Goal: Task Accomplishment & Management: Complete application form

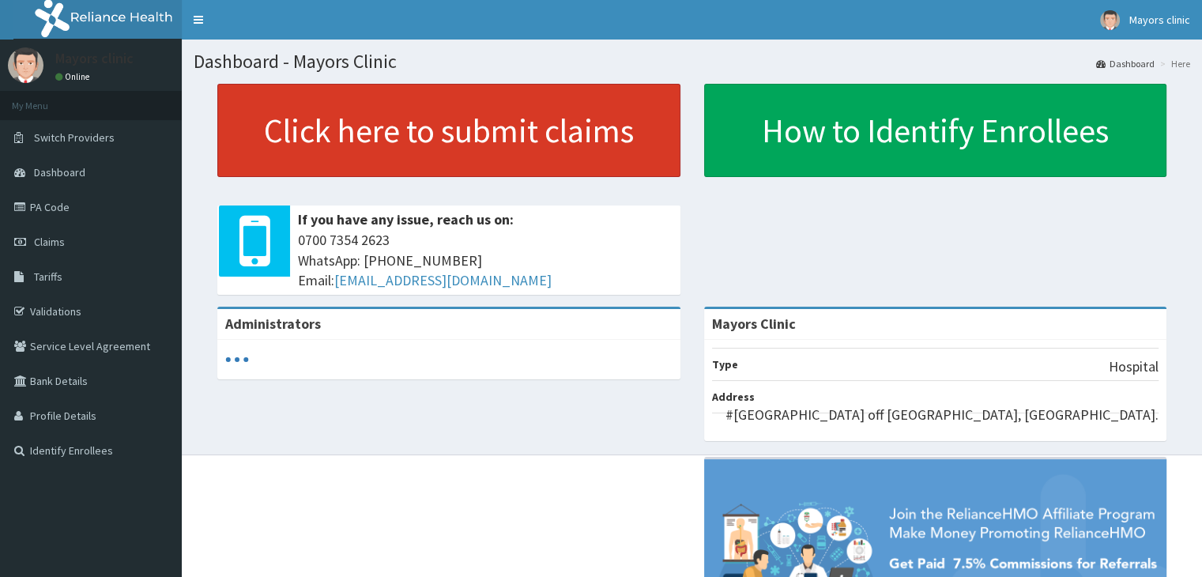
click at [298, 143] on link "Click here to submit claims" at bounding box center [448, 130] width 463 height 93
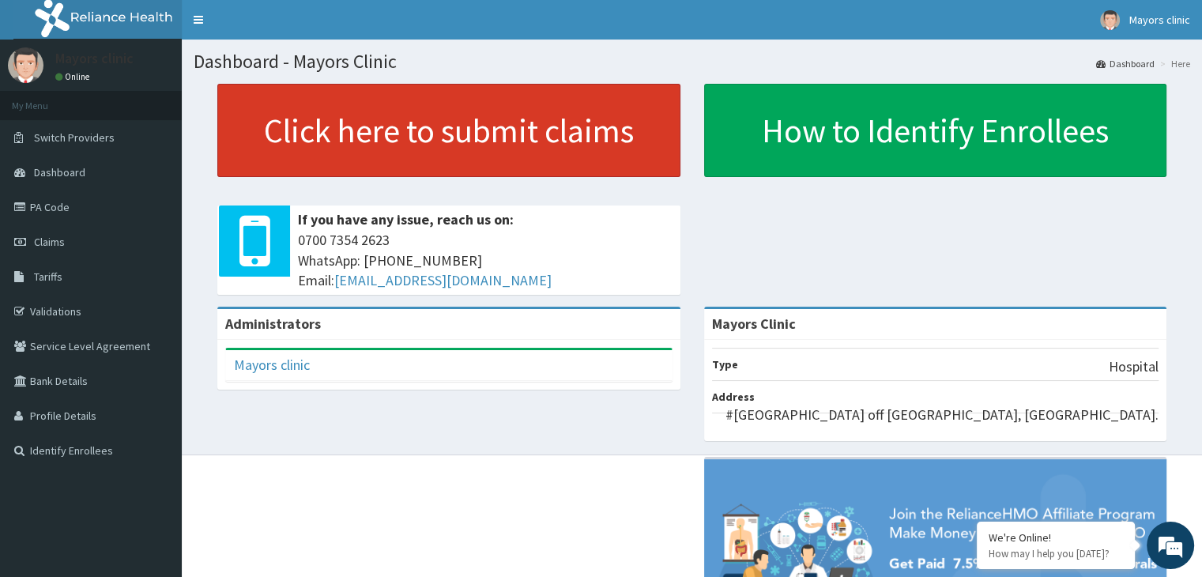
click at [368, 153] on link "Click here to submit claims" at bounding box center [448, 130] width 463 height 93
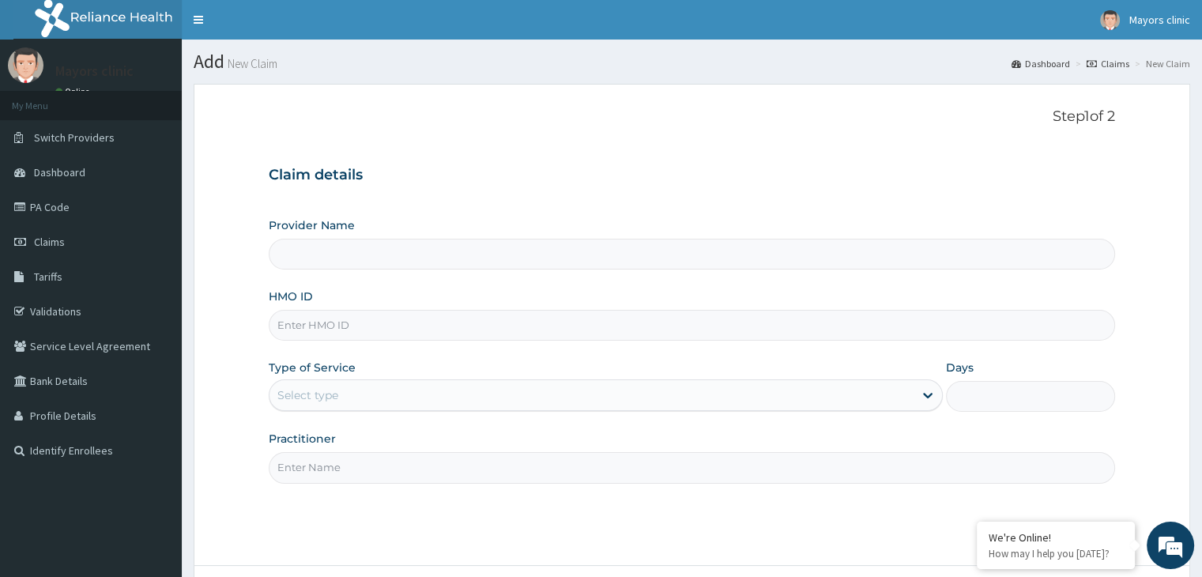
type input "Mayors Clinic"
click at [355, 328] on input "HMO ID" at bounding box center [692, 325] width 846 height 31
type input "STZ/10032/F"
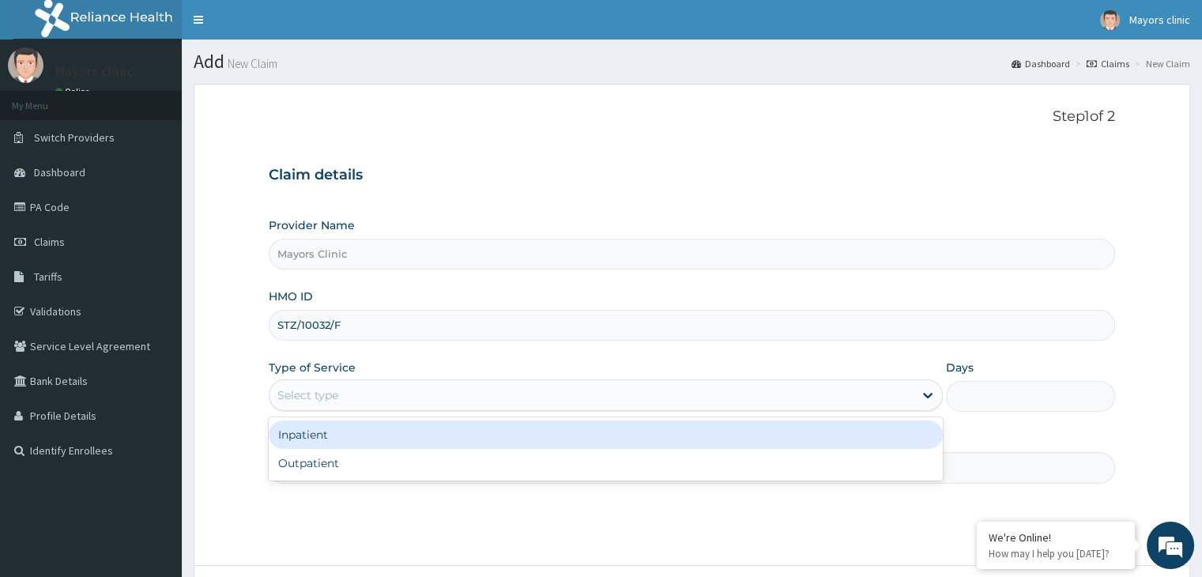
click at [376, 391] on div "Select type" at bounding box center [592, 395] width 644 height 25
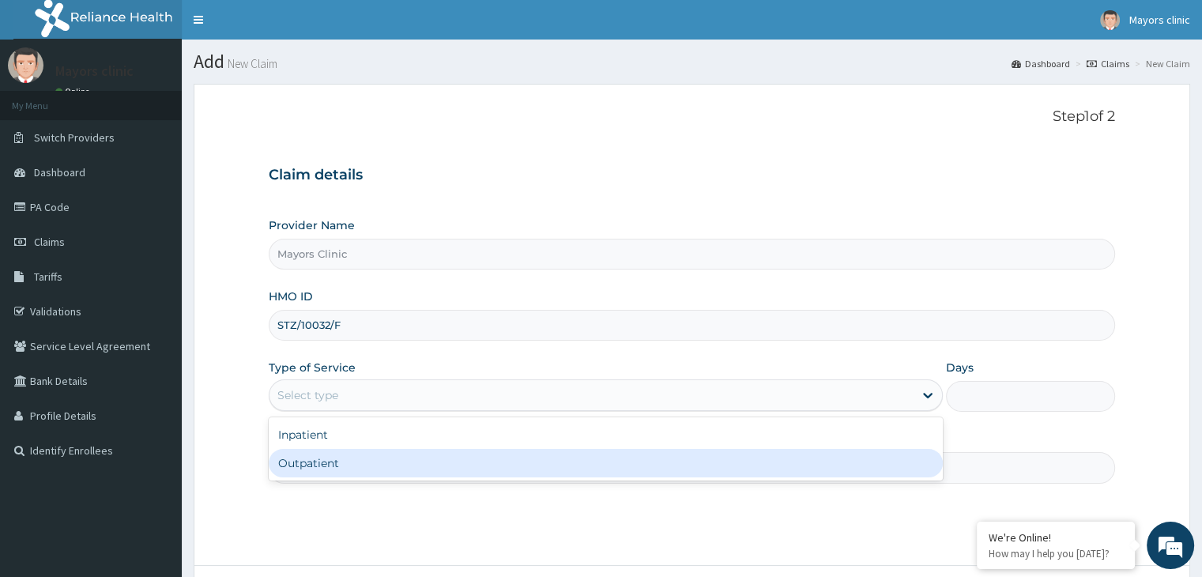
click at [325, 460] on div "Outpatient" at bounding box center [606, 463] width 674 height 28
type input "1"
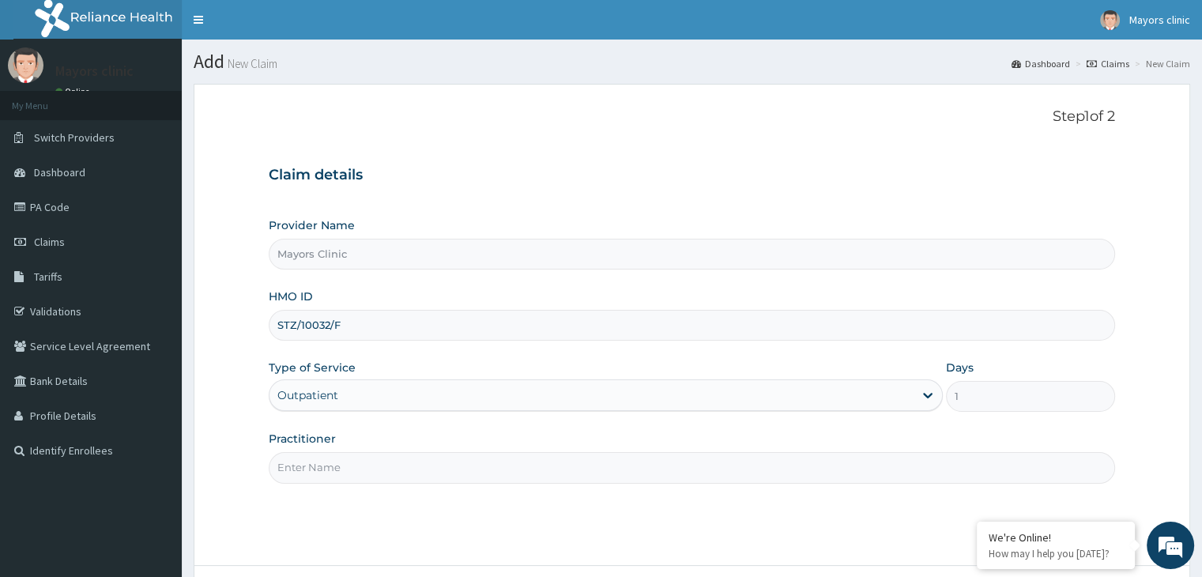
click at [328, 462] on input "Practitioner" at bounding box center [692, 467] width 846 height 31
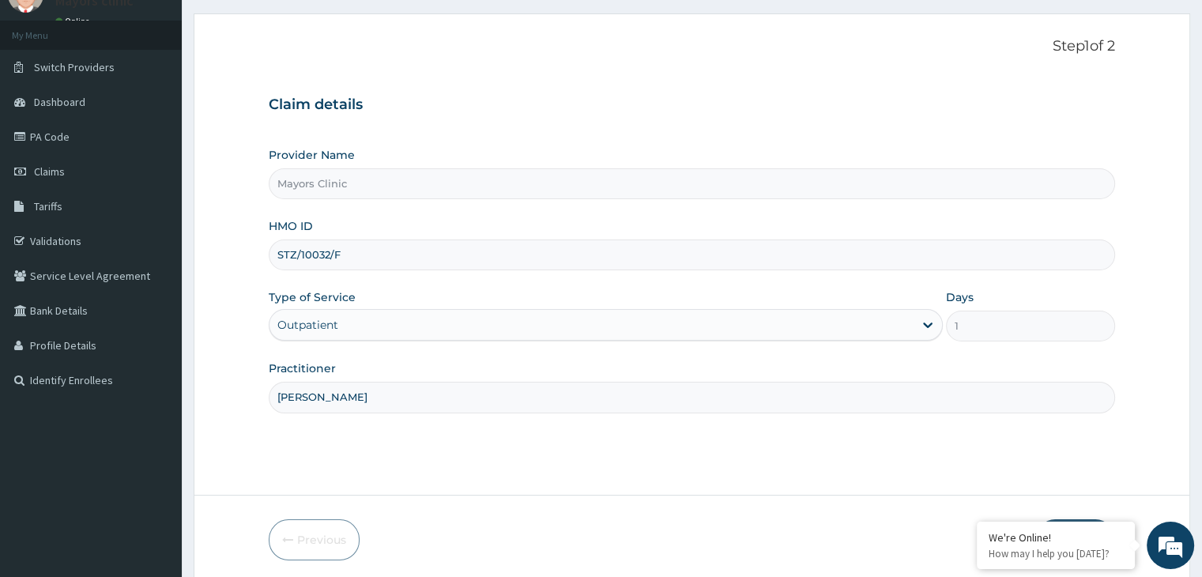
scroll to position [130, 0]
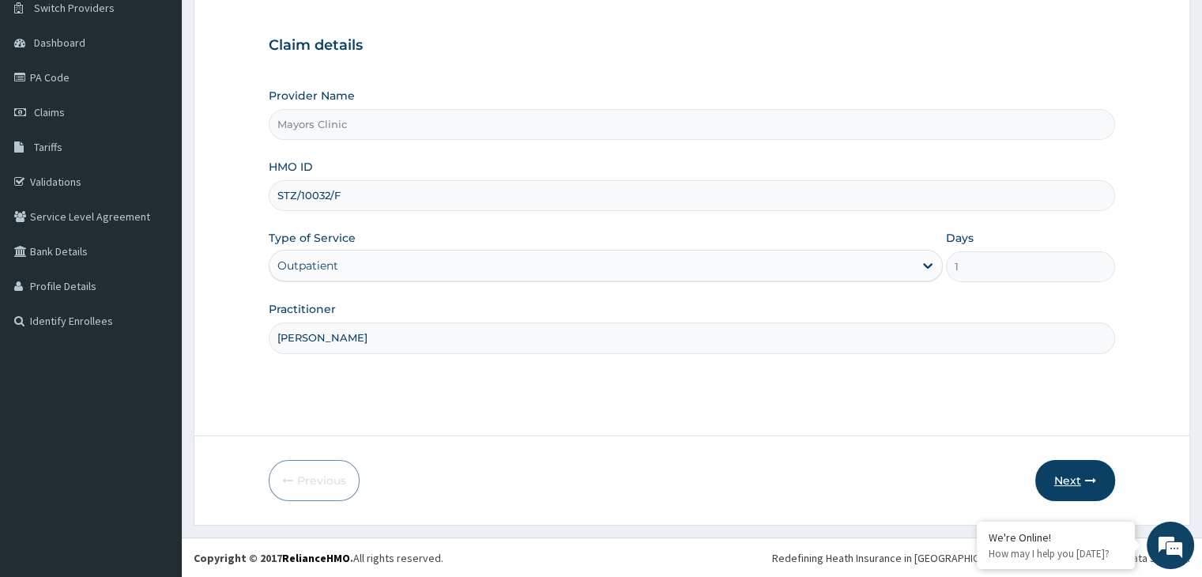
type input "DR ONUORAH REMIGIUS TOCHUKWU"
click at [1057, 479] on button "Next" at bounding box center [1076, 480] width 80 height 41
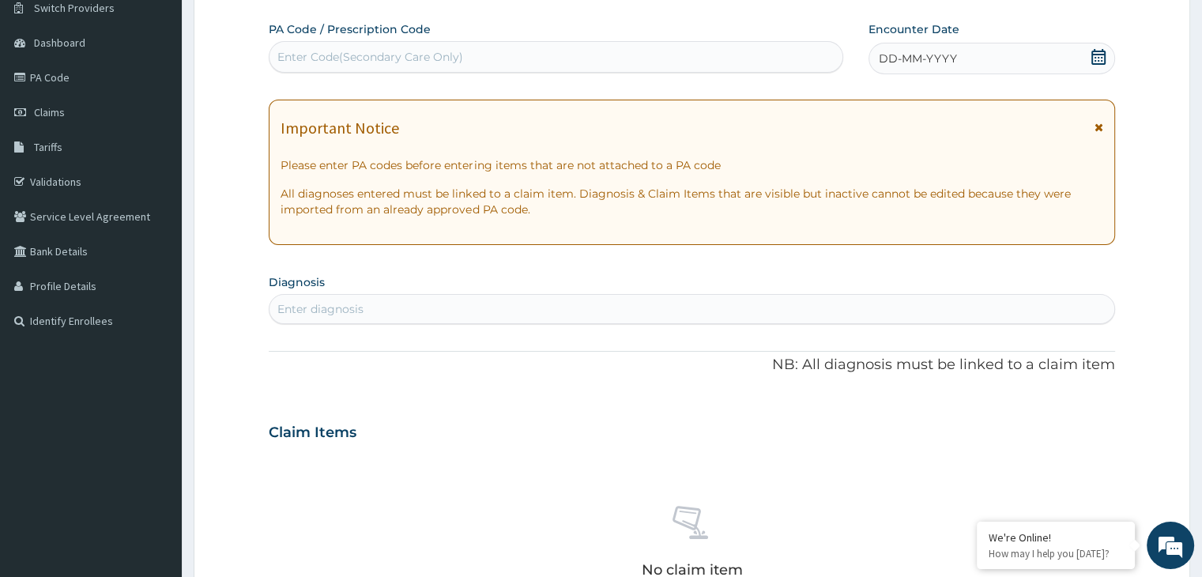
click at [962, 52] on div "DD-MM-YYYY" at bounding box center [992, 59] width 246 height 32
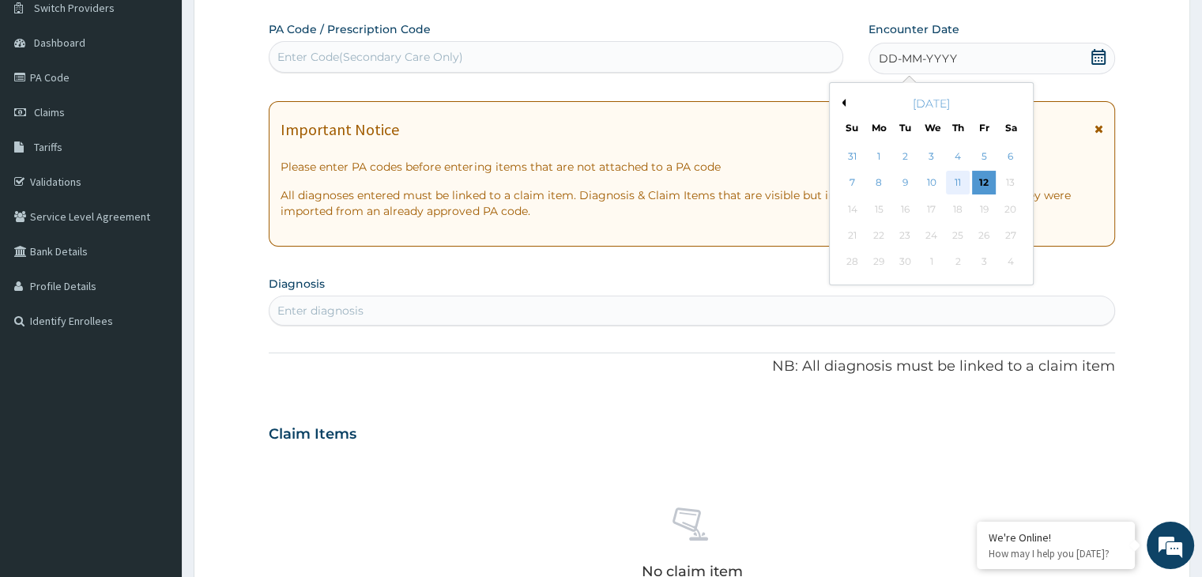
click at [962, 178] on div "11" at bounding box center [958, 184] width 24 height 24
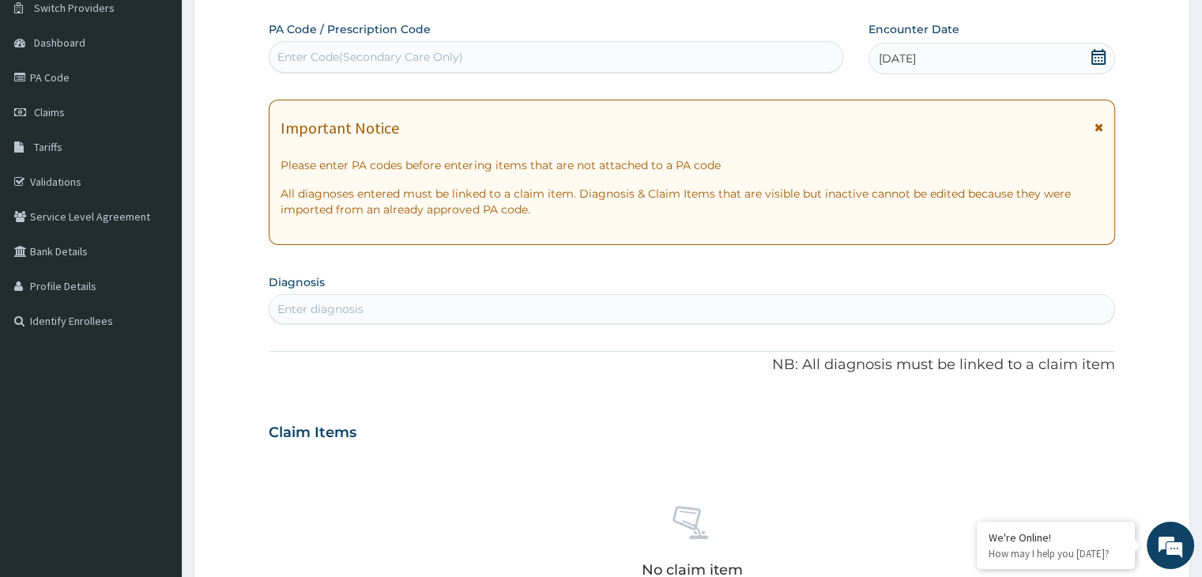
click at [539, 311] on div "Enter diagnosis" at bounding box center [692, 308] width 844 height 25
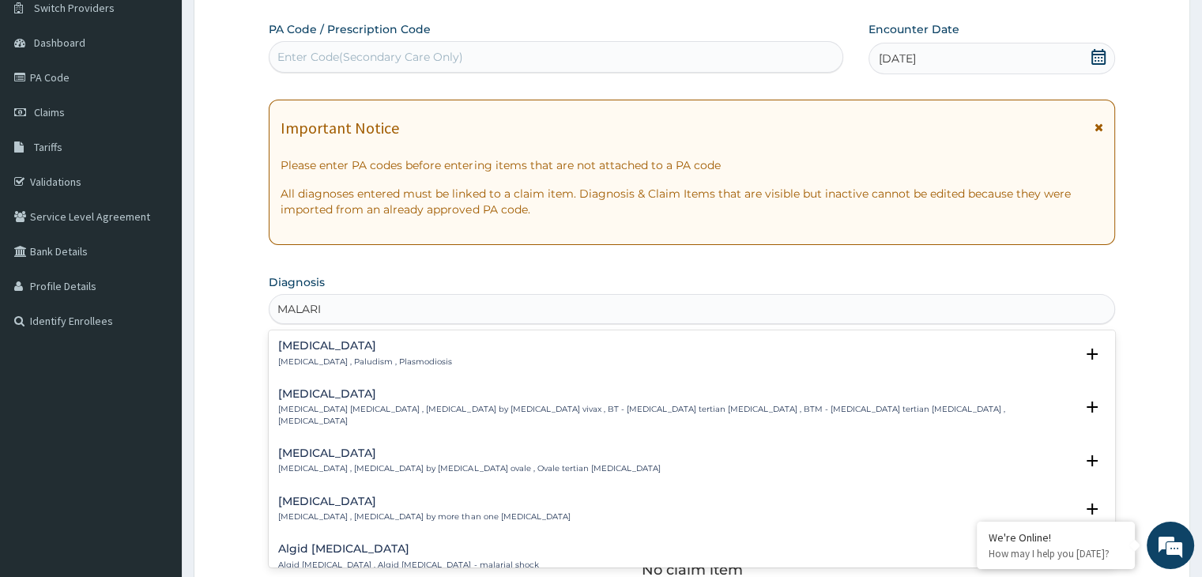
type input "MALARIA"
click at [344, 347] on h4 "Malaria" at bounding box center [365, 346] width 174 height 12
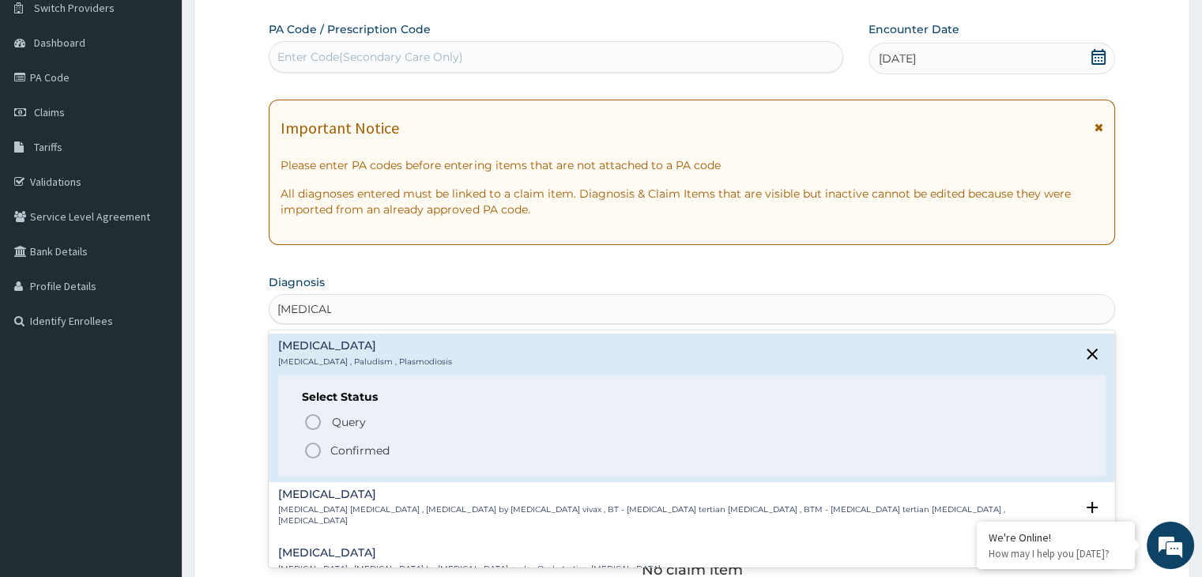
click at [312, 444] on icon "status option filled" at bounding box center [313, 450] width 19 height 19
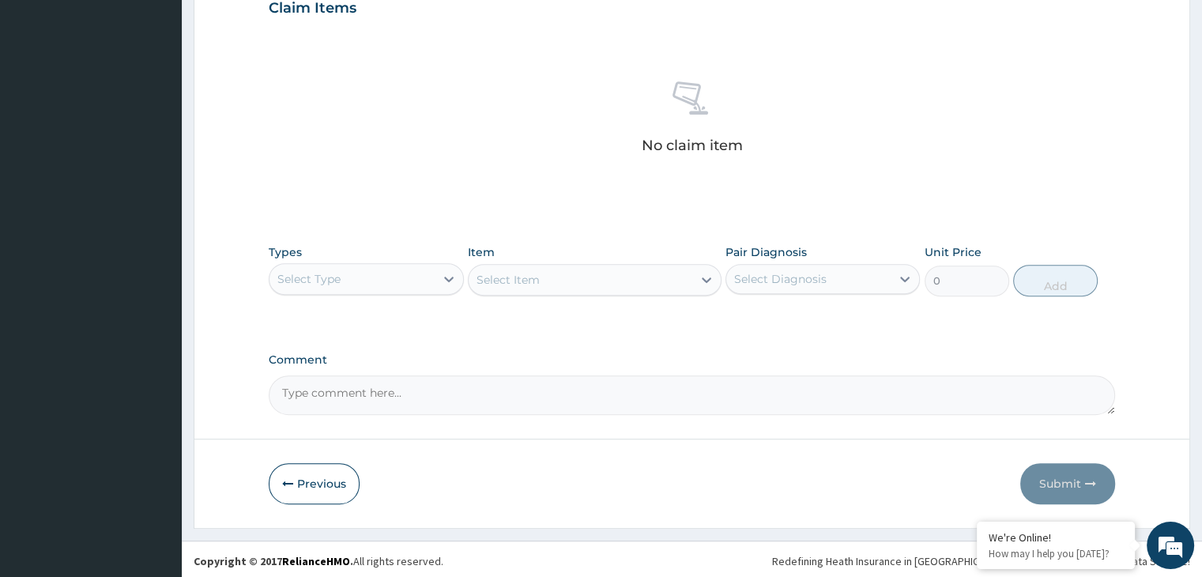
scroll to position [561, 0]
click at [439, 267] on div at bounding box center [449, 276] width 28 height 28
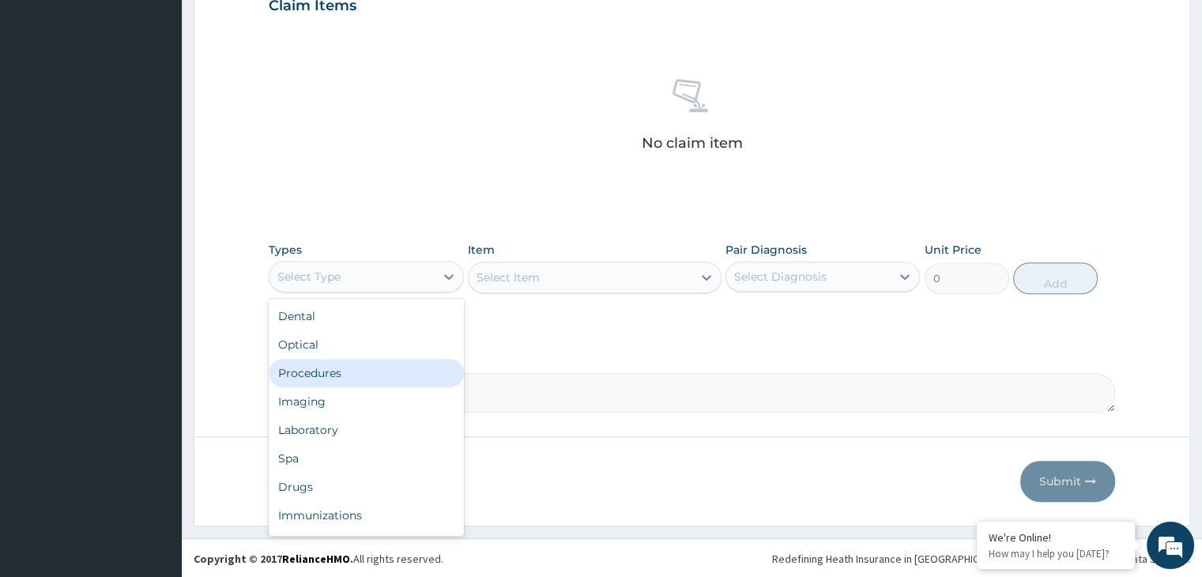
click at [327, 361] on div "Procedures" at bounding box center [366, 373] width 194 height 28
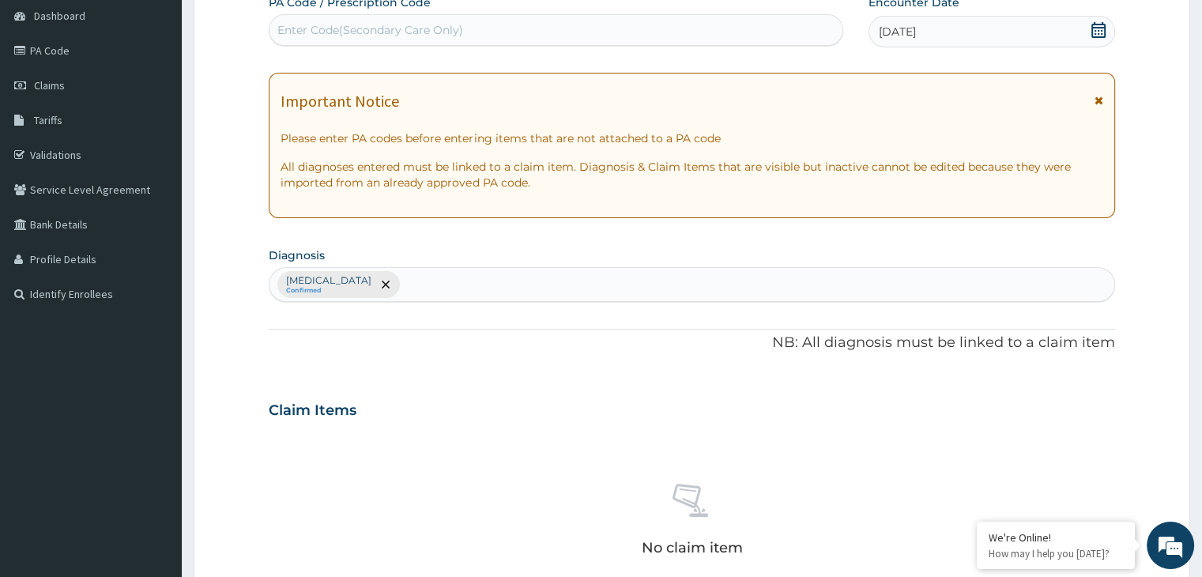
scroll to position [156, 0]
click at [386, 280] on div "Malaria Confirmed" at bounding box center [692, 285] width 844 height 33
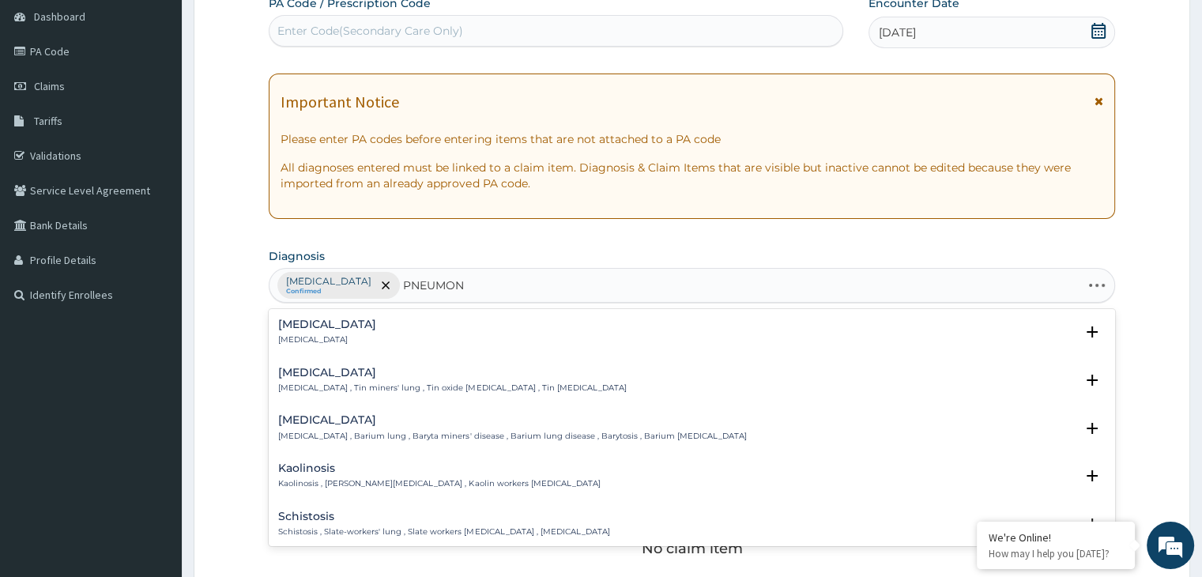
type input "PNEUMONI"
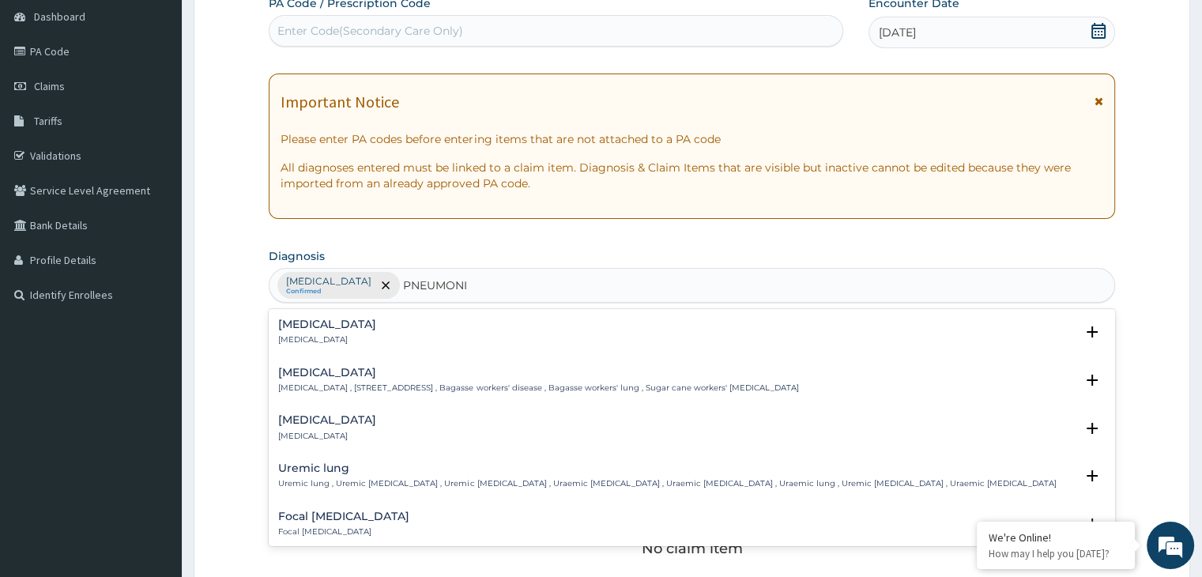
click at [331, 328] on h4 "Pneumonia" at bounding box center [327, 325] width 98 height 12
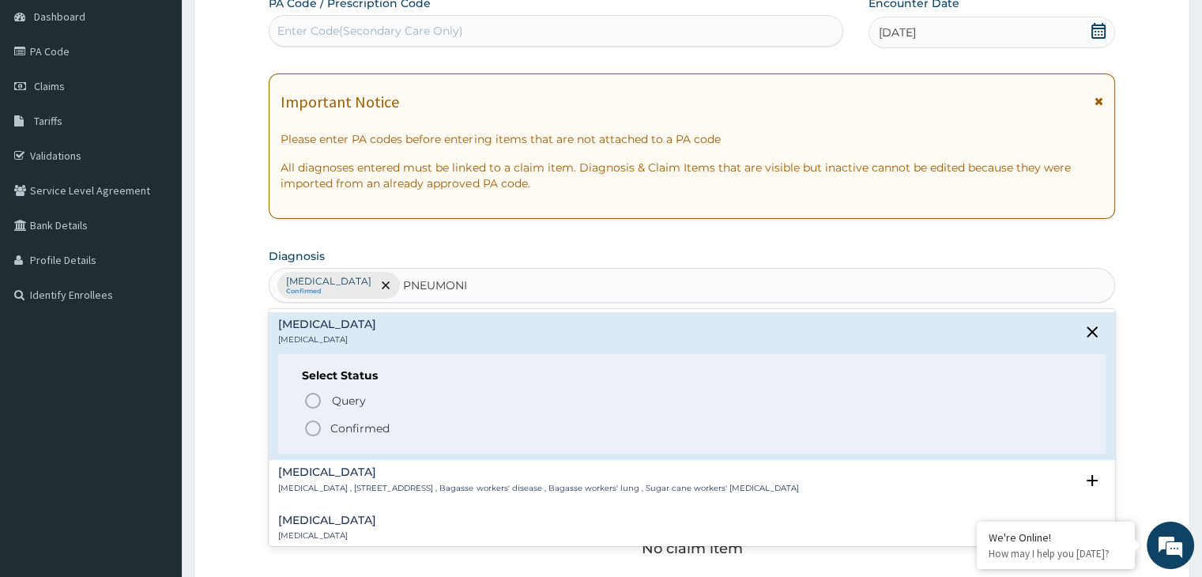
click at [314, 425] on icon "status option filled" at bounding box center [313, 428] width 19 height 19
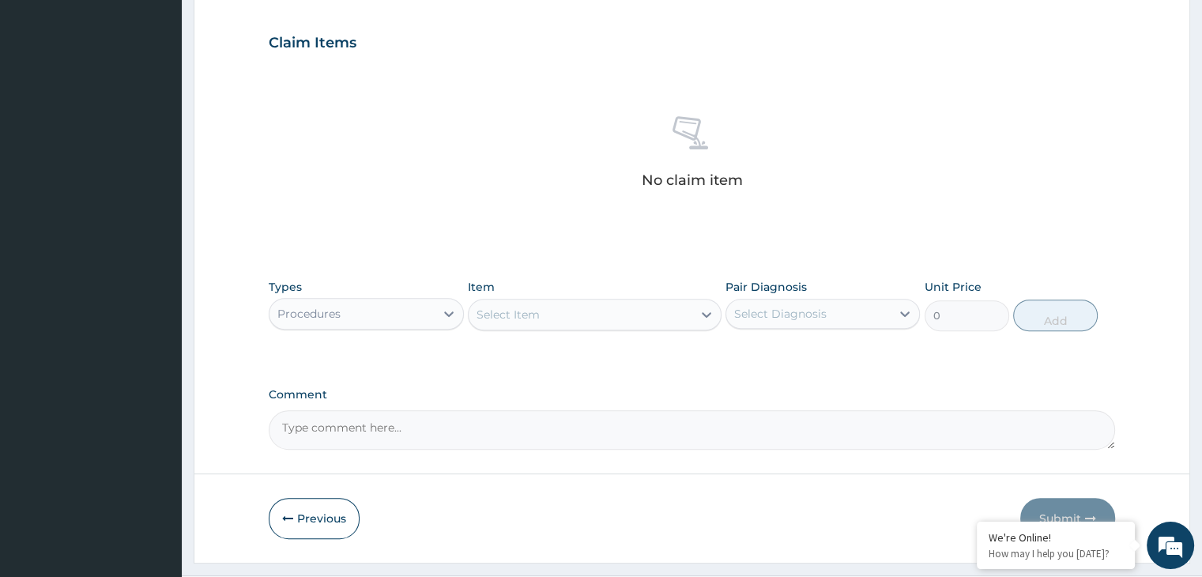
scroll to position [561, 0]
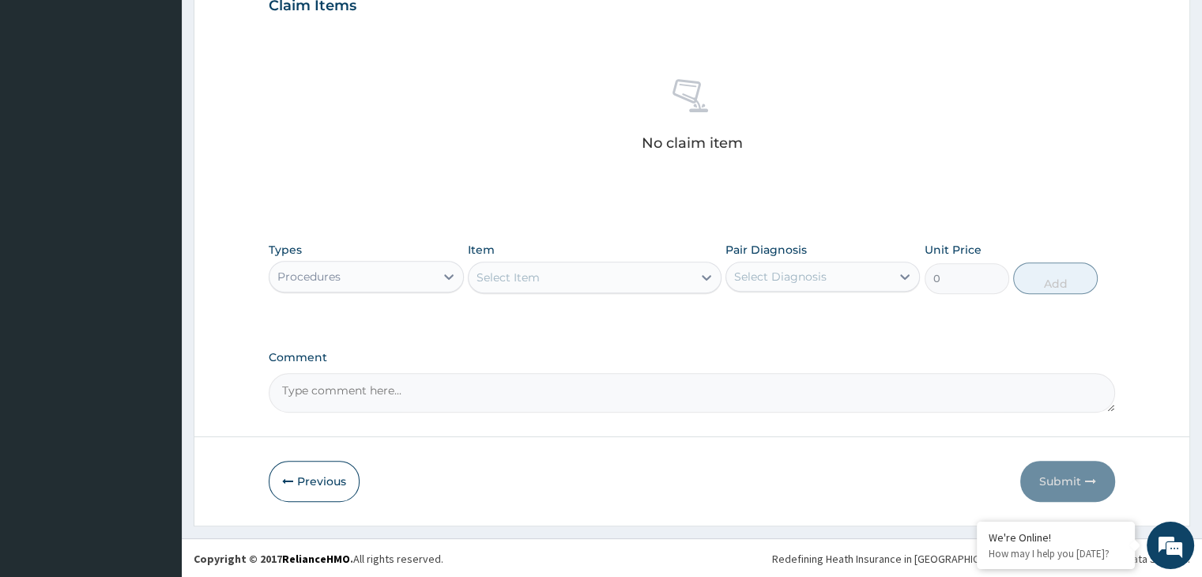
click at [633, 282] on div "Select Item" at bounding box center [581, 277] width 224 height 25
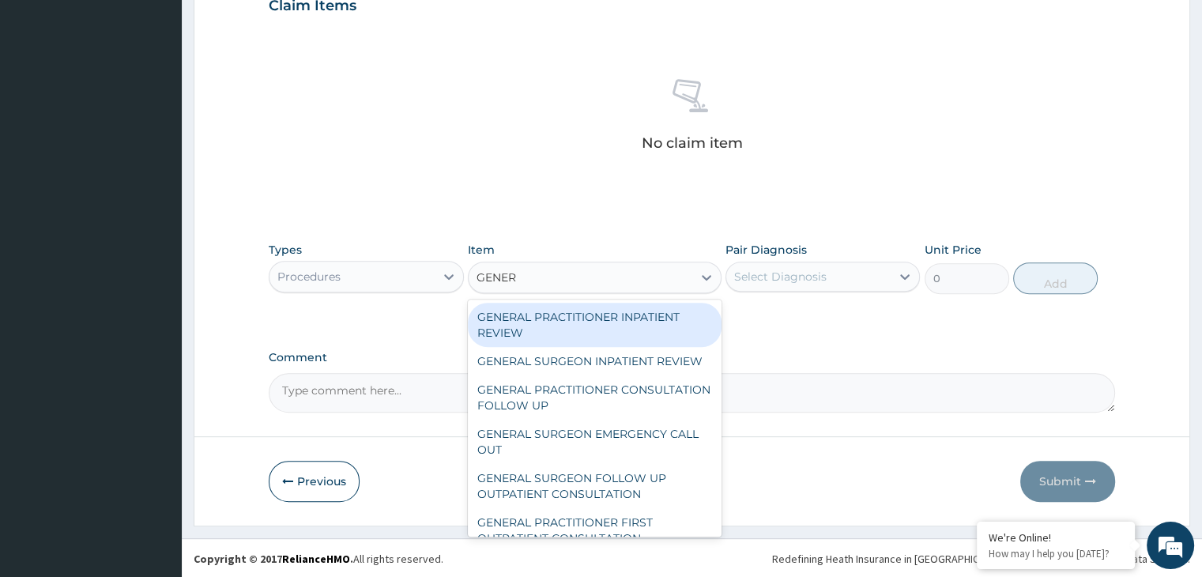
type input "GENERA"
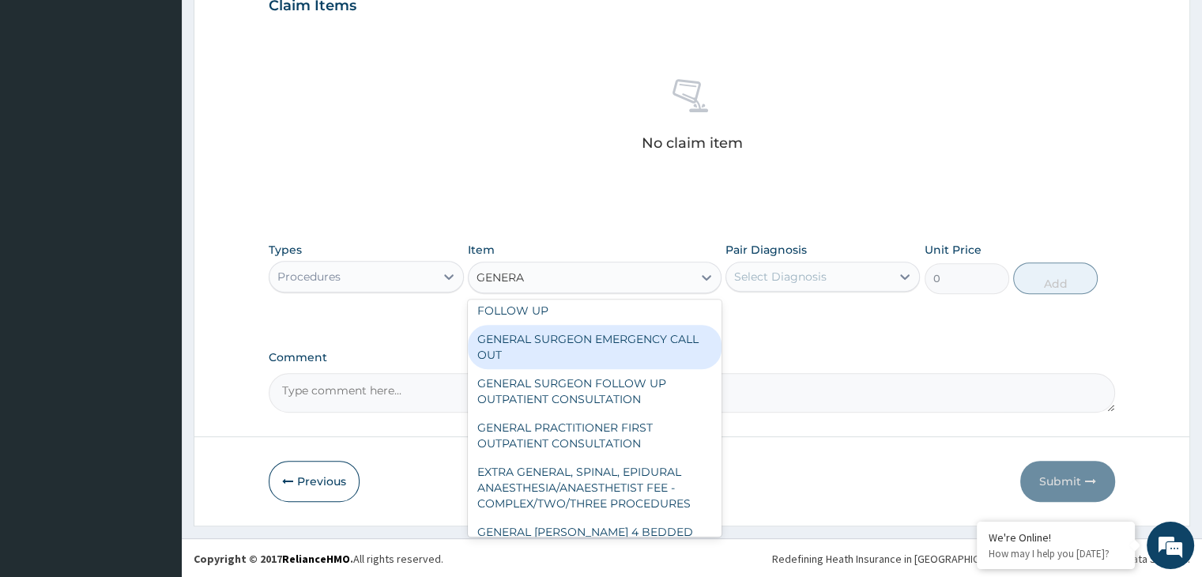
scroll to position [101, 0]
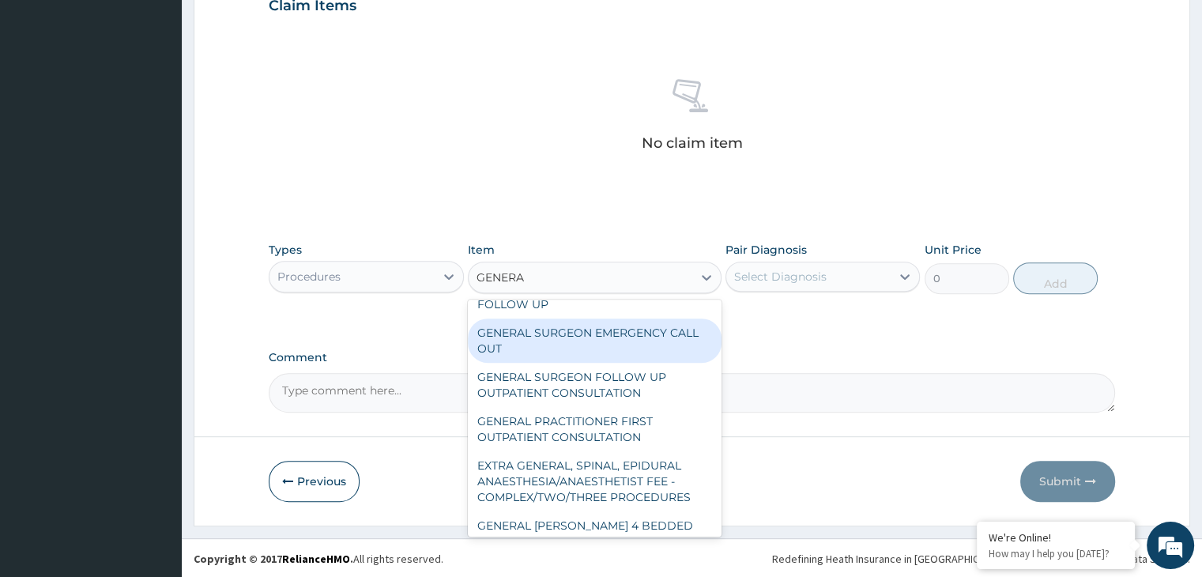
click at [615, 449] on div "GENERAL PRACTITIONER FIRST OUTPATIENT CONSULTATION" at bounding box center [595, 429] width 254 height 44
type input "3750"
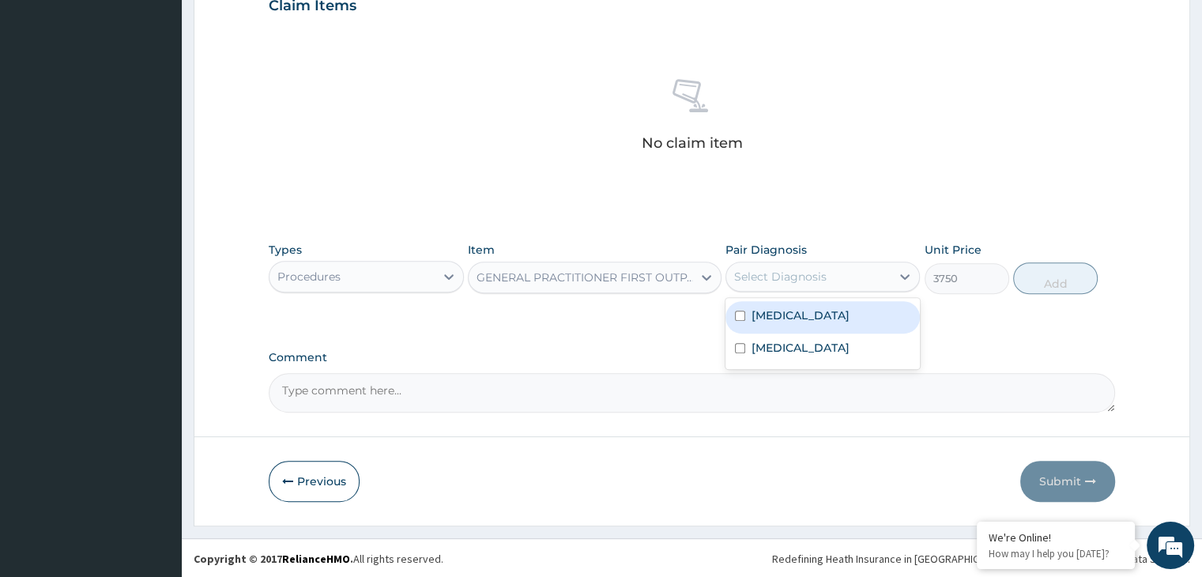
click at [874, 267] on div "Select Diagnosis" at bounding box center [809, 276] width 164 height 25
drag, startPoint x: 763, startPoint y: 346, endPoint x: 745, endPoint y: 319, distance: 33.1
click at [745, 319] on div "Malaria Pneumonia" at bounding box center [823, 333] width 194 height 71
drag, startPoint x: 745, startPoint y: 319, endPoint x: 739, endPoint y: 339, distance: 21.3
click at [739, 339] on div "Malaria Pneumonia" at bounding box center [823, 333] width 194 height 71
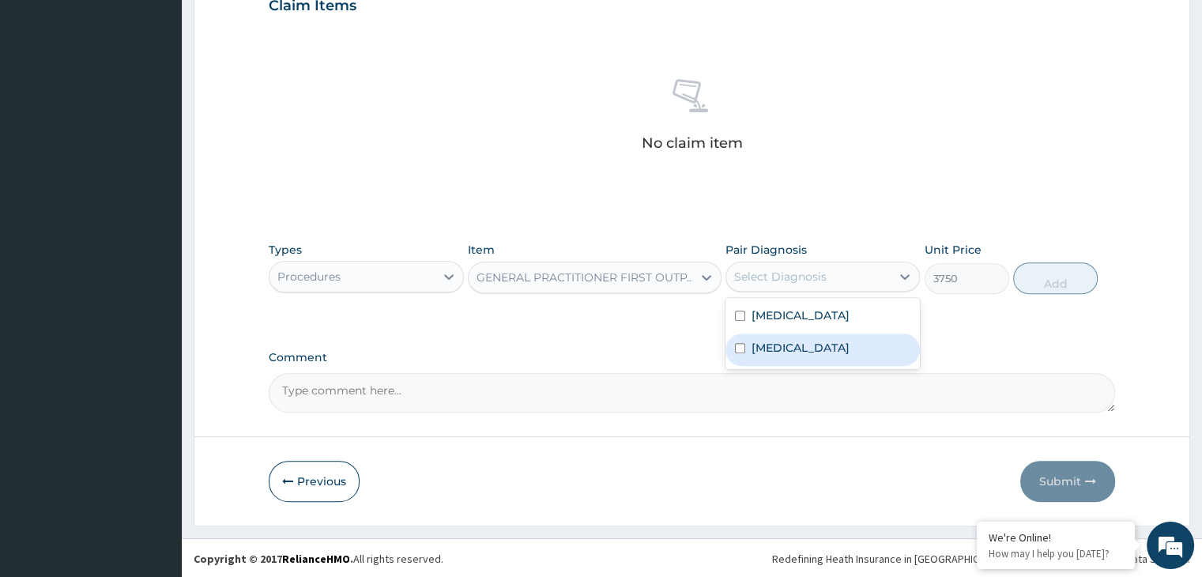
click at [739, 339] on div "[MEDICAL_DATA]" at bounding box center [823, 350] width 194 height 32
checkbox input "true"
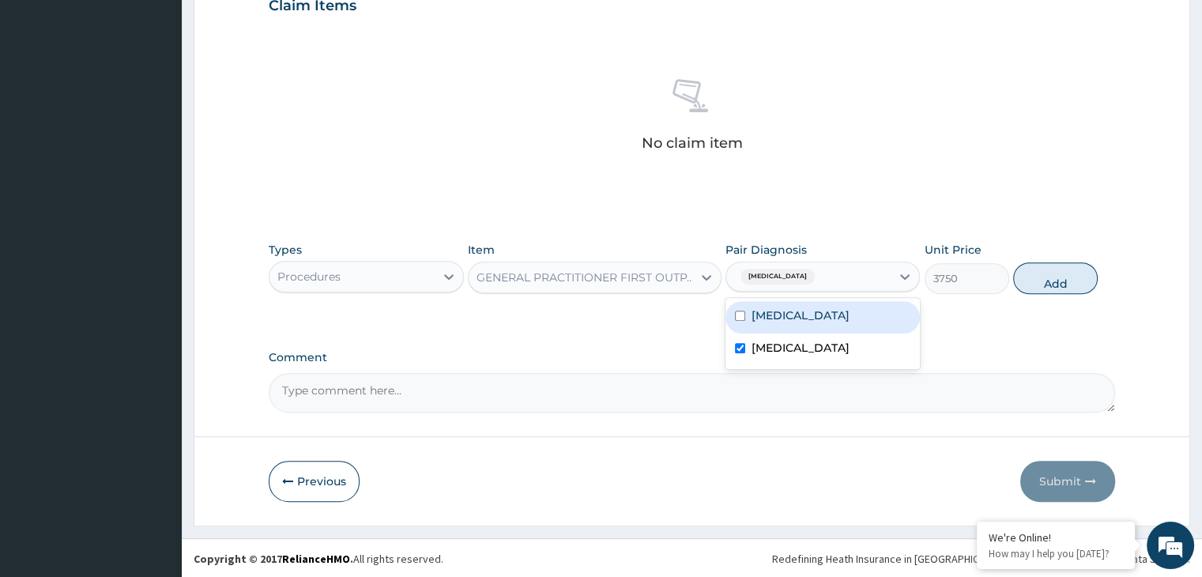
click at [746, 308] on div "[MEDICAL_DATA]" at bounding box center [823, 317] width 194 height 32
checkbox input "true"
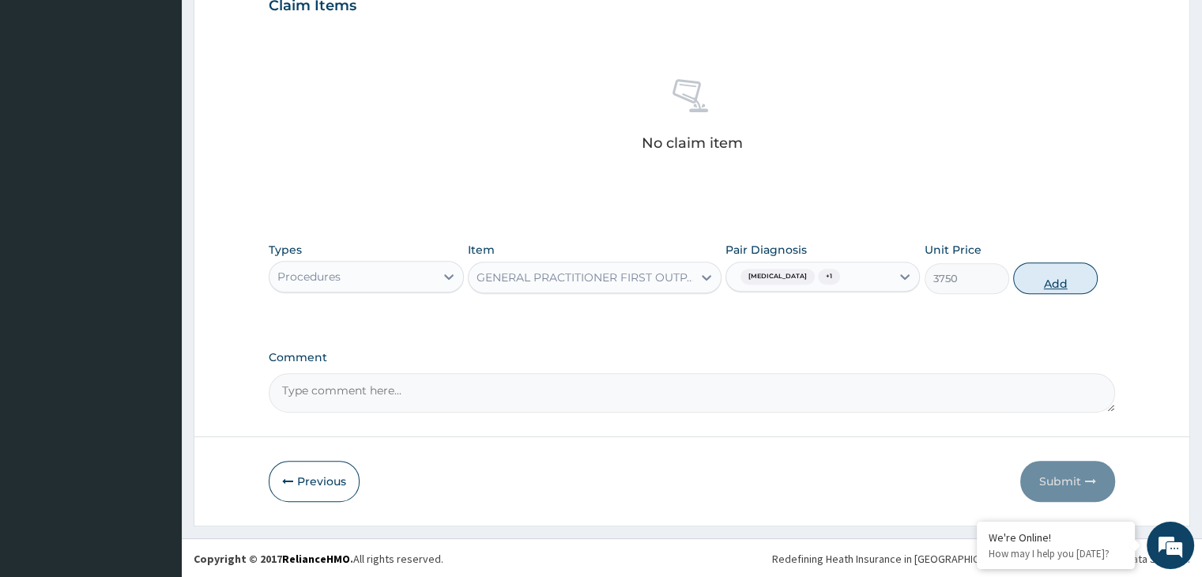
click at [1049, 270] on button "Add" at bounding box center [1056, 278] width 85 height 32
type input "0"
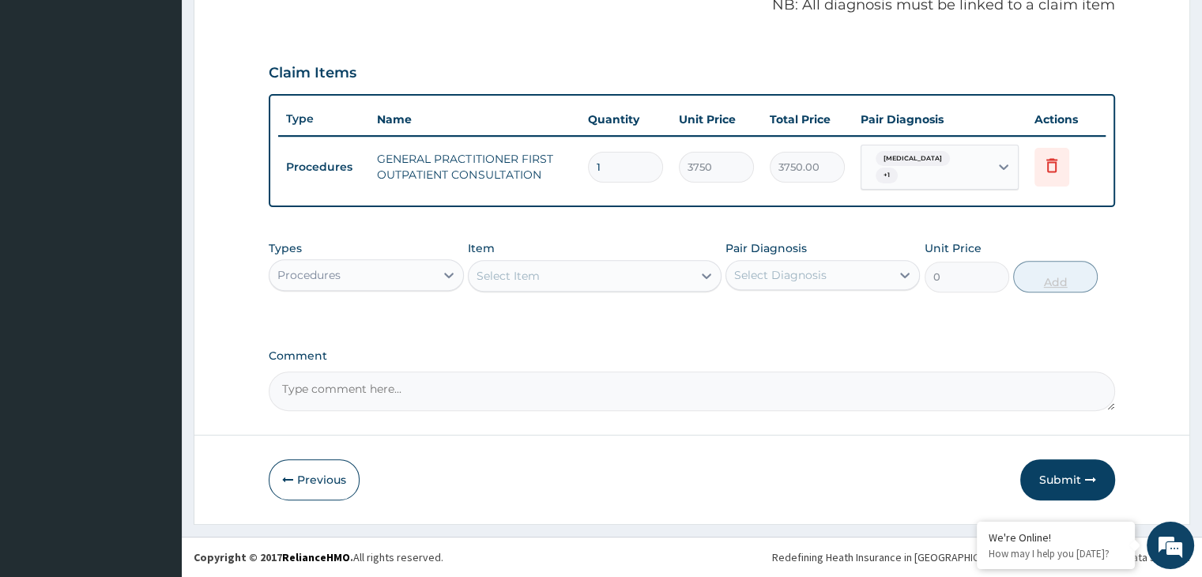
scroll to position [485, 0]
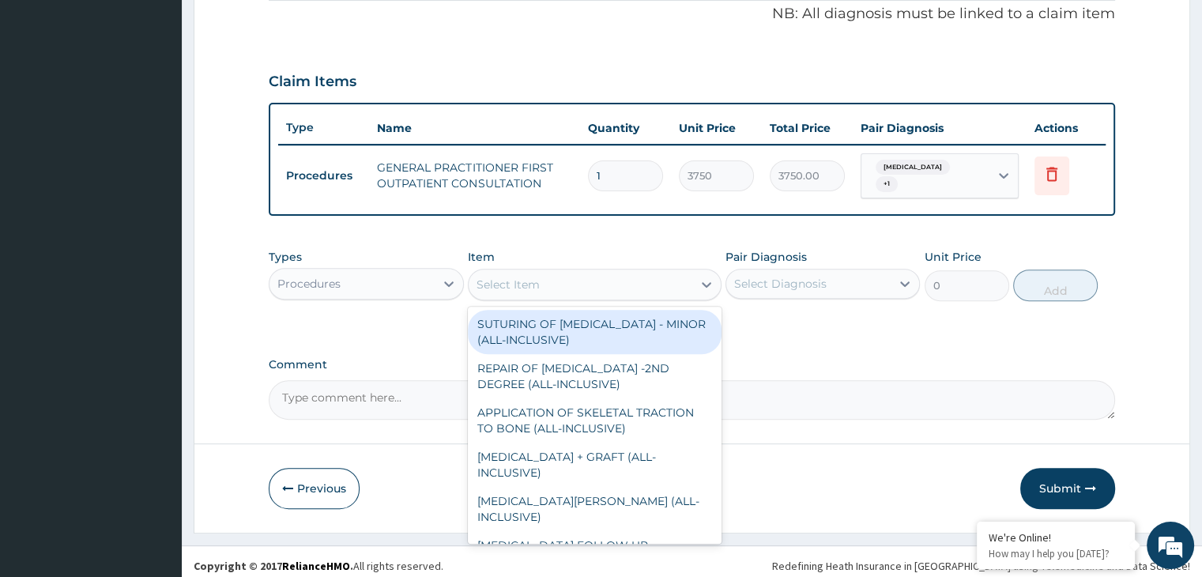
click at [604, 276] on div "Select Item" at bounding box center [581, 284] width 224 height 25
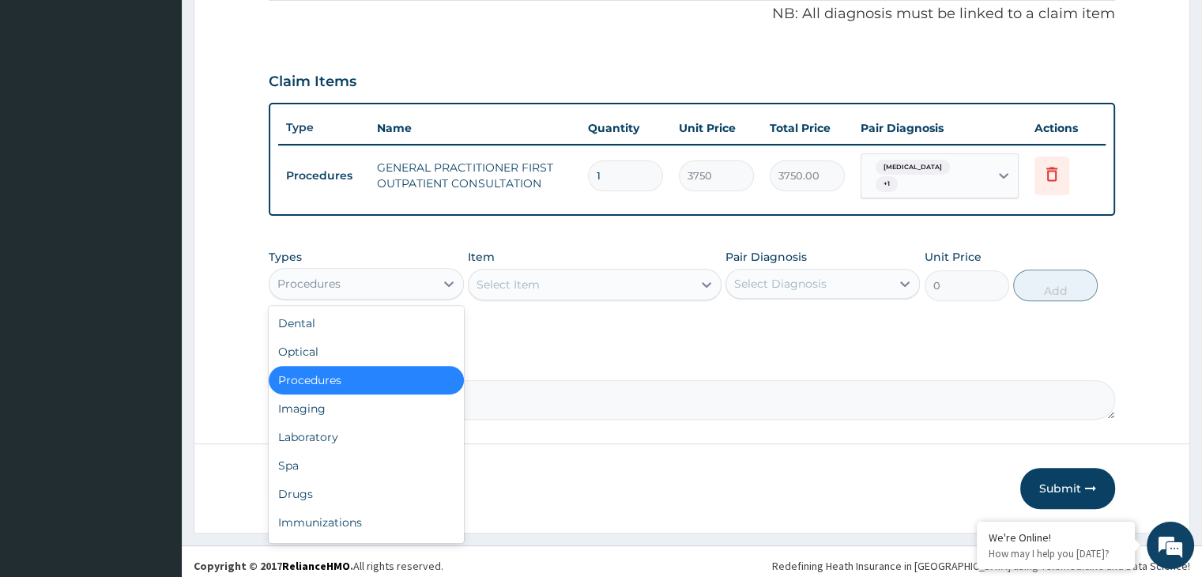
click at [339, 276] on div "Procedures" at bounding box center [308, 284] width 63 height 16
click at [300, 423] on div "Laboratory" at bounding box center [366, 437] width 194 height 28
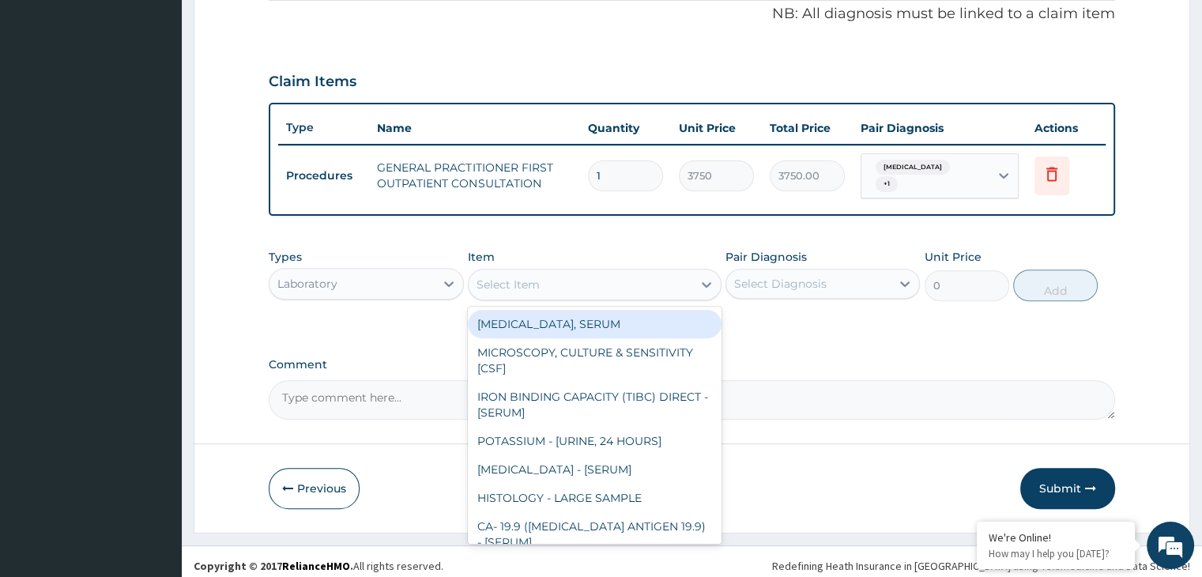
click at [553, 273] on div "Select Item" at bounding box center [581, 284] width 224 height 25
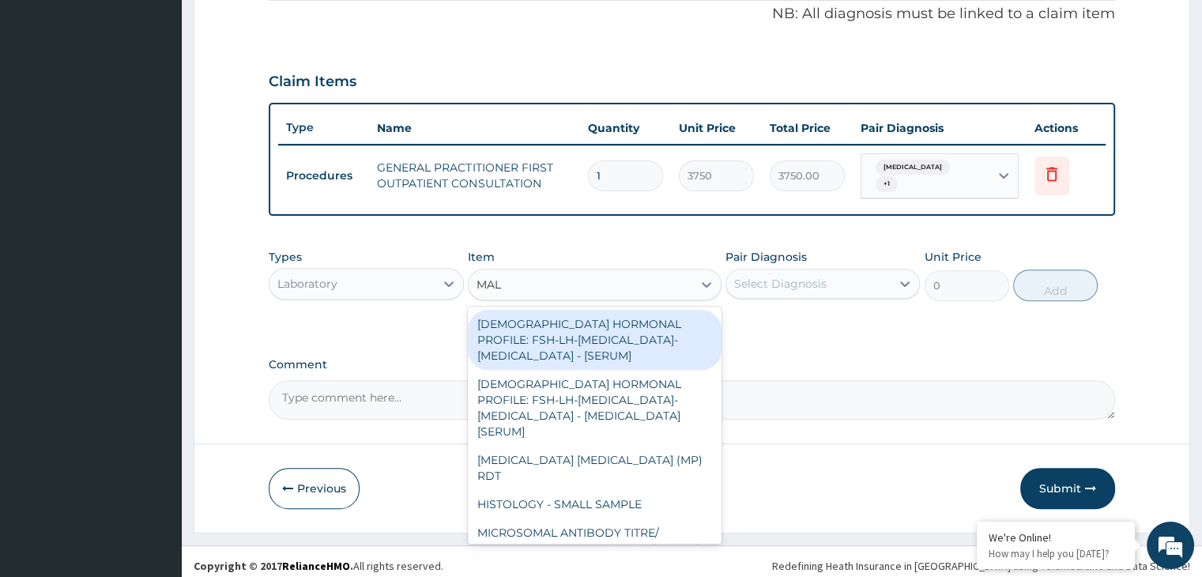
type input "MALA"
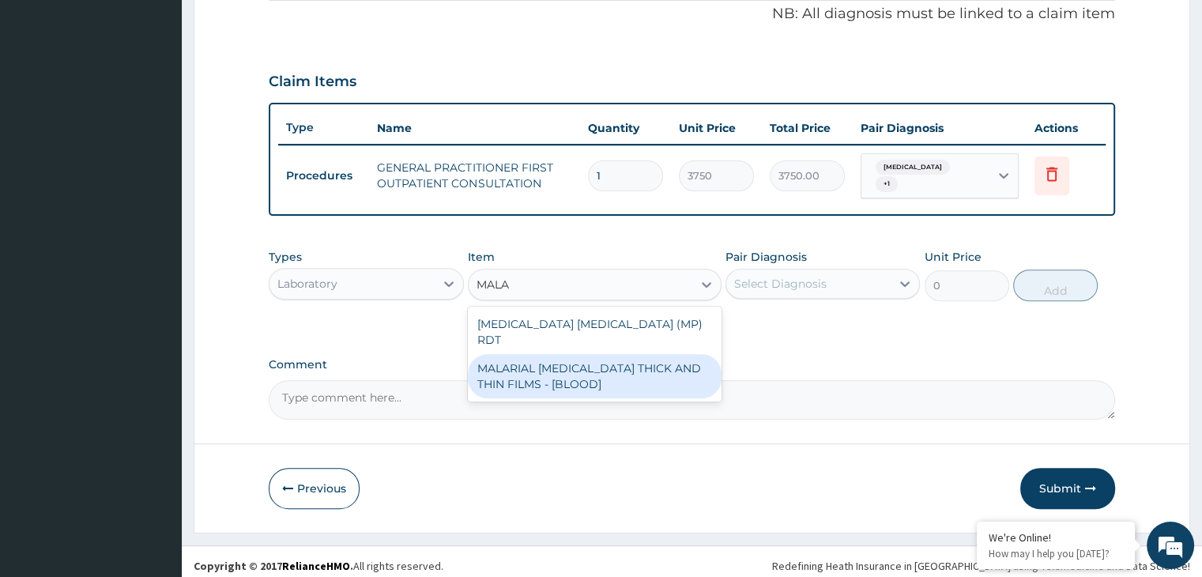
click at [558, 354] on div "MALARIAL [MEDICAL_DATA] THICK AND THIN FILMS - [BLOOD]" at bounding box center [595, 376] width 254 height 44
type input "2187.5"
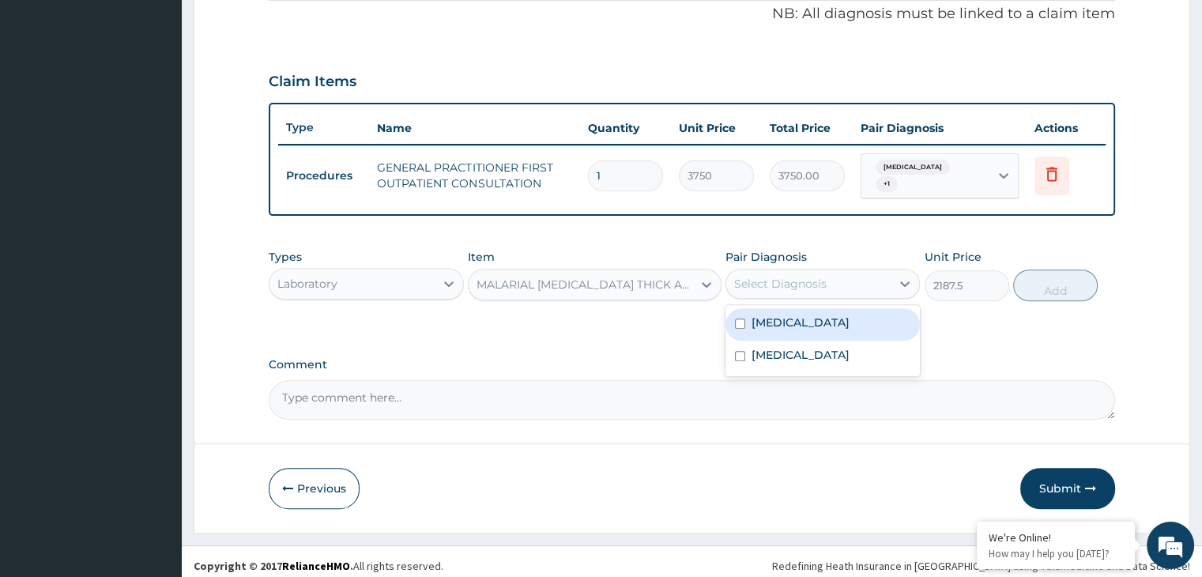
click at [822, 271] on div "Select Diagnosis" at bounding box center [809, 283] width 164 height 25
click at [797, 311] on div "[MEDICAL_DATA]" at bounding box center [823, 324] width 194 height 32
checkbox input "true"
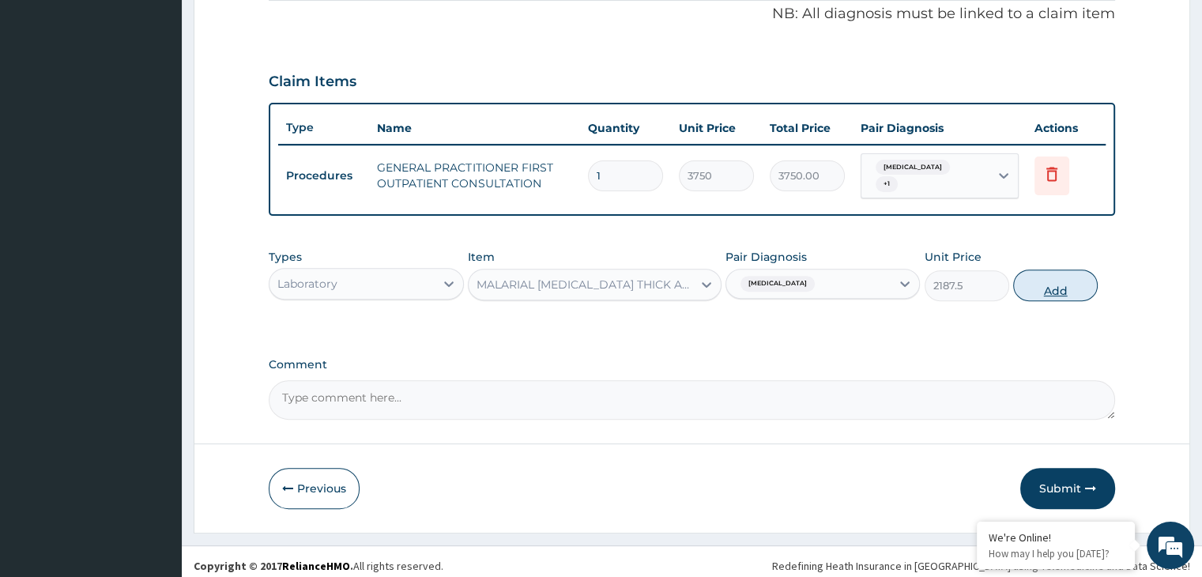
click at [1066, 275] on button "Add" at bounding box center [1056, 286] width 85 height 32
type input "0"
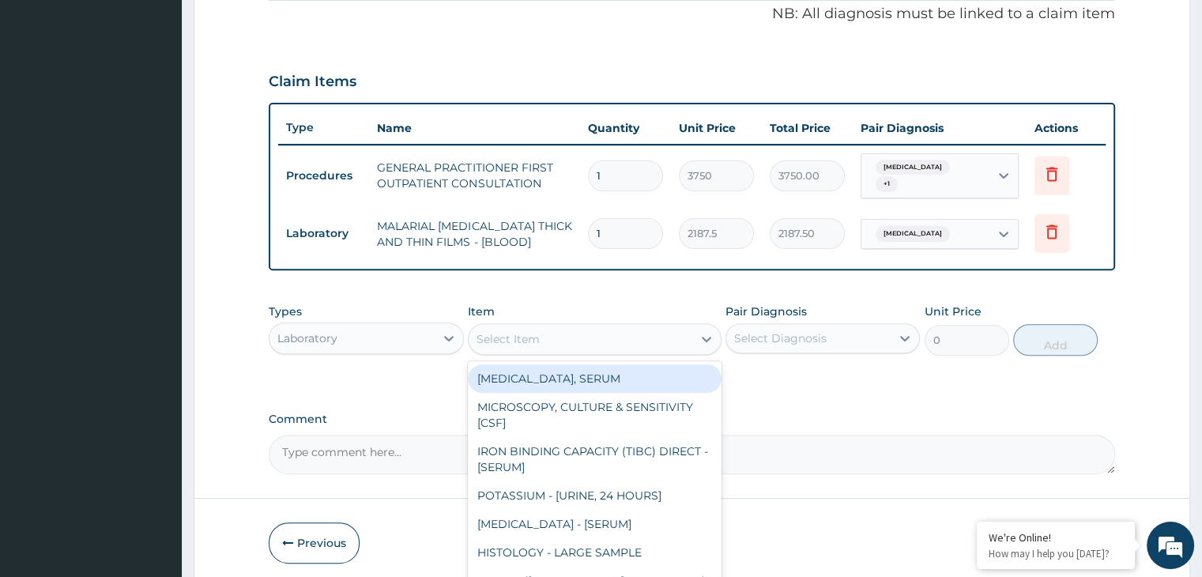
click at [582, 334] on div "Select Item" at bounding box center [581, 339] width 224 height 25
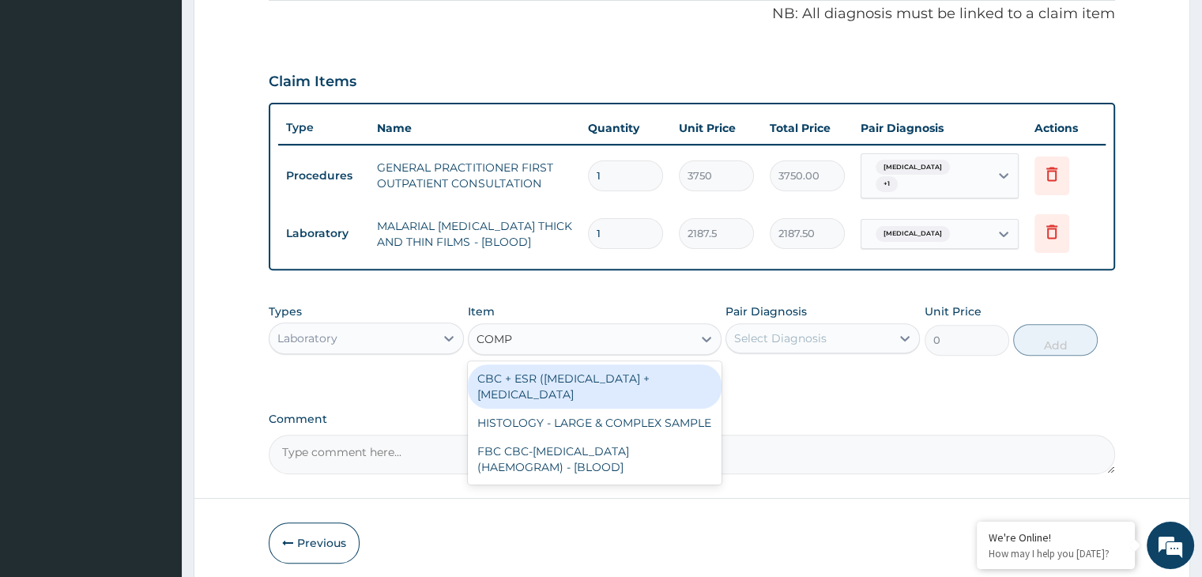
type input "COMPL"
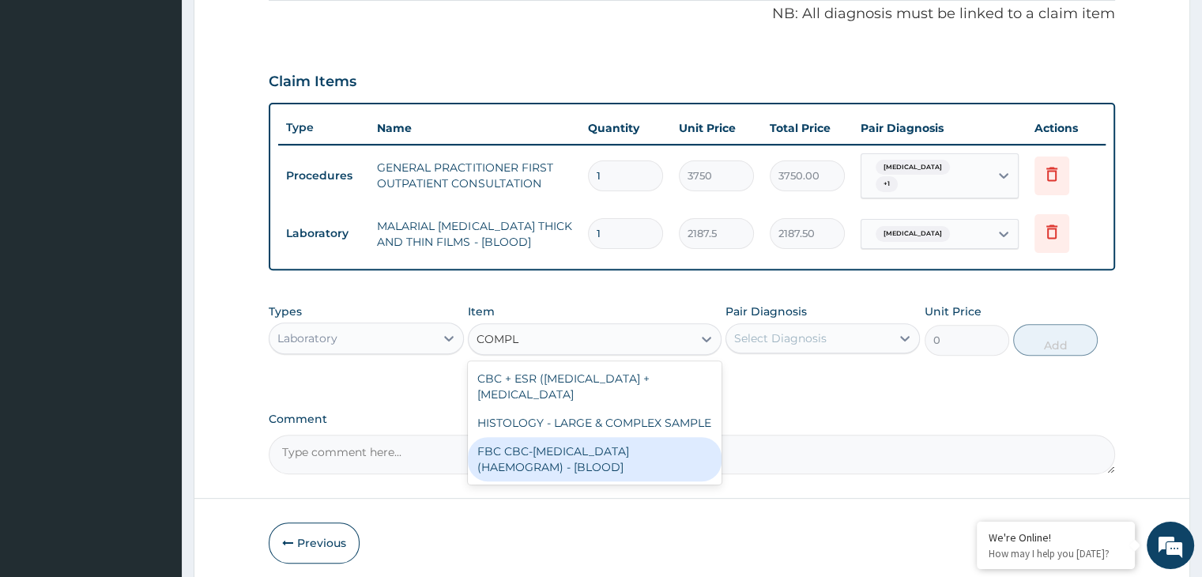
click at [555, 437] on div "FBC CBC-[MEDICAL_DATA] (HAEMOGRAM) - [BLOOD]" at bounding box center [595, 459] width 254 height 44
type input "5000"
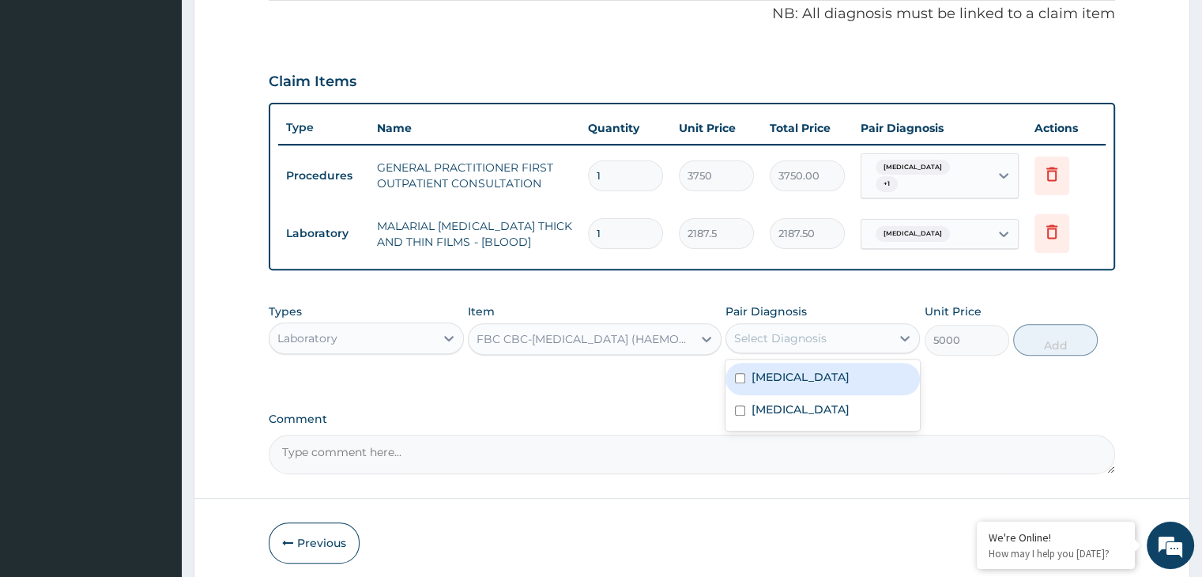
click at [785, 333] on div "Select Diagnosis" at bounding box center [780, 338] width 92 height 16
click at [758, 402] on label "[MEDICAL_DATA]" at bounding box center [801, 410] width 98 height 16
checkbox input "true"
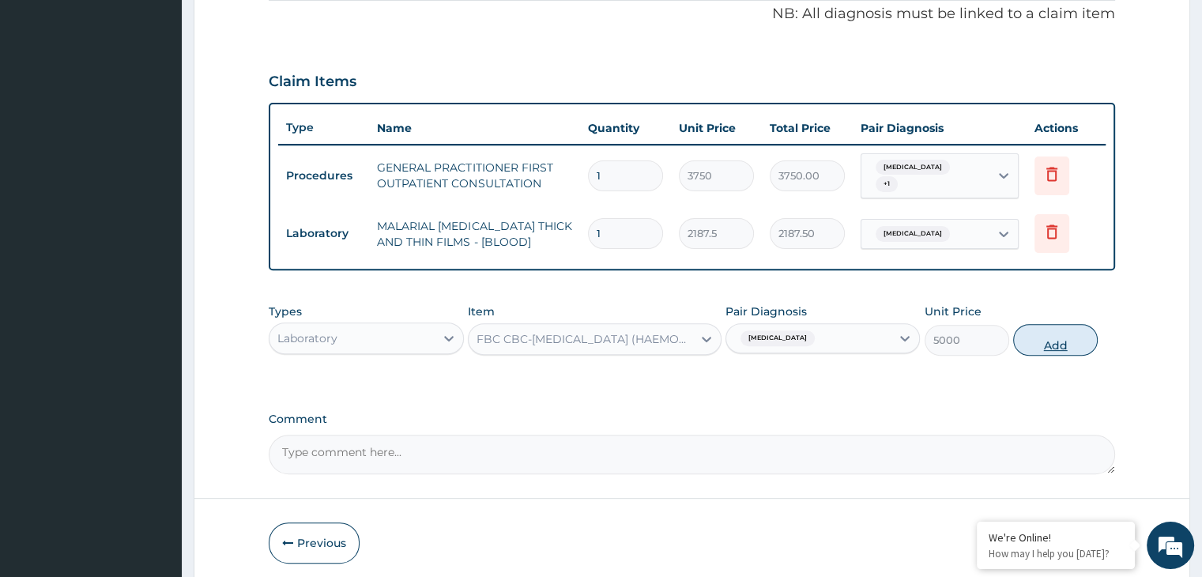
click at [1051, 330] on button "Add" at bounding box center [1056, 340] width 85 height 32
type input "0"
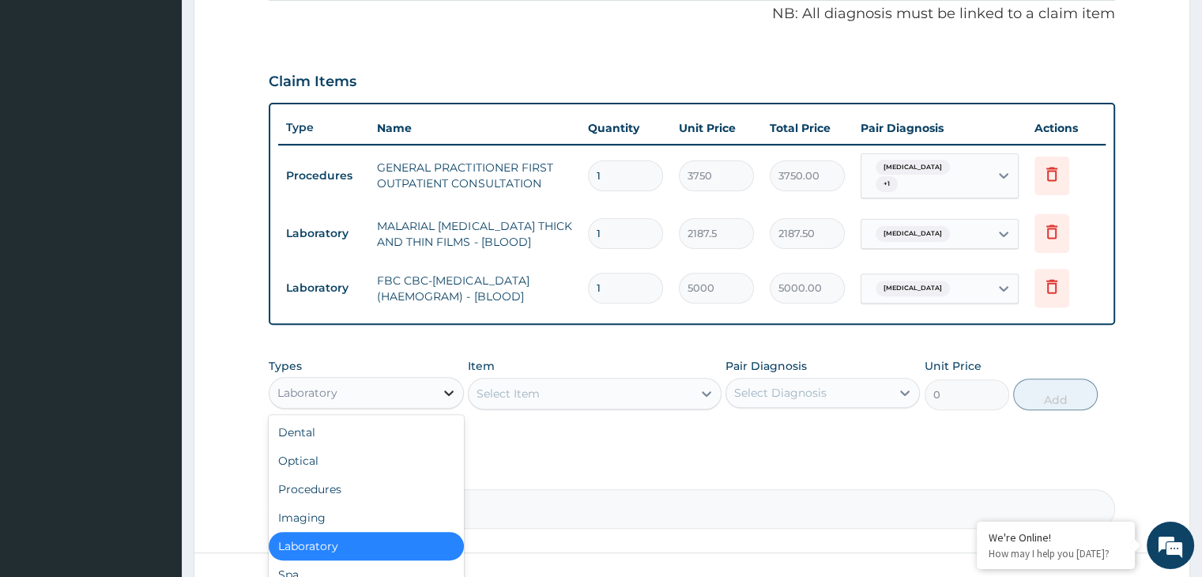
click at [447, 387] on icon at bounding box center [449, 393] width 16 height 16
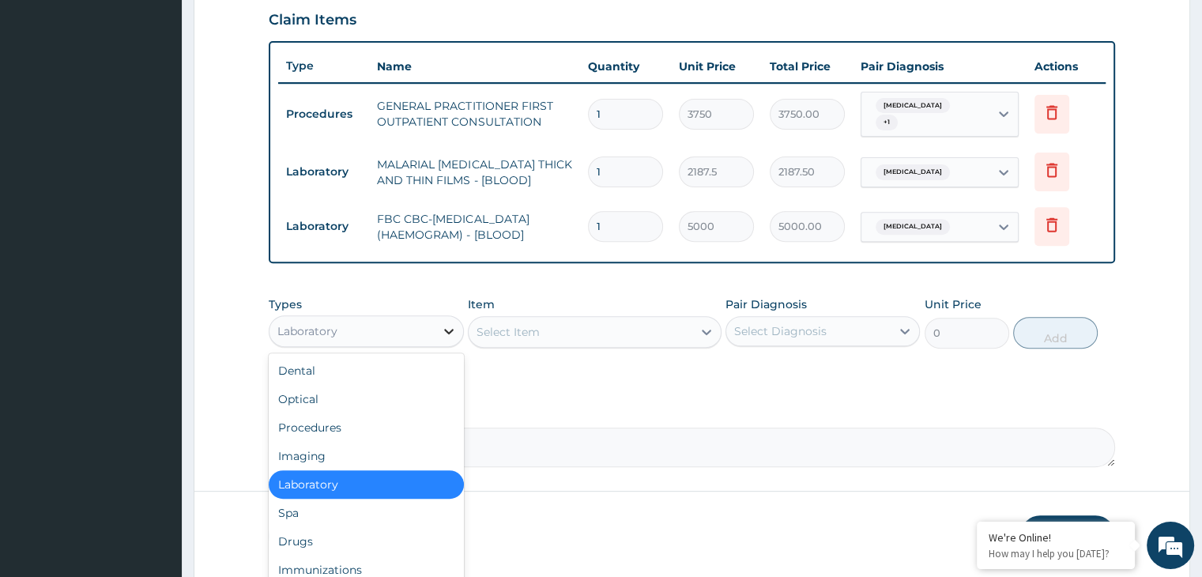
scroll to position [595, 0]
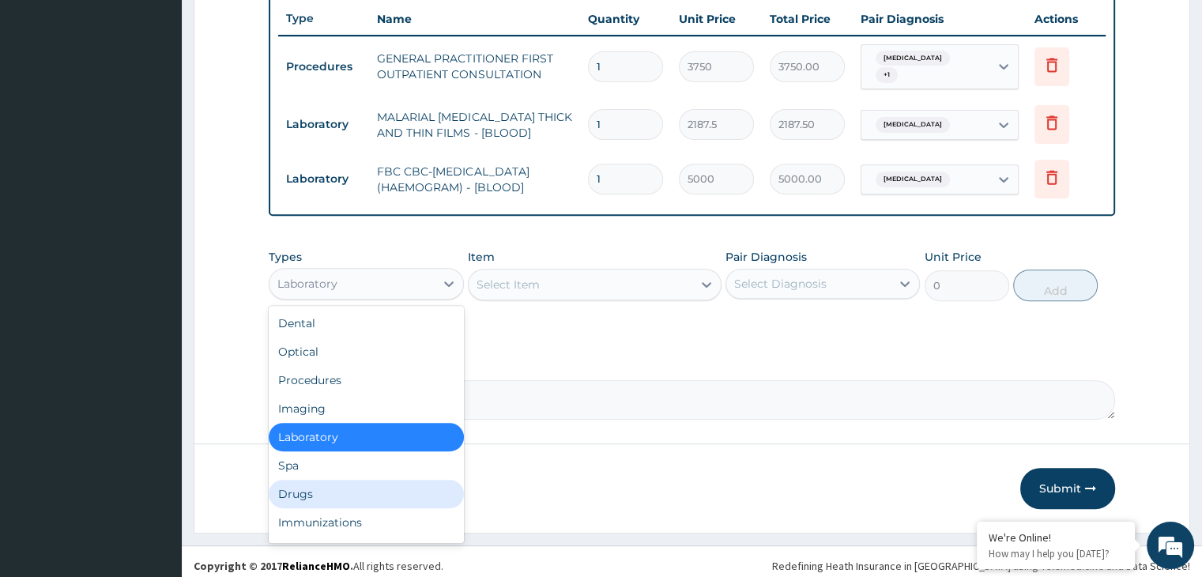
click at [342, 485] on div "Drugs" at bounding box center [366, 494] width 194 height 28
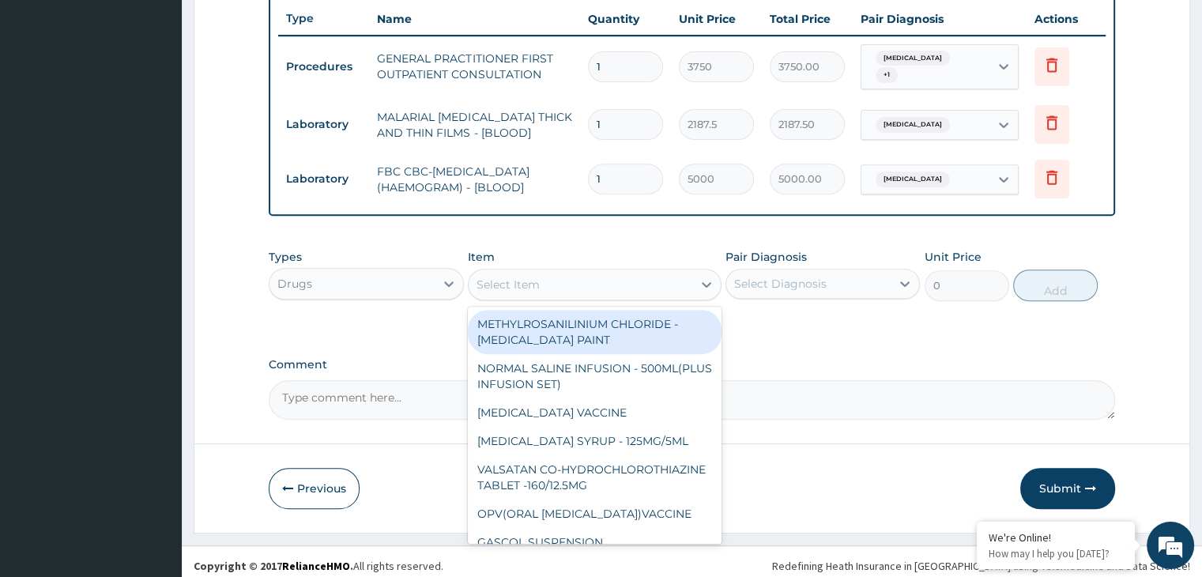
click at [572, 276] on div "Select Item" at bounding box center [581, 284] width 224 height 25
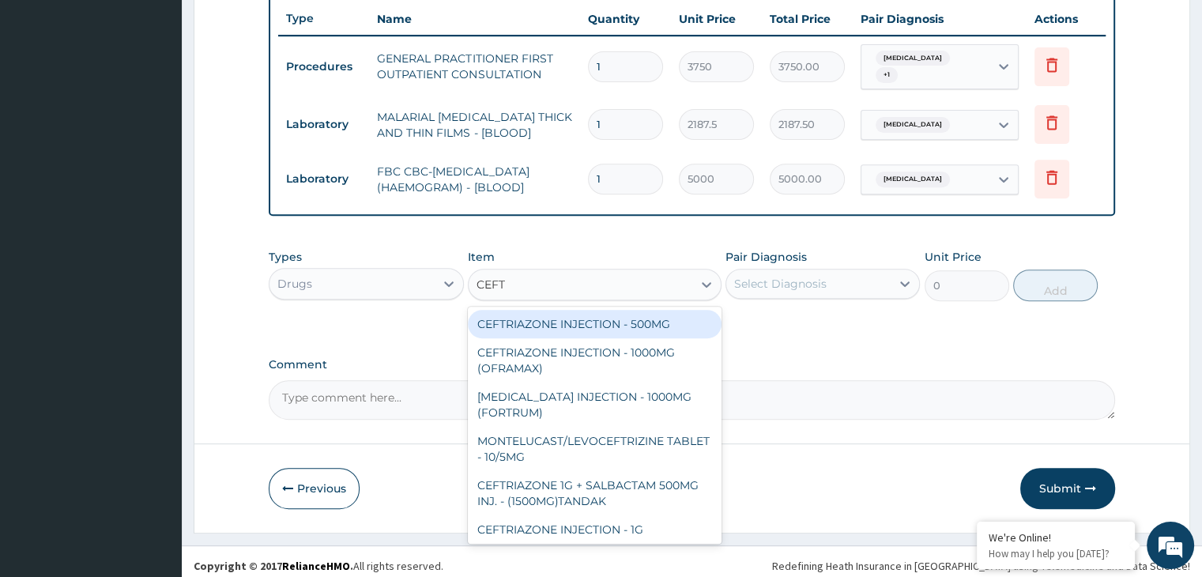
type input "CEFTR"
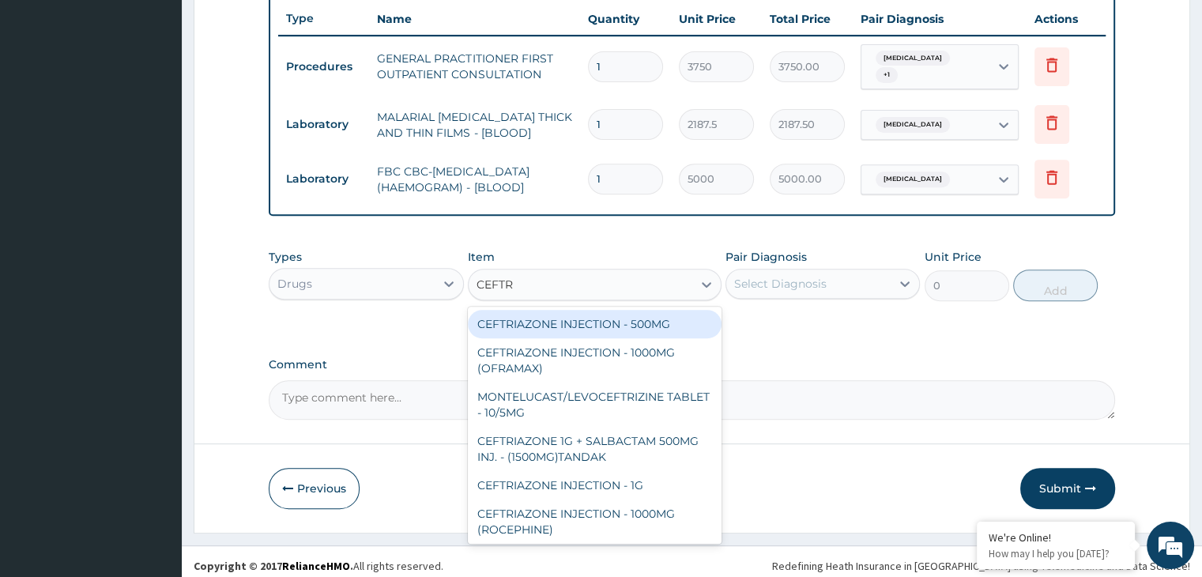
click at [549, 314] on div "CEFTRIAZONE INJECTION - 500MG" at bounding box center [595, 324] width 254 height 28
type input "1232"
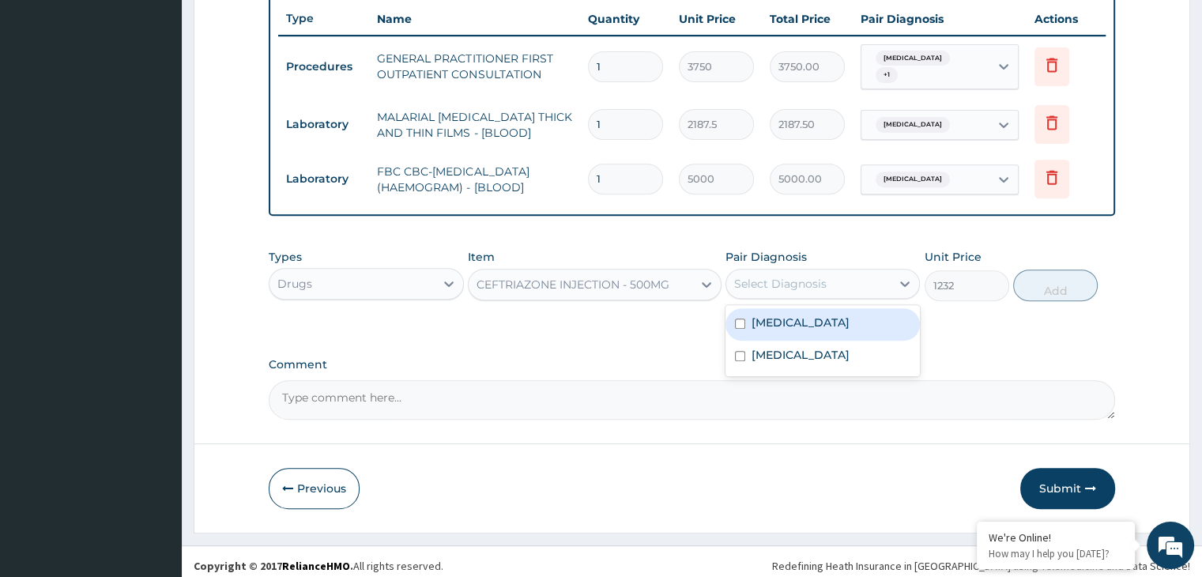
click at [812, 276] on div "Select Diagnosis" at bounding box center [780, 284] width 92 height 16
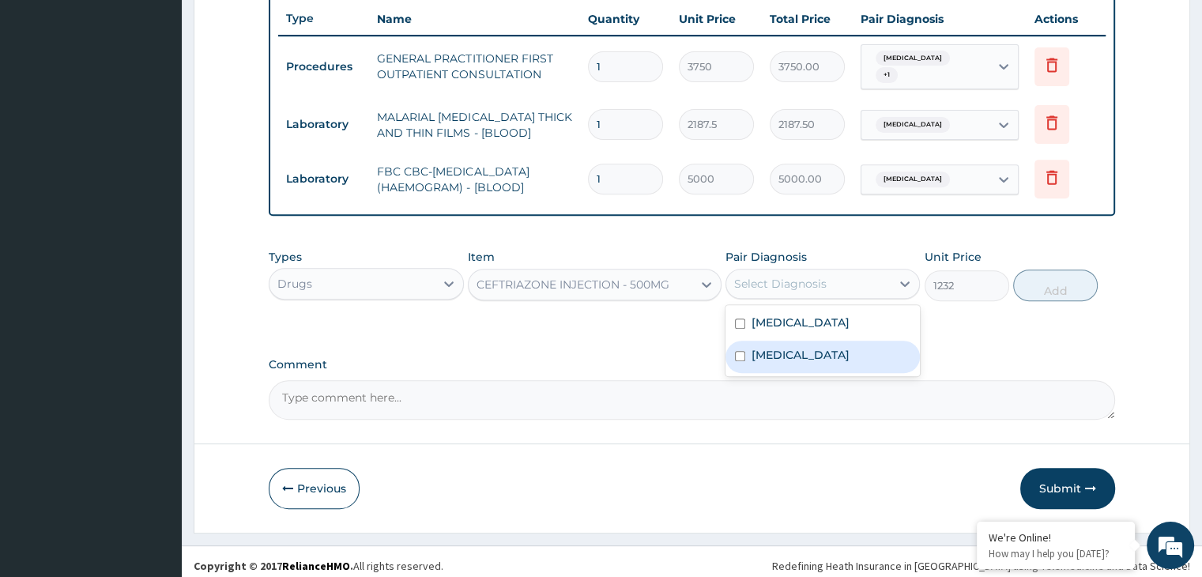
click at [760, 347] on label "[MEDICAL_DATA]" at bounding box center [801, 355] width 98 height 16
checkbox input "true"
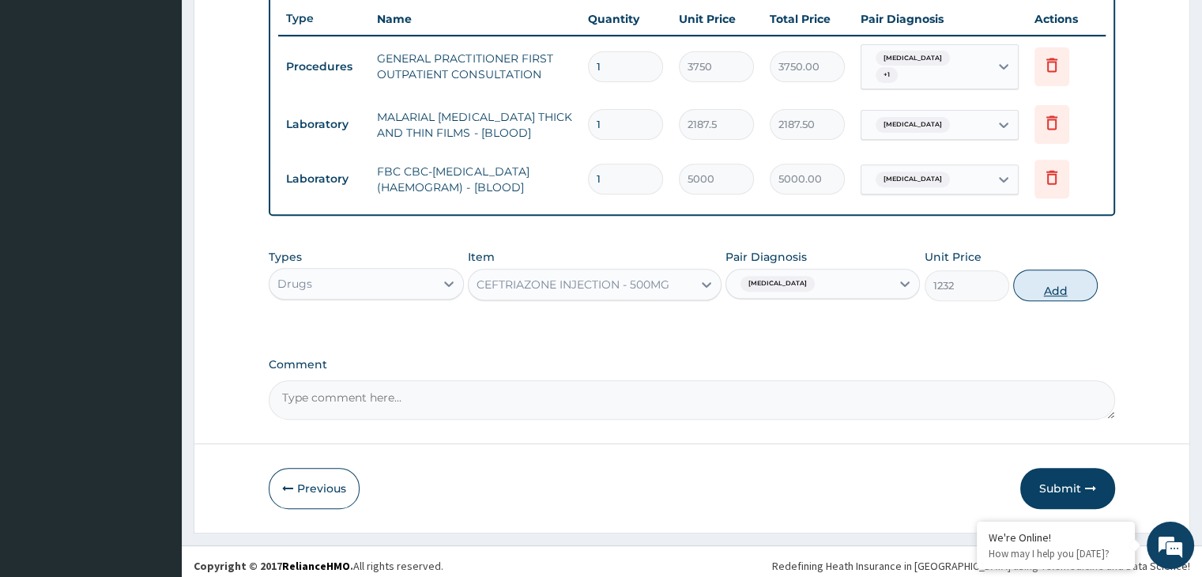
click at [1055, 280] on button "Add" at bounding box center [1056, 286] width 85 height 32
type input "0"
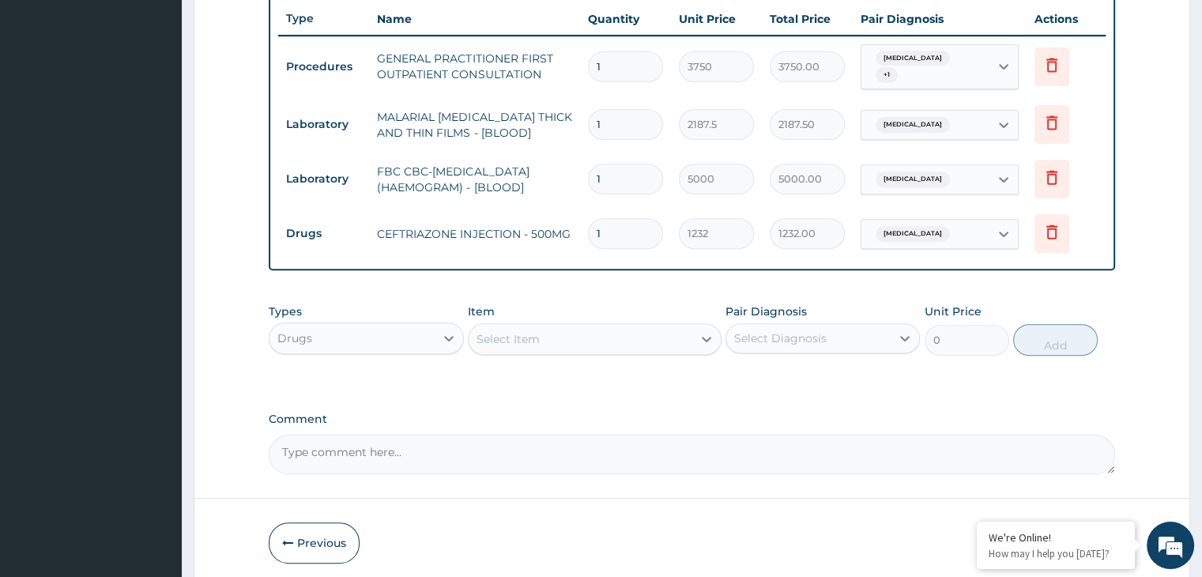
type input "0.00"
type input "5"
type input "6160.00"
type input "5"
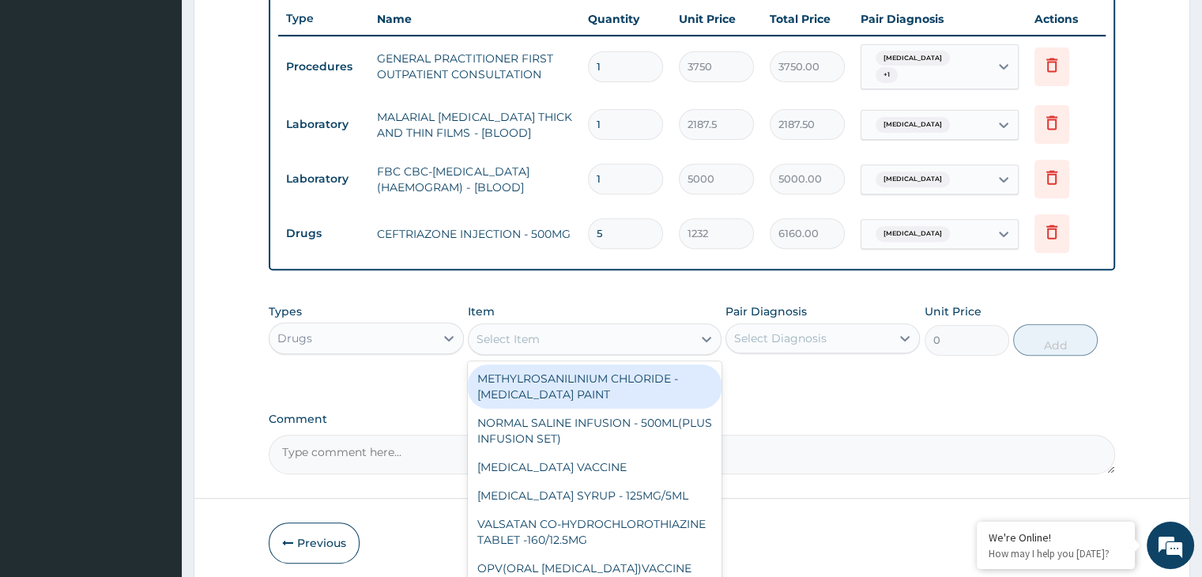
click at [523, 336] on div "Select Item" at bounding box center [508, 339] width 63 height 16
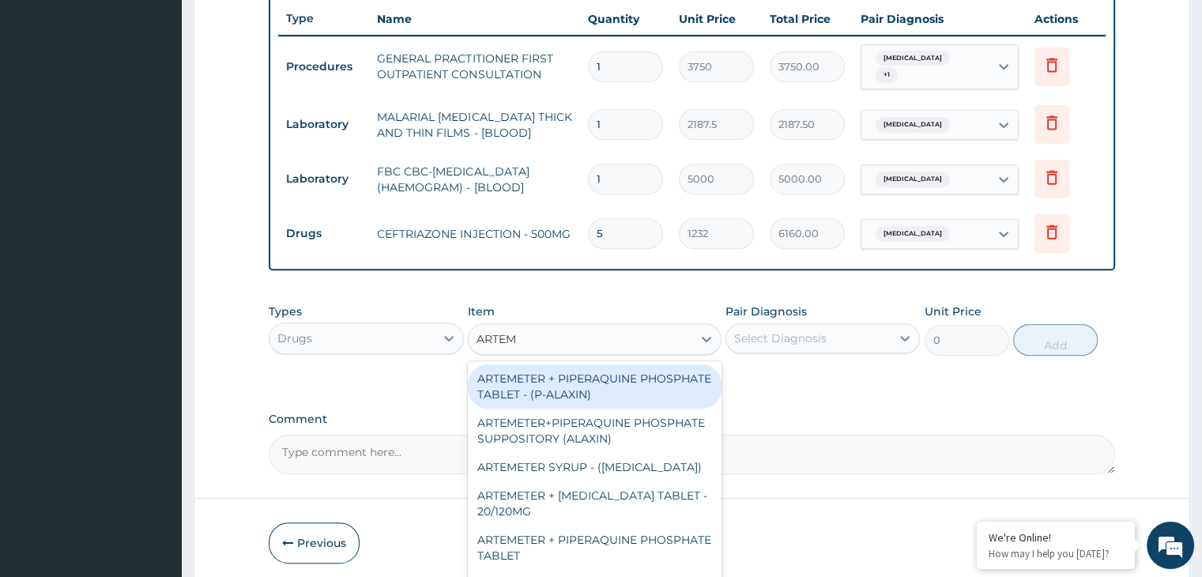
type input "ARTEME"
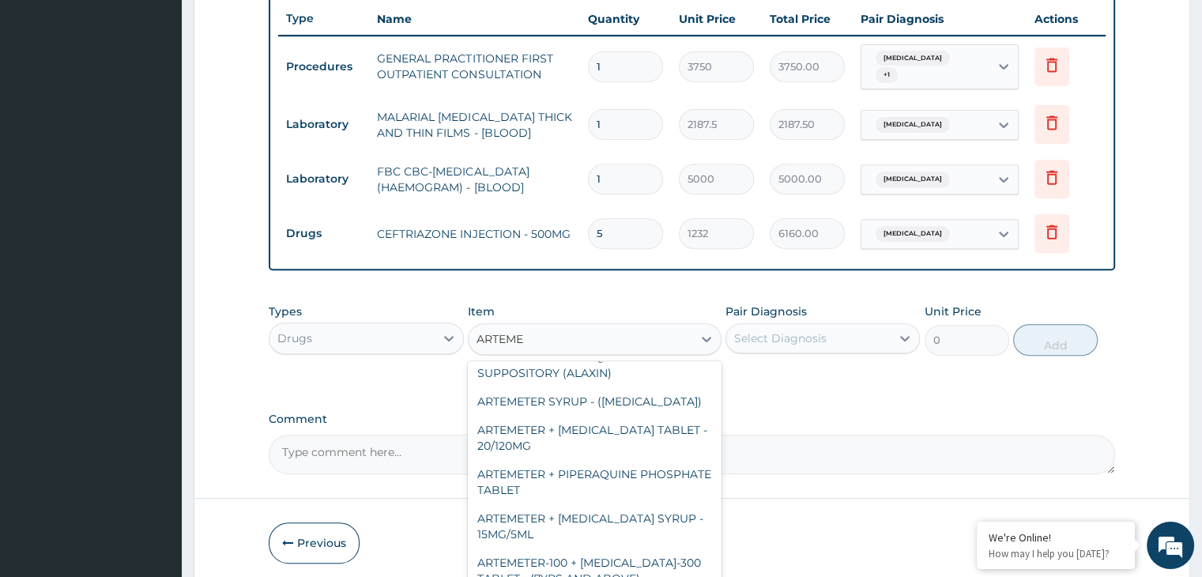
scroll to position [66, 0]
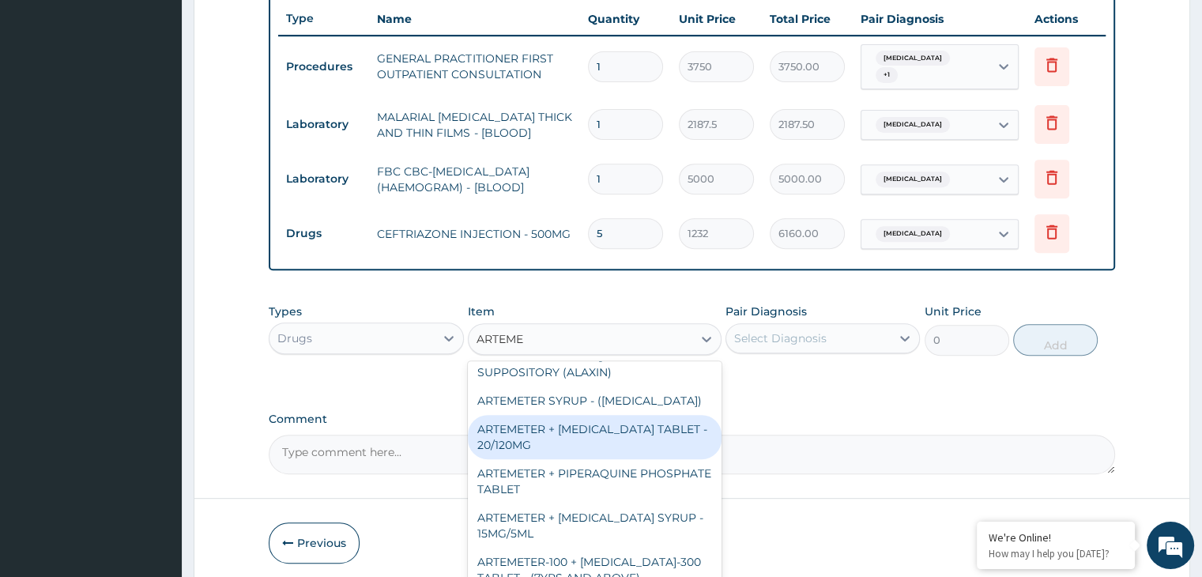
click at [575, 420] on div "ARTEMETER + [MEDICAL_DATA] TABLET - 20/120MG" at bounding box center [595, 437] width 254 height 44
type input "196"
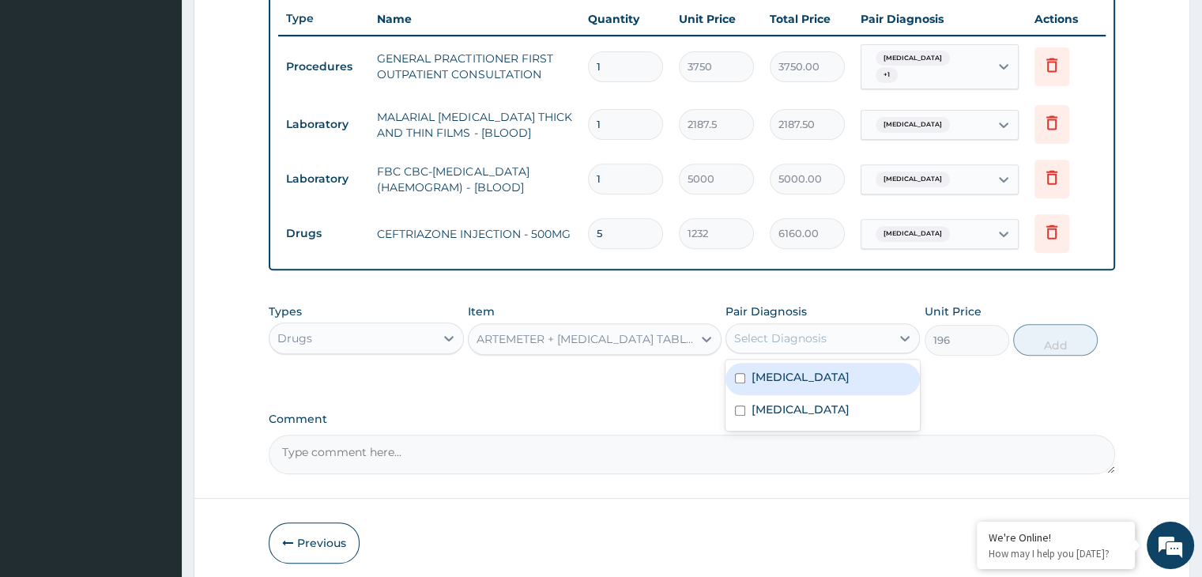
click at [803, 337] on div "Select Diagnosis" at bounding box center [780, 338] width 92 height 16
click at [768, 369] on label "[MEDICAL_DATA]" at bounding box center [801, 377] width 98 height 16
checkbox input "true"
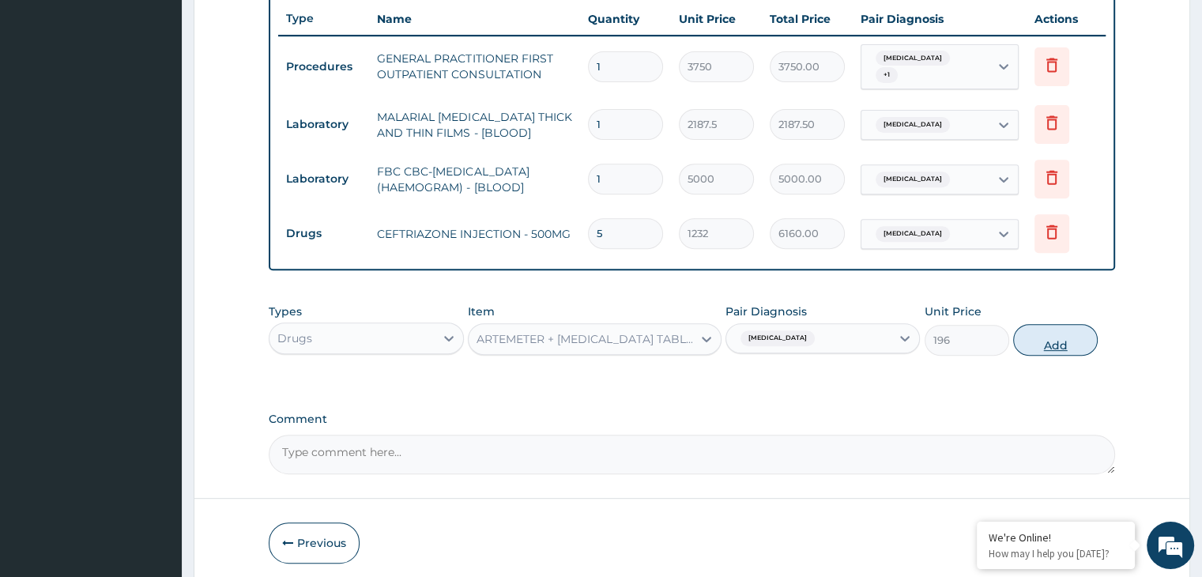
click at [1062, 331] on button "Add" at bounding box center [1056, 340] width 85 height 32
type input "0"
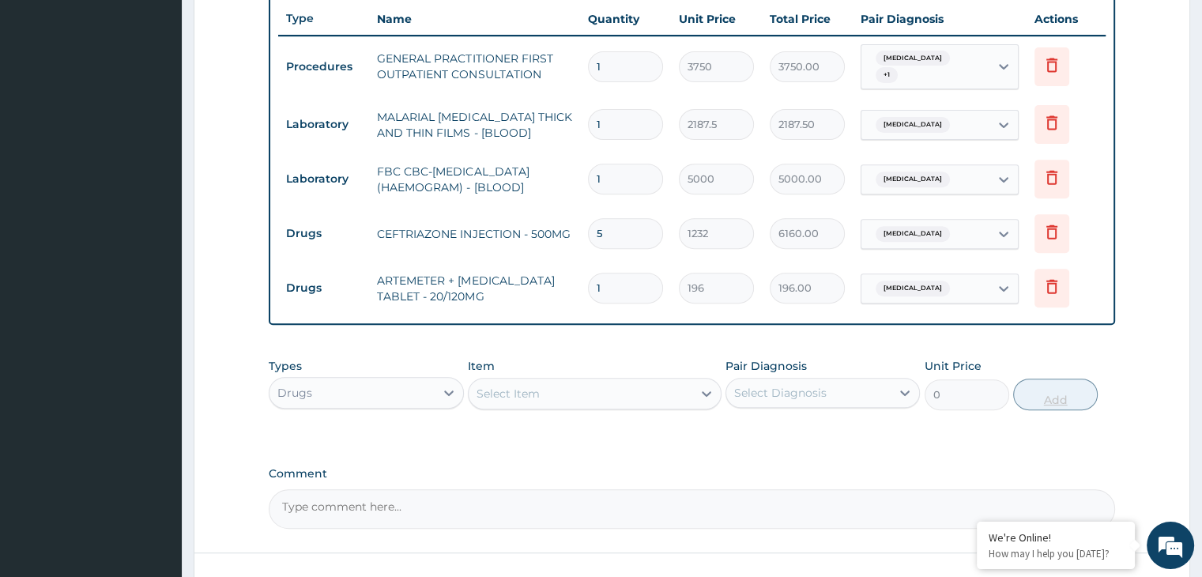
type input "0.00"
type input "6"
type input "1176.00"
type input "6"
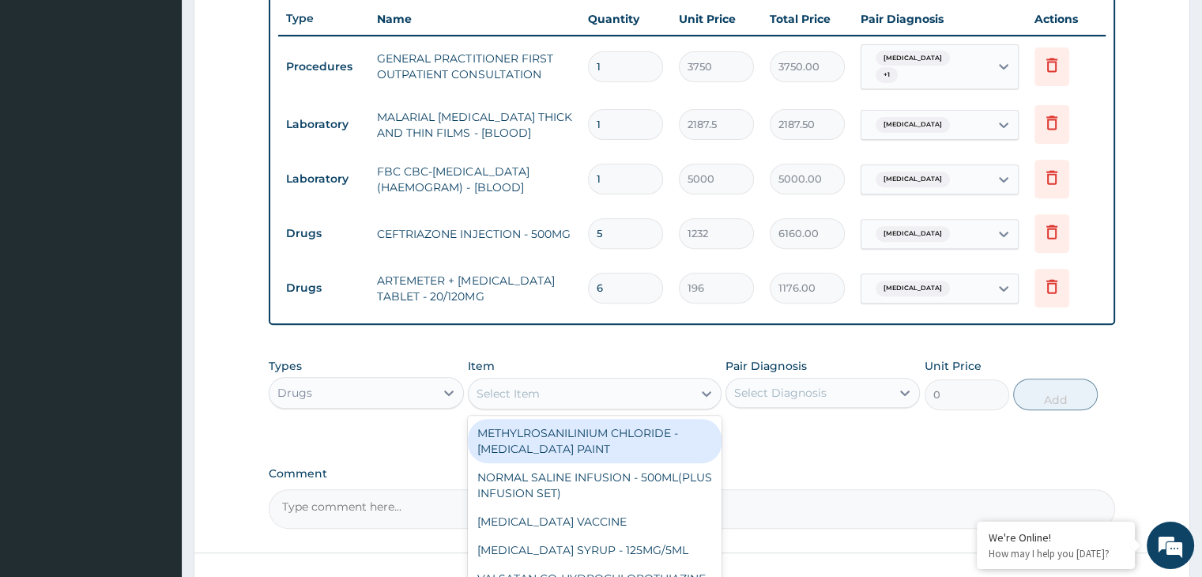
click at [559, 384] on div "Select Item" at bounding box center [581, 393] width 224 height 25
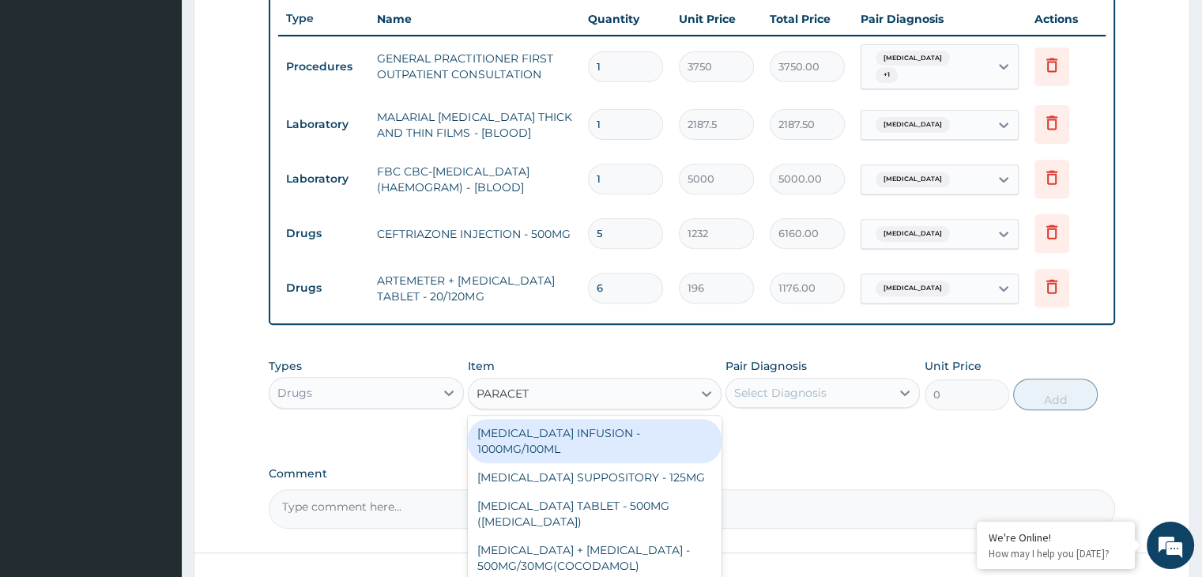
type input "PARACETA"
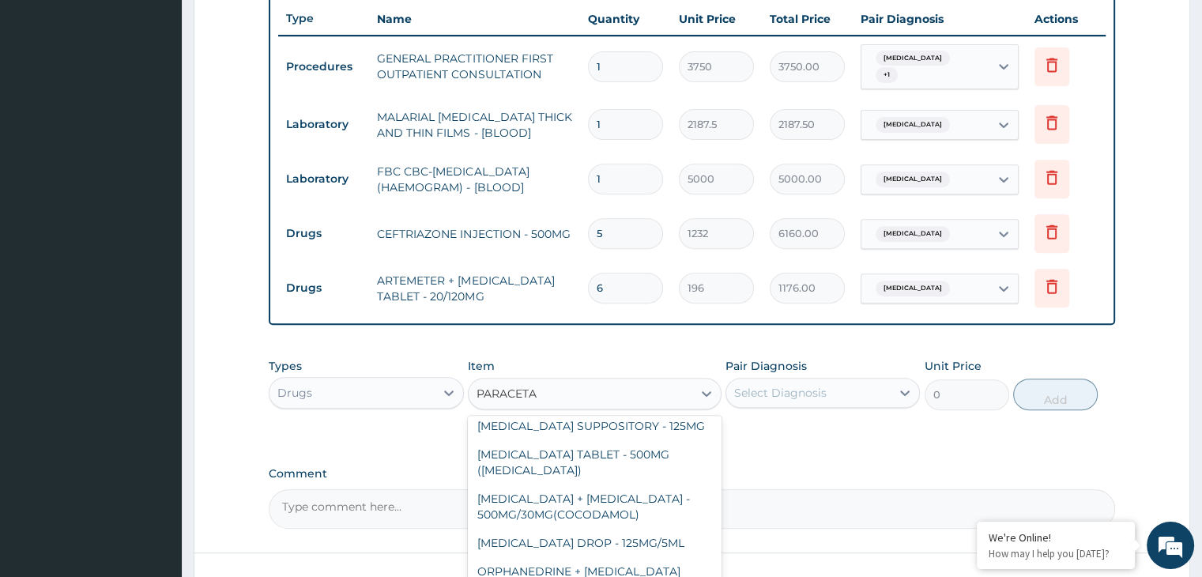
scroll to position [104, 0]
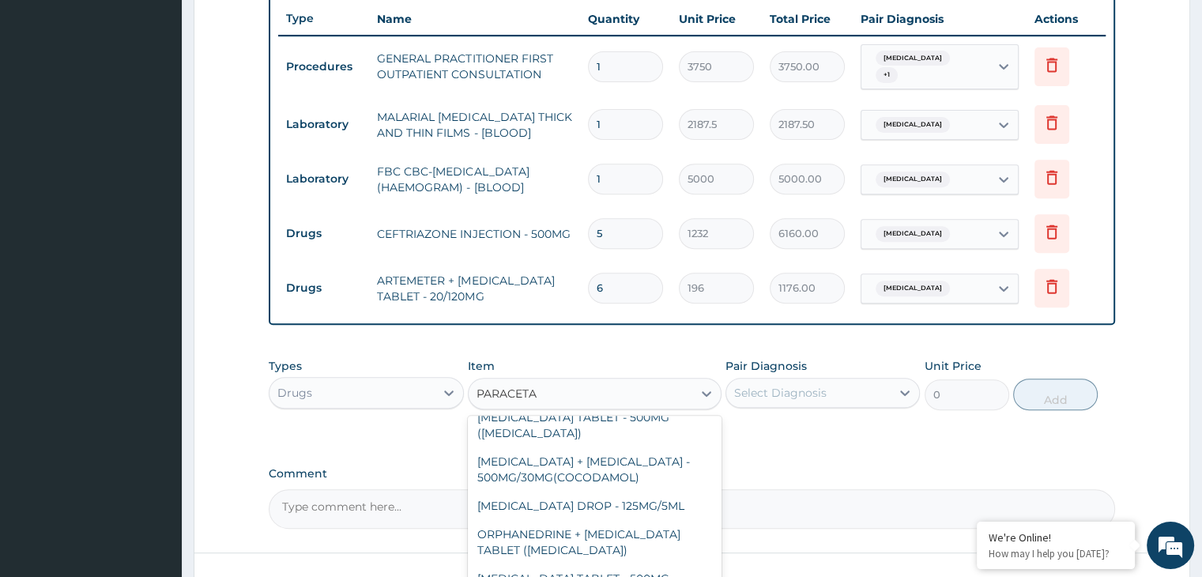
click at [583, 492] on div "[MEDICAL_DATA] DROP - 125MG/5ML" at bounding box center [595, 506] width 254 height 28
type input "672"
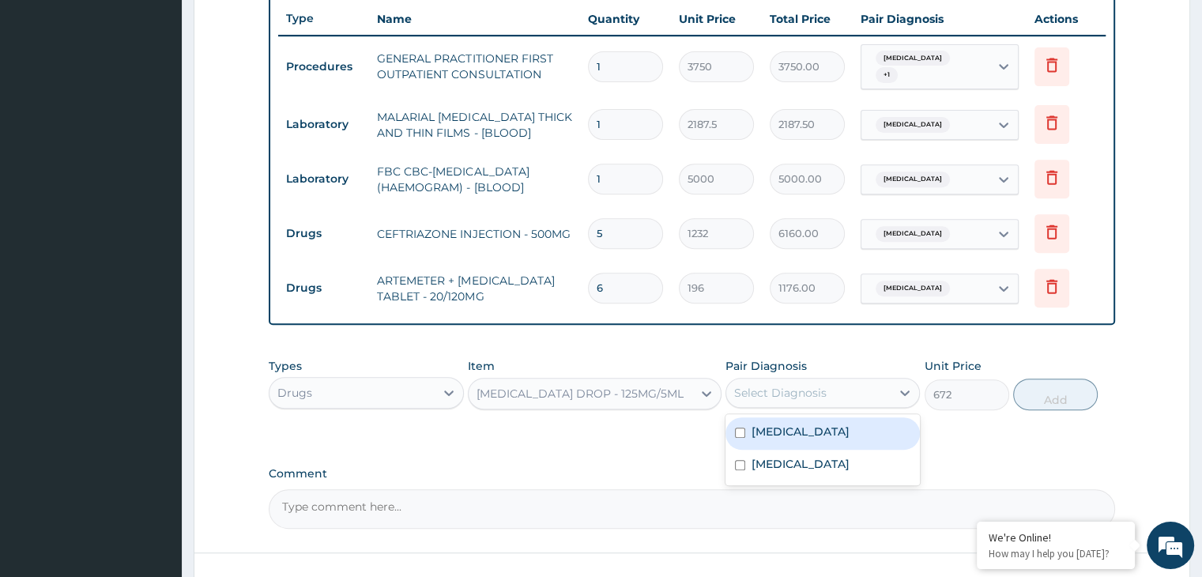
click at [780, 391] on div "Select Diagnosis" at bounding box center [780, 393] width 92 height 16
click at [759, 417] on div "[MEDICAL_DATA]" at bounding box center [823, 433] width 194 height 32
checkbox input "true"
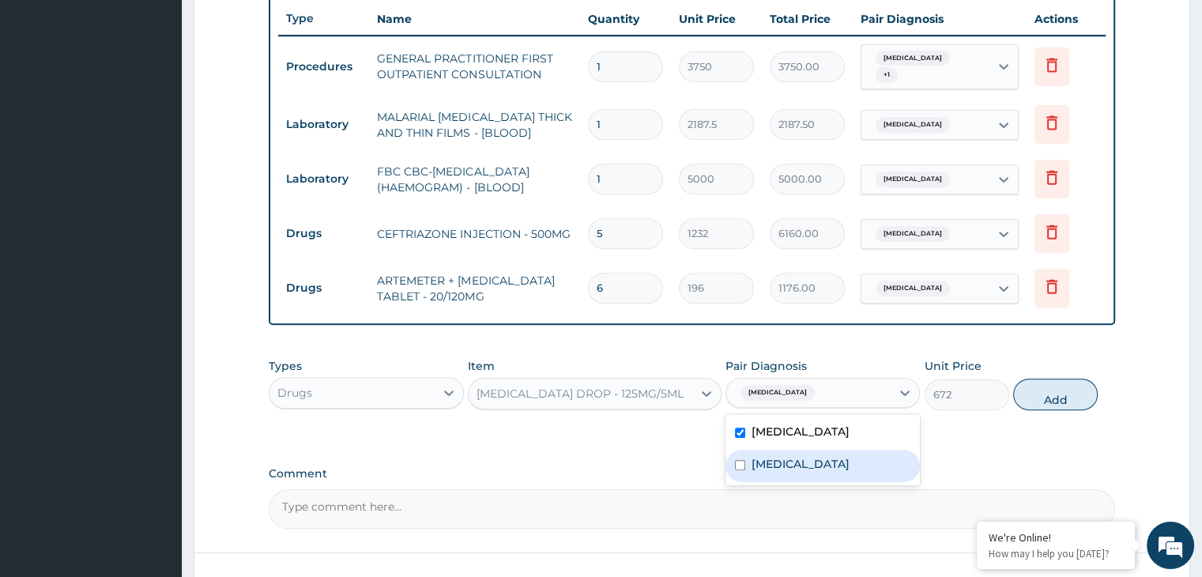
click at [749, 451] on div "[MEDICAL_DATA]" at bounding box center [823, 466] width 194 height 32
checkbox input "true"
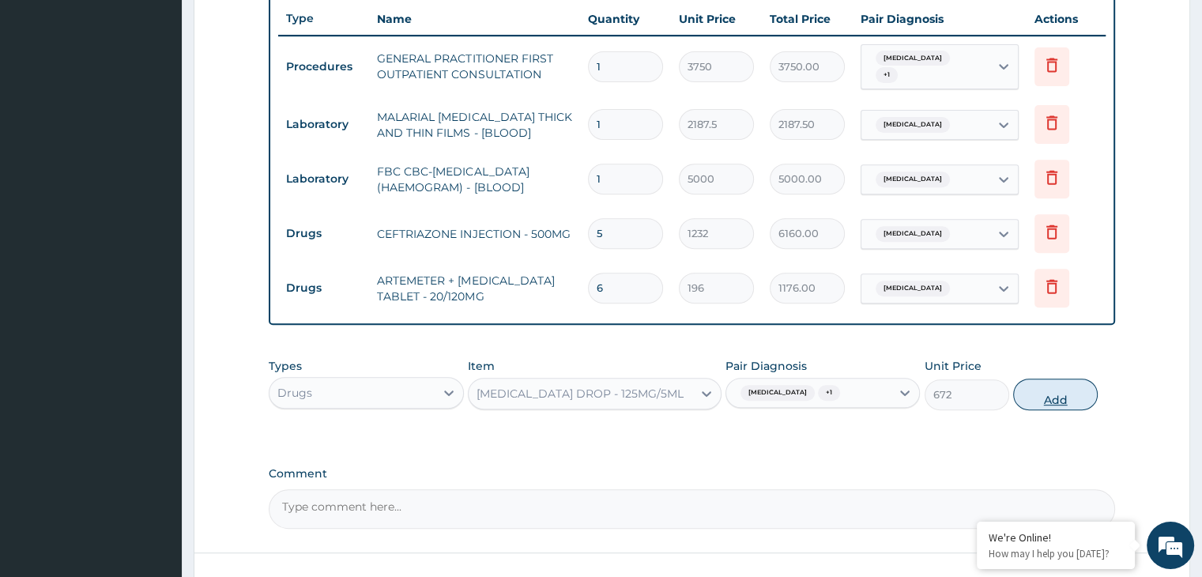
click at [1049, 384] on button "Add" at bounding box center [1056, 395] width 85 height 32
type input "0"
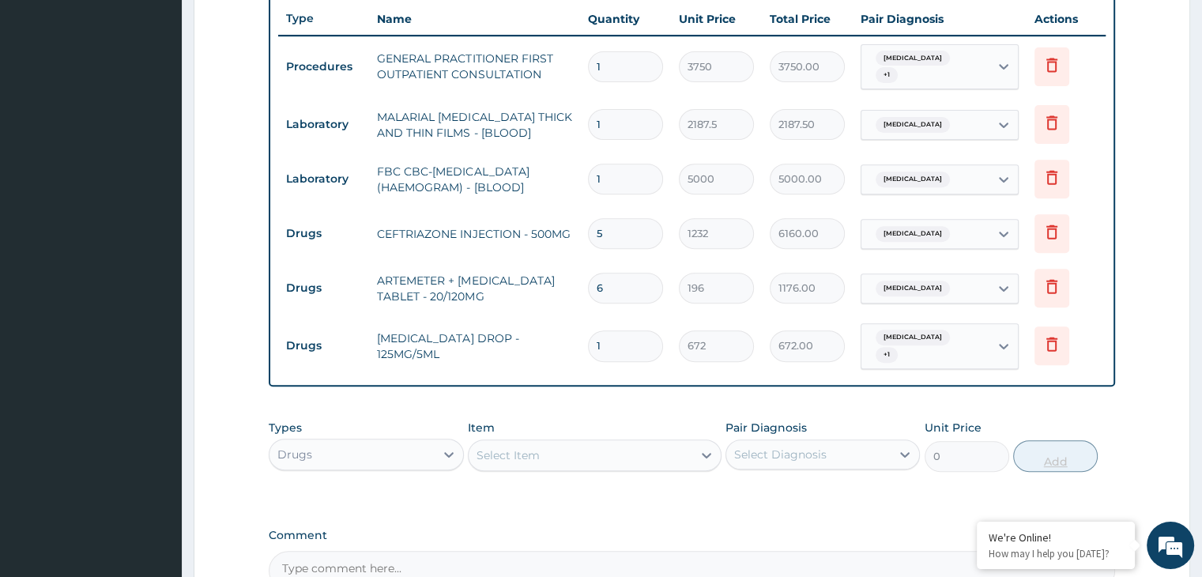
type input "0.00"
type input "2"
type input "1344.00"
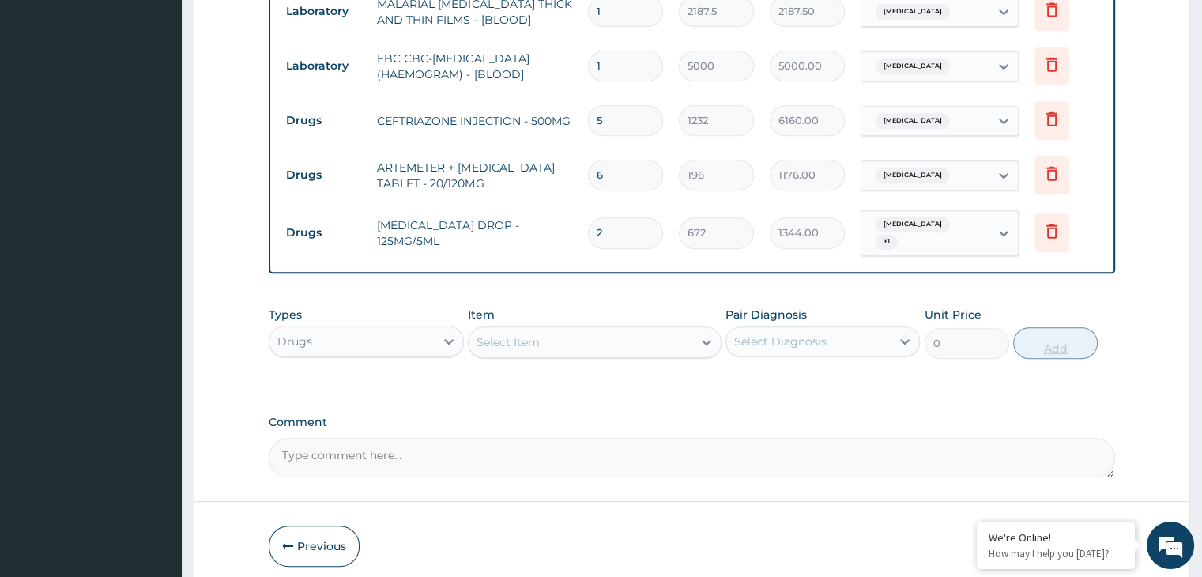
scroll to position [757, 0]
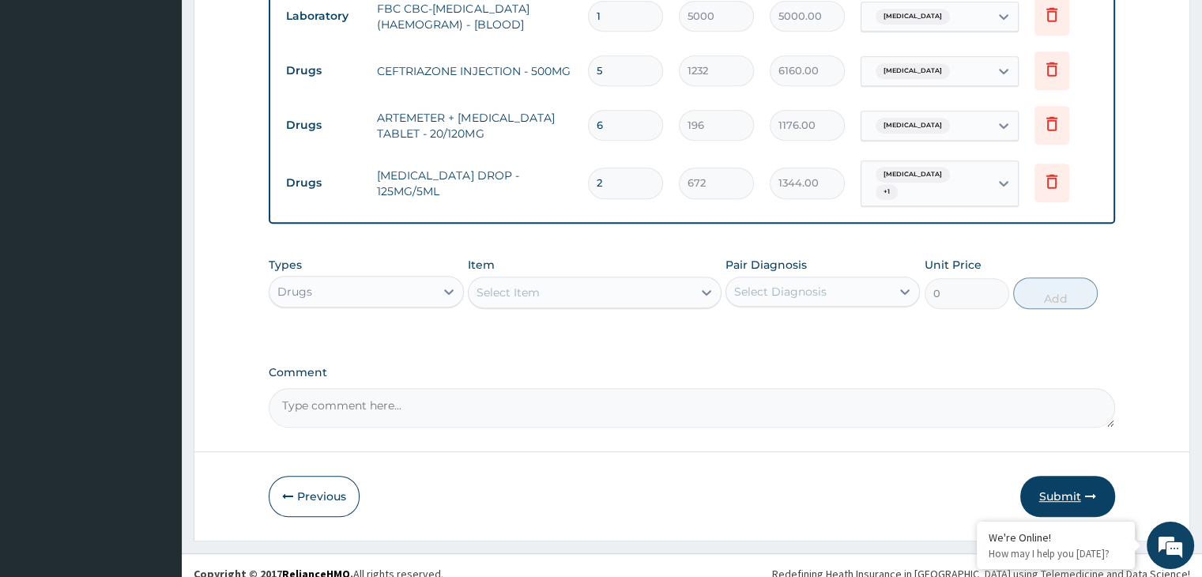
type input "2"
click at [1067, 476] on button "Submit" at bounding box center [1068, 496] width 95 height 41
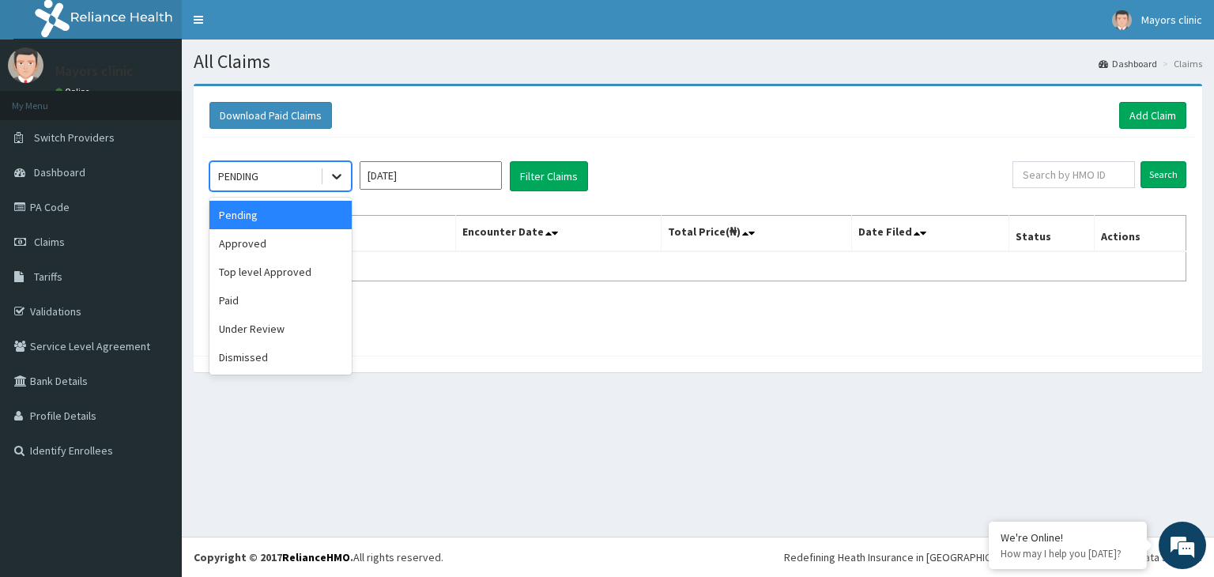
click at [335, 173] on icon at bounding box center [337, 176] width 16 height 16
click at [259, 247] on div "Approved" at bounding box center [281, 243] width 142 height 28
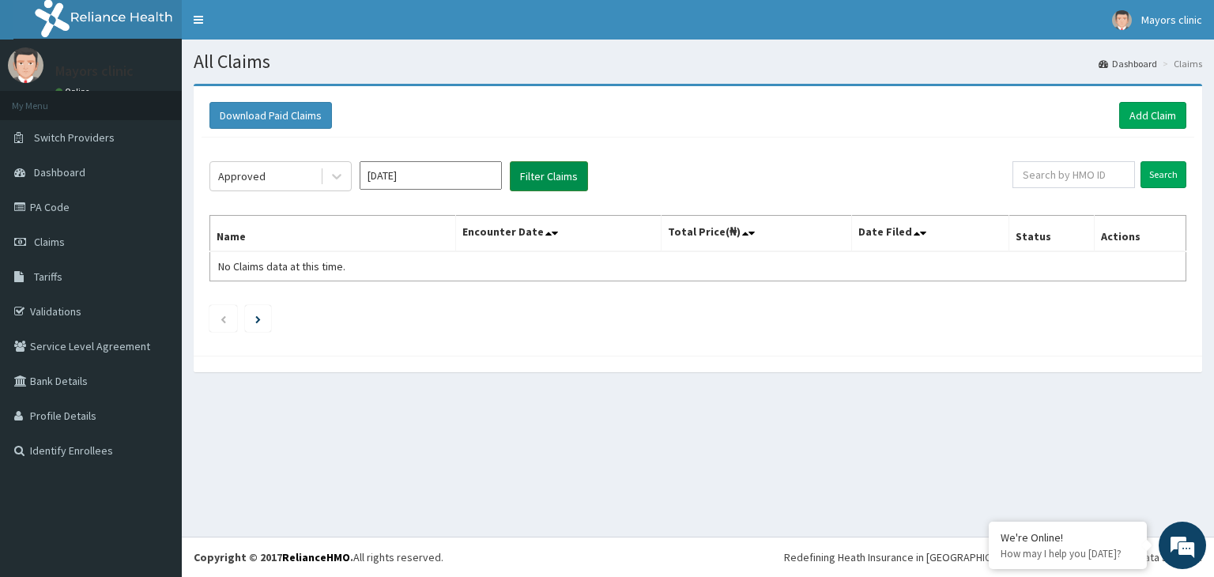
click at [555, 176] on button "Filter Claims" at bounding box center [549, 176] width 78 height 30
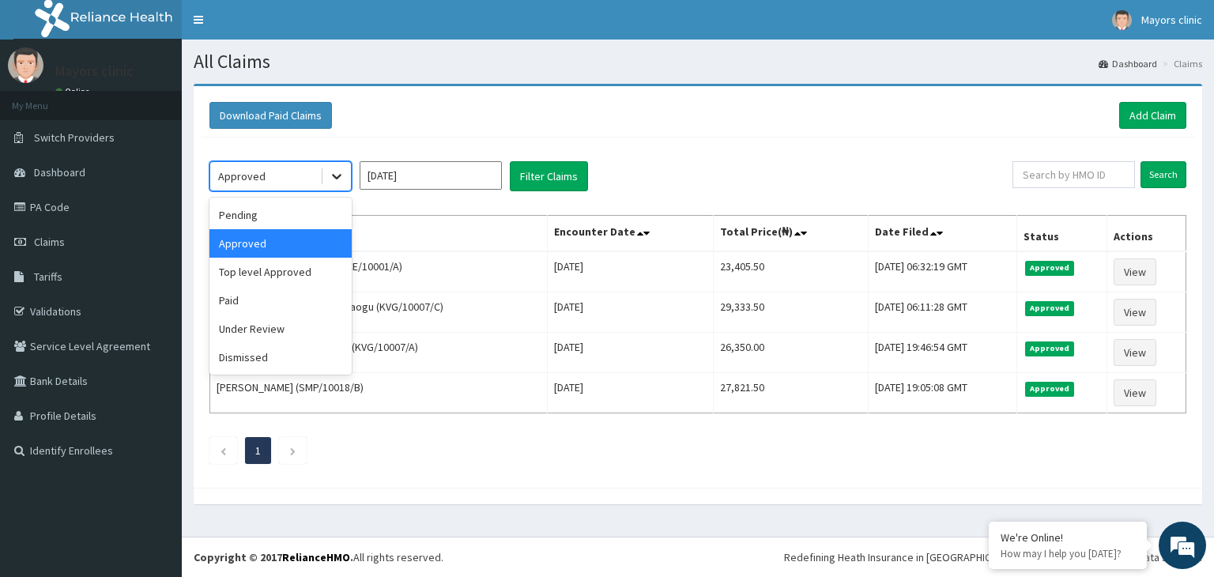
click at [327, 168] on div at bounding box center [337, 176] width 28 height 28
click at [262, 330] on div "Under Review" at bounding box center [281, 329] width 142 height 28
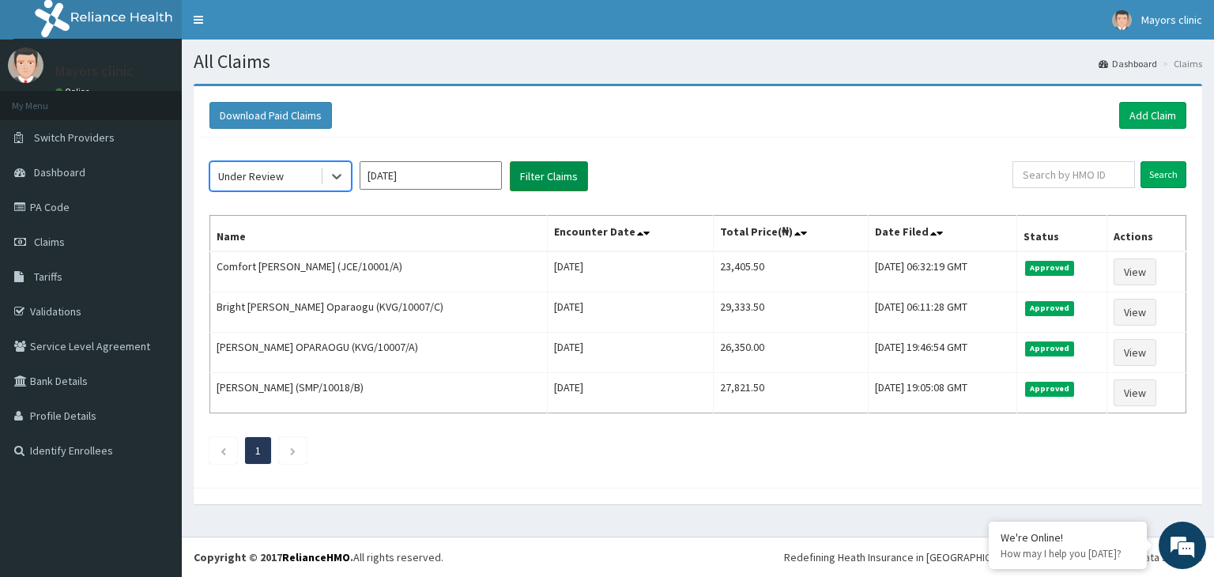
click at [530, 180] on button "Filter Claims" at bounding box center [549, 176] width 78 height 30
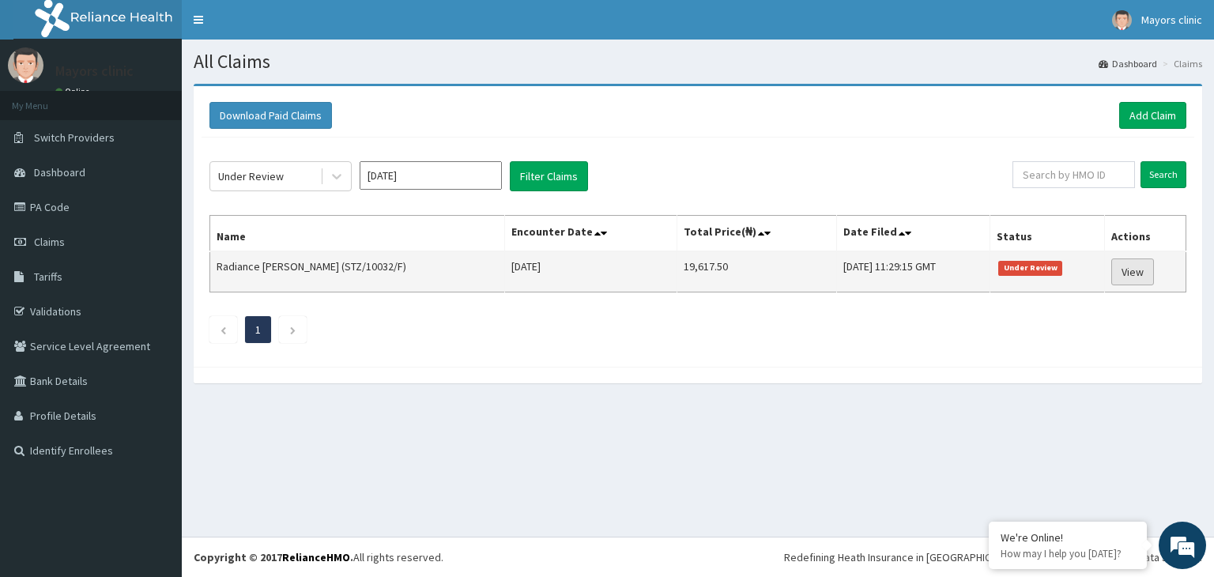
click at [1129, 269] on link "View" at bounding box center [1133, 272] width 43 height 27
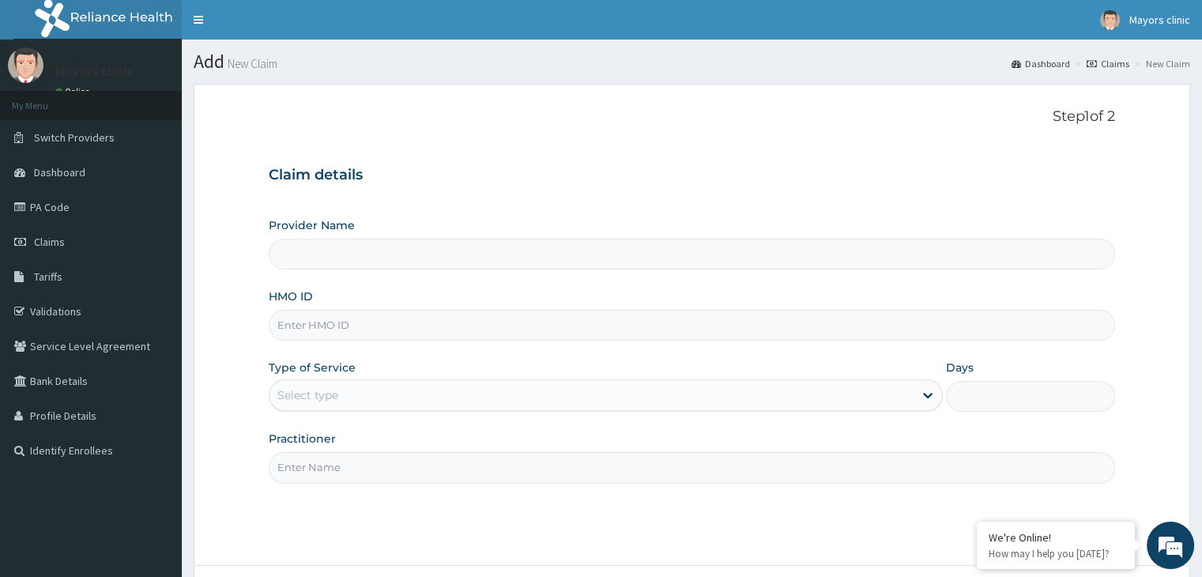
scroll to position [130, 0]
type input "Mayors Clinic"
click at [63, 304] on link "Validations" at bounding box center [91, 311] width 182 height 35
drag, startPoint x: 0, startPoint y: 0, endPoint x: 367, endPoint y: 324, distance: 489.5
click at [367, 324] on input "HMO ID" at bounding box center [692, 325] width 846 height 31
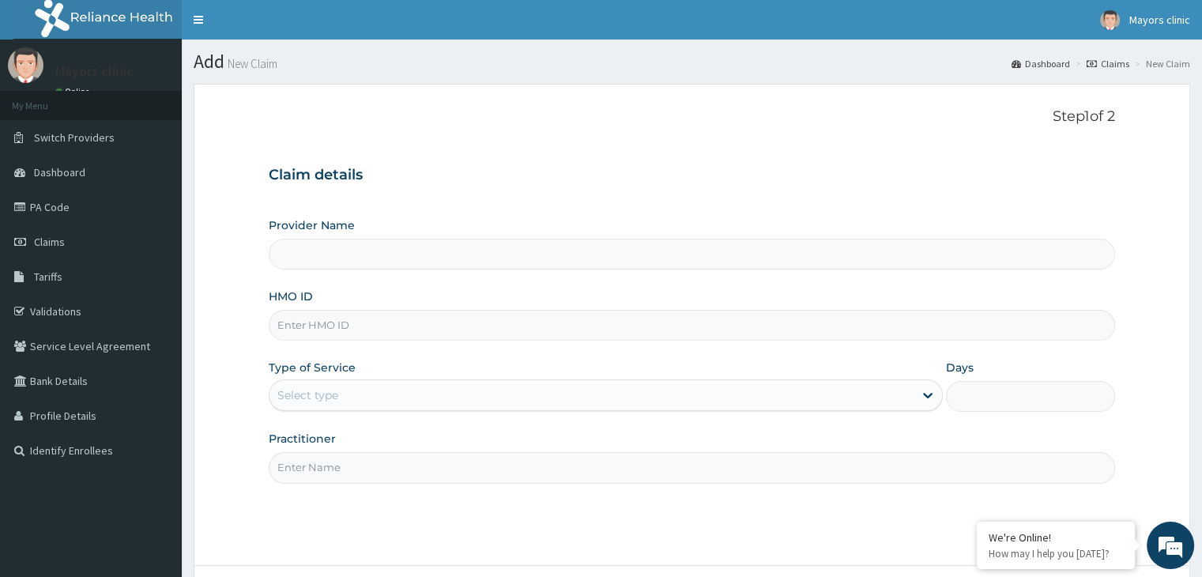
type input "S"
type input "Mayors Clinic"
type input "STZ/10032/D"
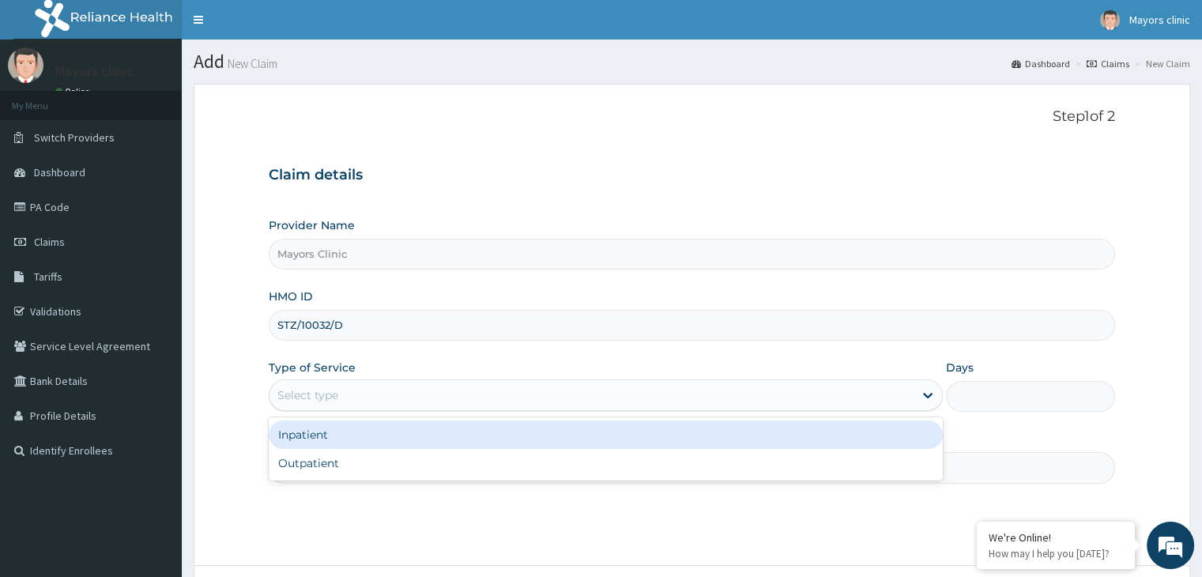
click at [401, 402] on div "Select type" at bounding box center [592, 395] width 644 height 25
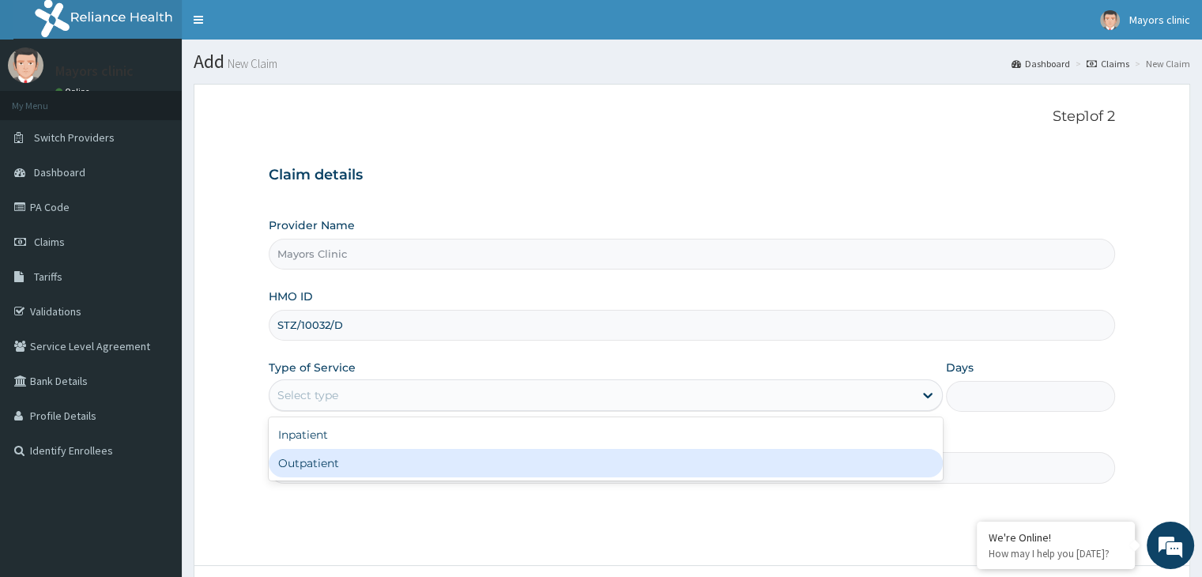
click at [323, 462] on div "Outpatient" at bounding box center [606, 463] width 674 height 28
type input "1"
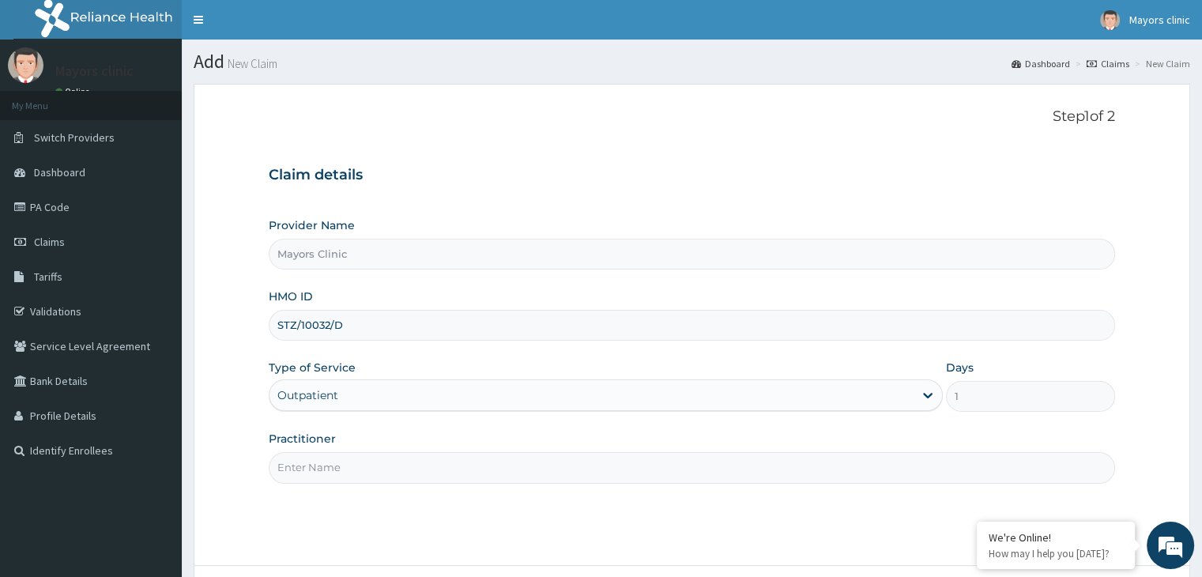
click at [379, 471] on input "Practitioner" at bounding box center [692, 467] width 846 height 31
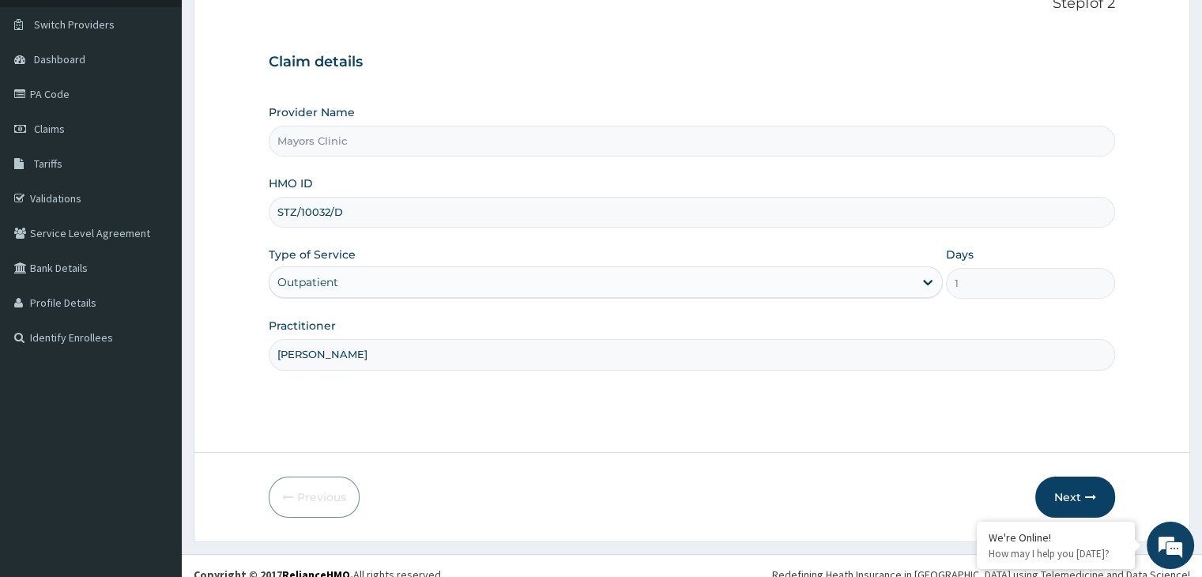
scroll to position [130, 0]
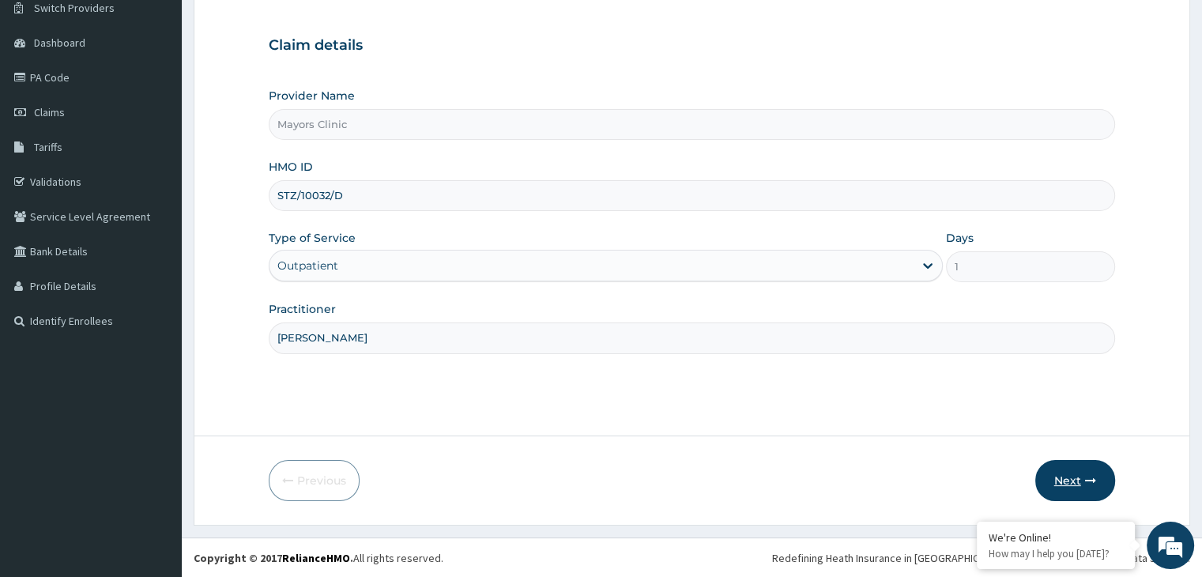
type input "[PERSON_NAME]"
click at [1080, 481] on button "Next" at bounding box center [1076, 480] width 80 height 41
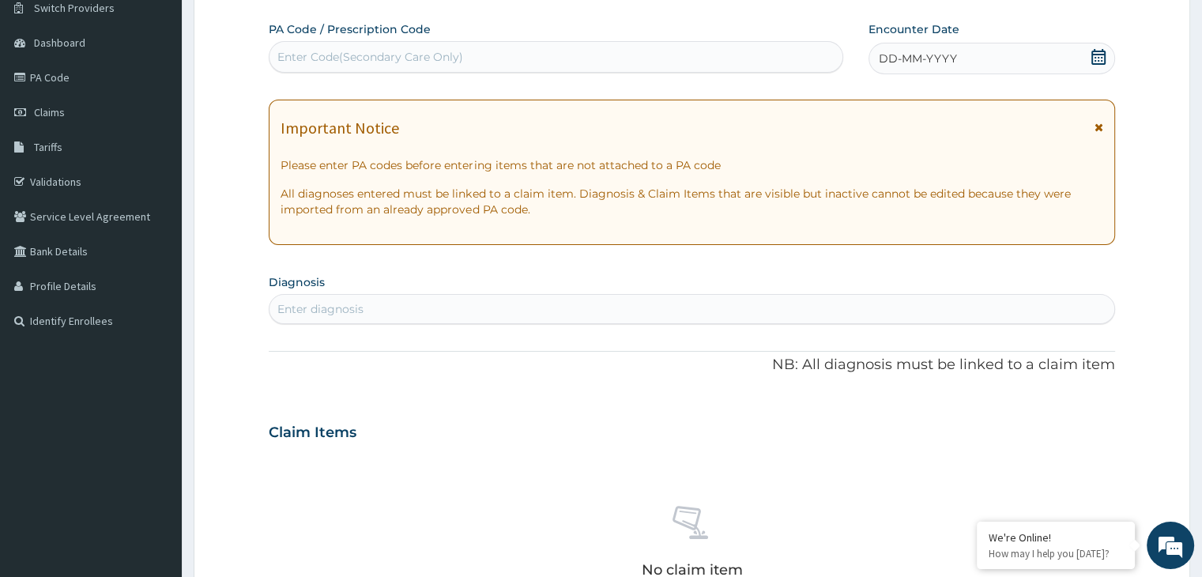
click at [979, 56] on div "DD-MM-YYYY" at bounding box center [992, 59] width 246 height 32
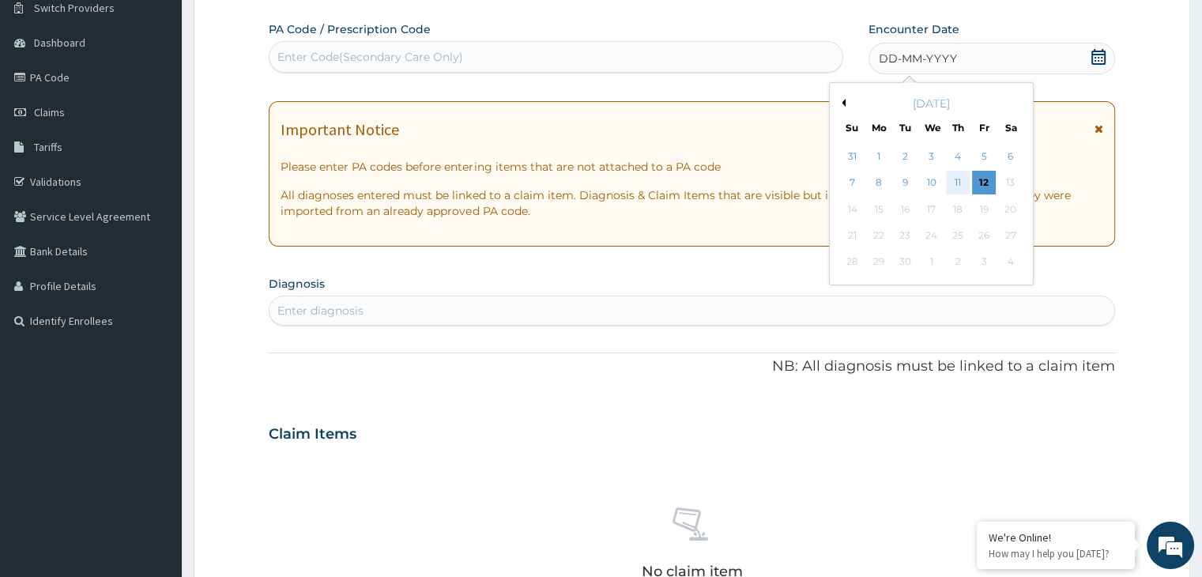
click at [961, 176] on div "11" at bounding box center [958, 184] width 24 height 24
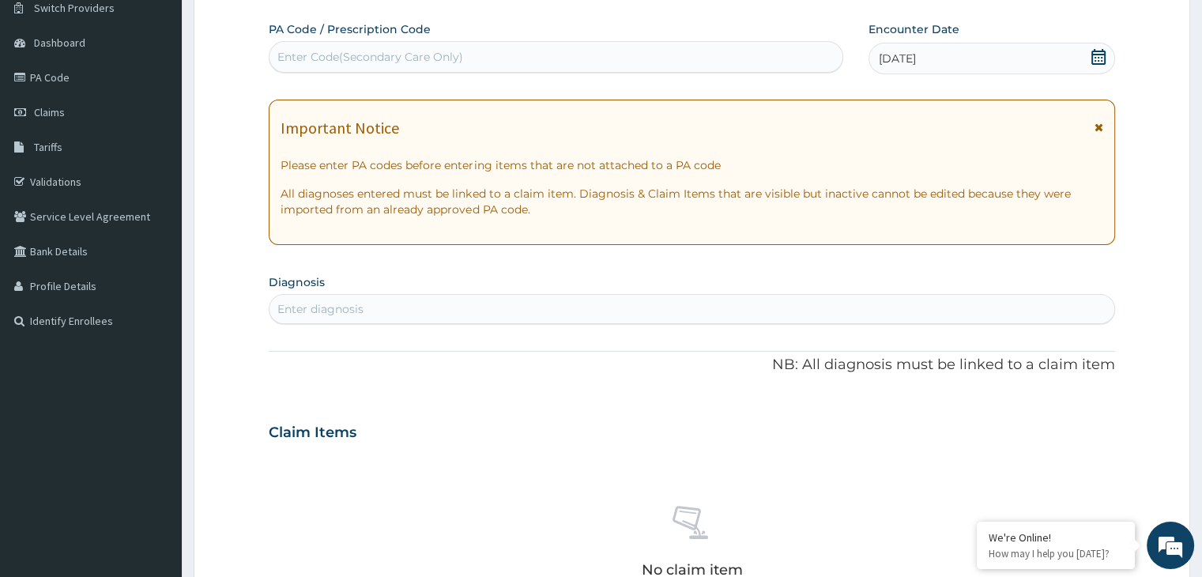
click at [433, 316] on div "Enter diagnosis" at bounding box center [692, 308] width 844 height 25
type input "M"
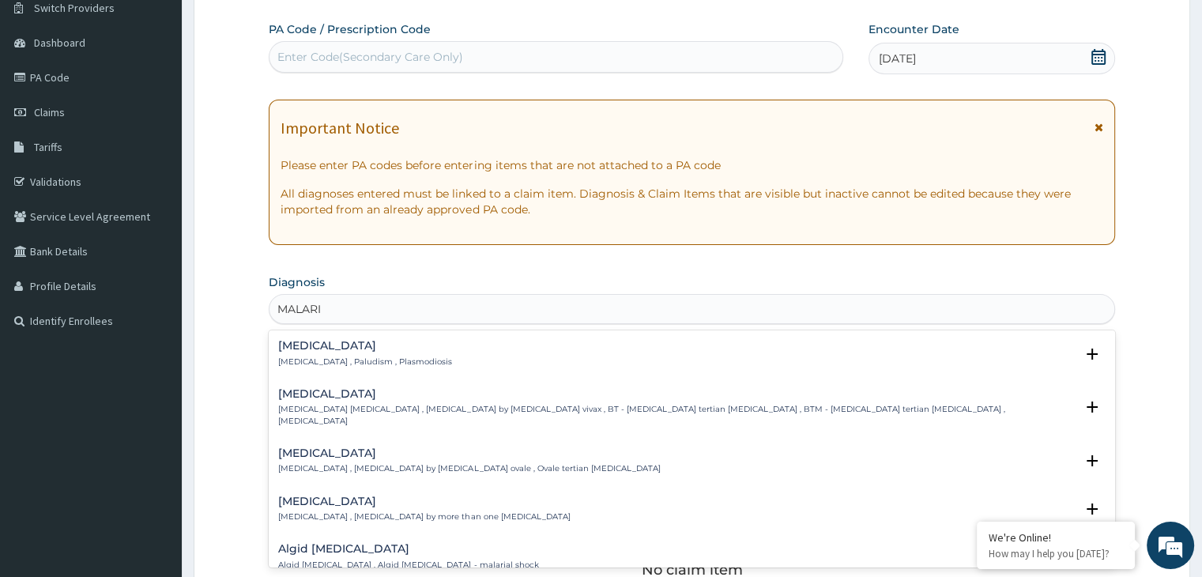
type input "[MEDICAL_DATA]"
click at [324, 353] on div "[MEDICAL_DATA] [MEDICAL_DATA] , Paludism , Plasmodiosis" at bounding box center [365, 354] width 174 height 28
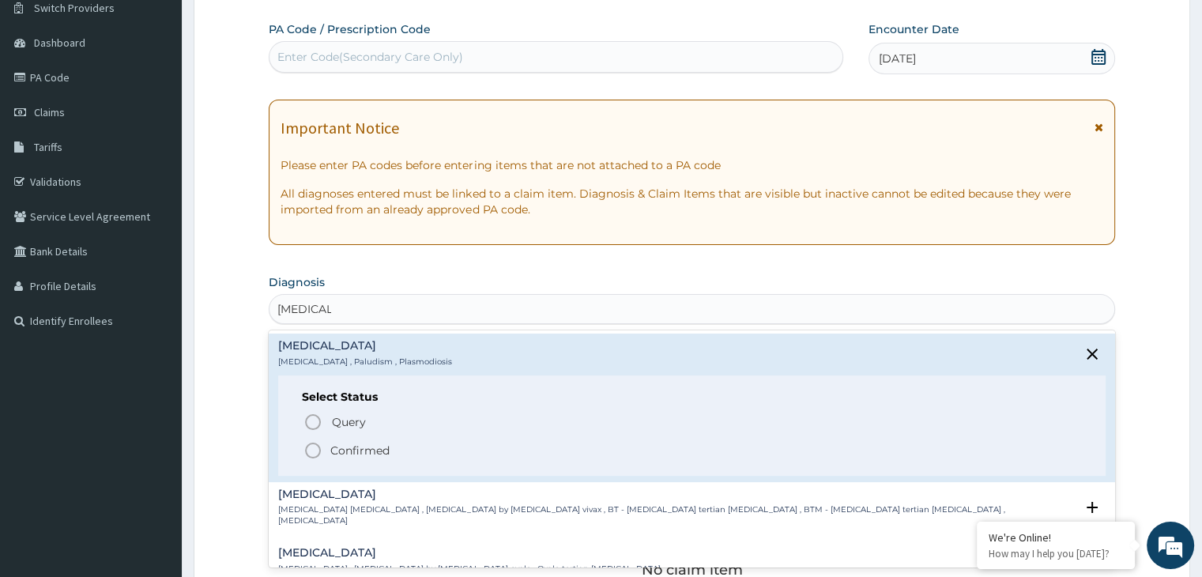
click at [311, 451] on icon "status option filled" at bounding box center [313, 450] width 19 height 19
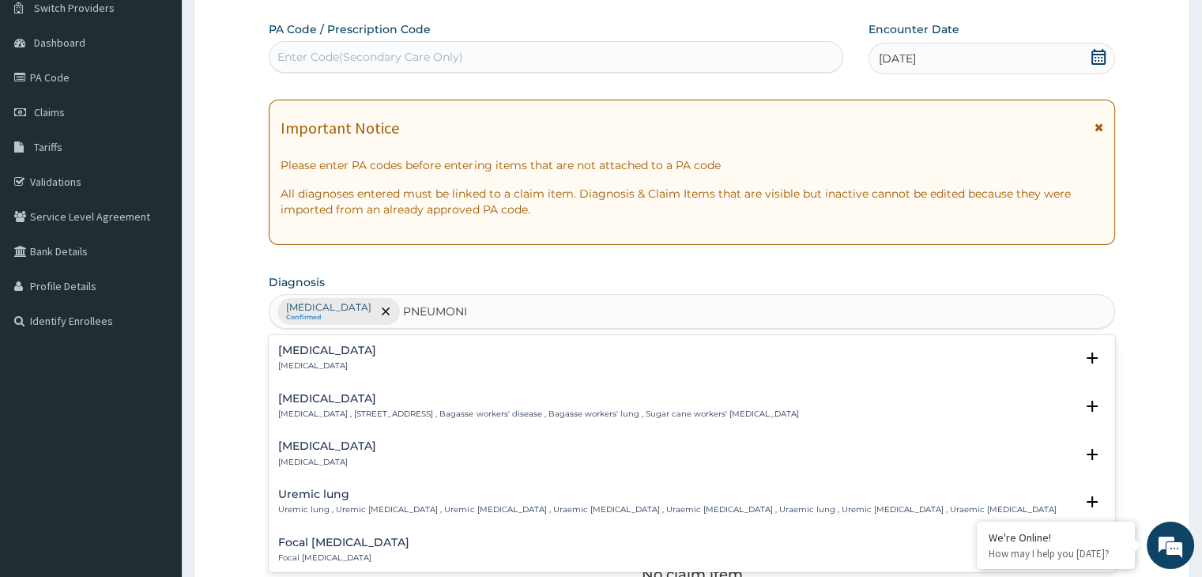
type input "[MEDICAL_DATA]"
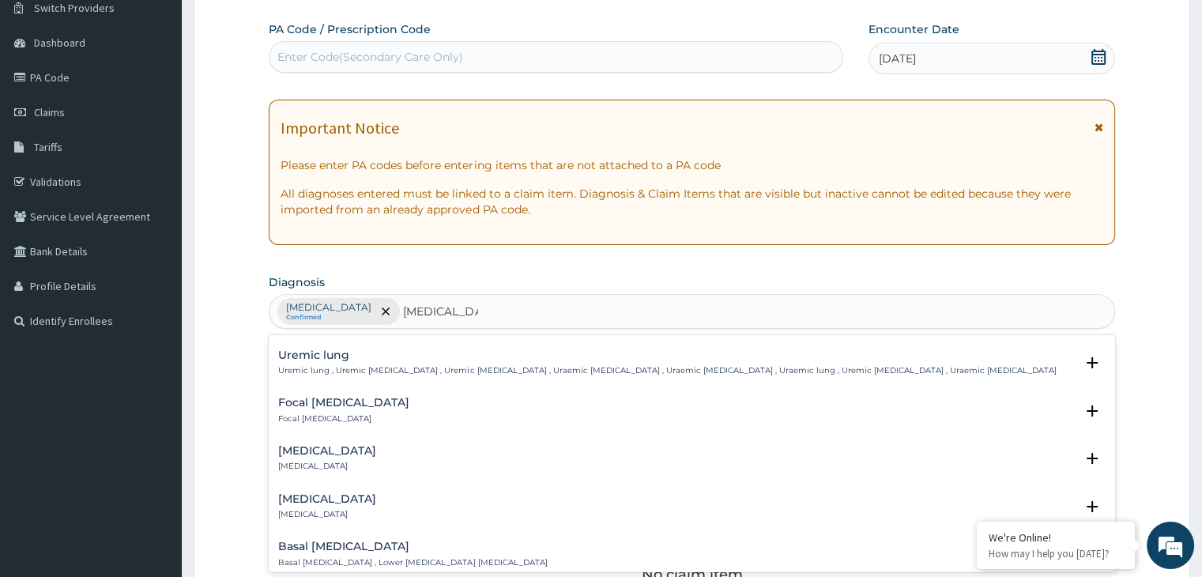
scroll to position [0, 0]
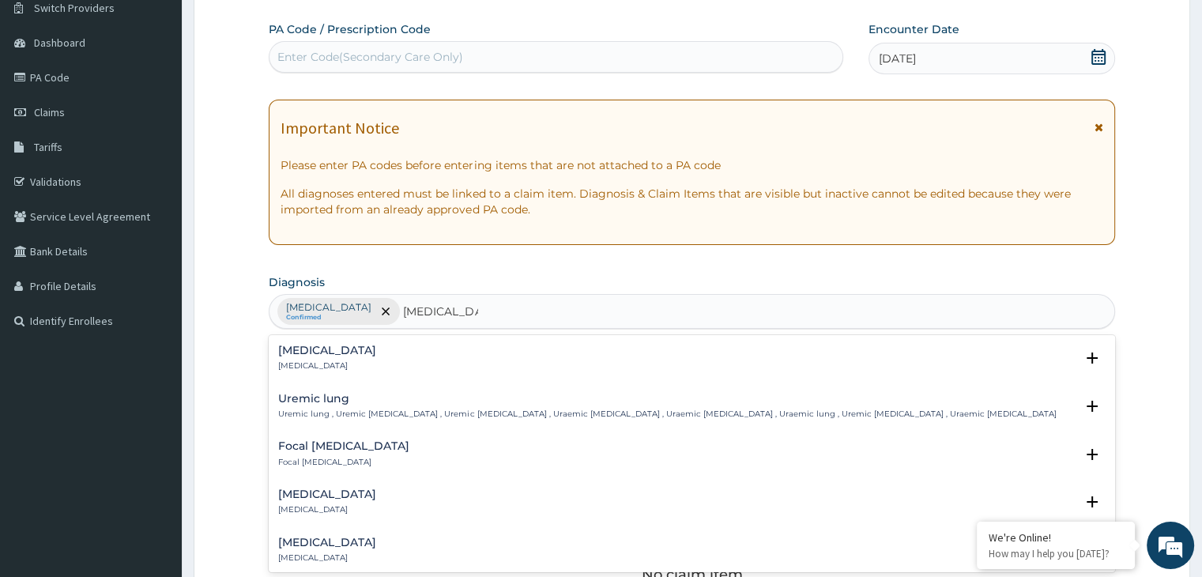
click at [316, 351] on h4 "[MEDICAL_DATA]" at bounding box center [327, 351] width 98 height 12
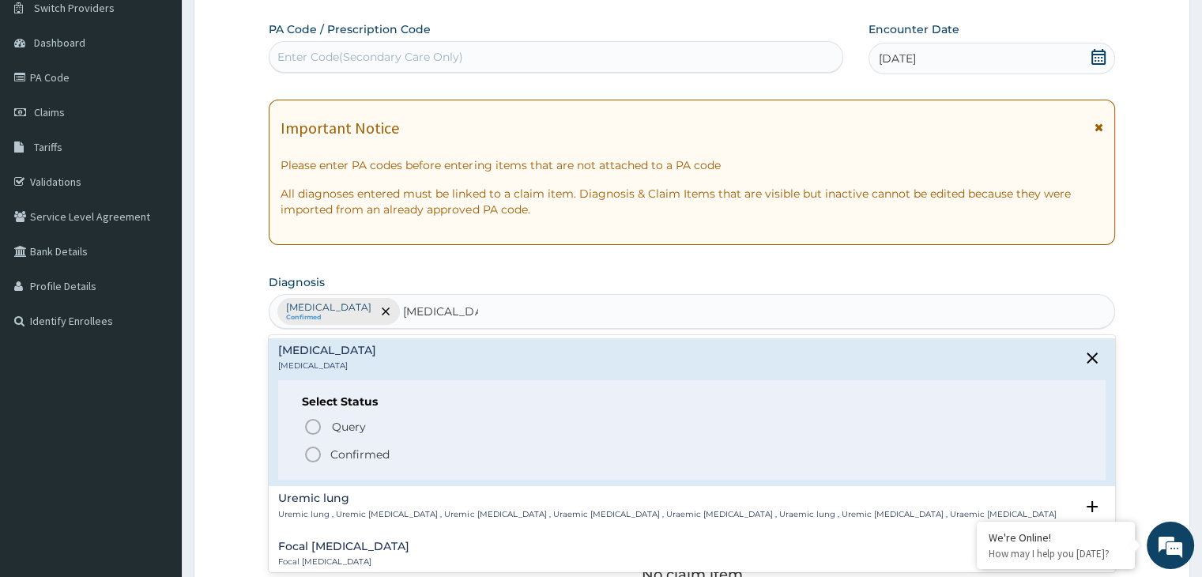
click at [311, 447] on icon "status option filled" at bounding box center [313, 454] width 19 height 19
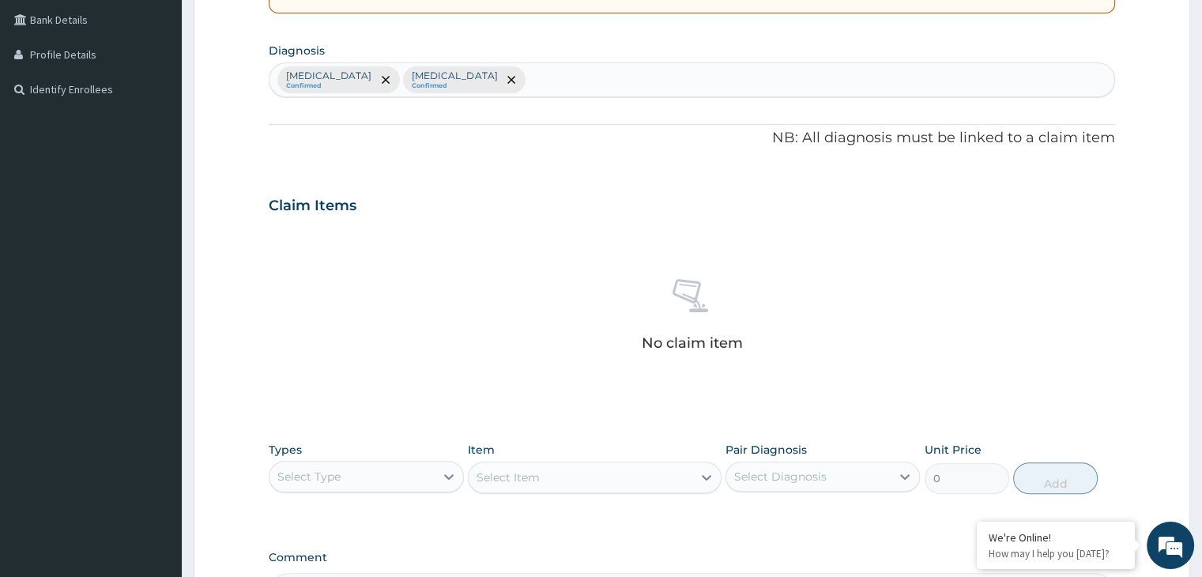
scroll to position [368, 0]
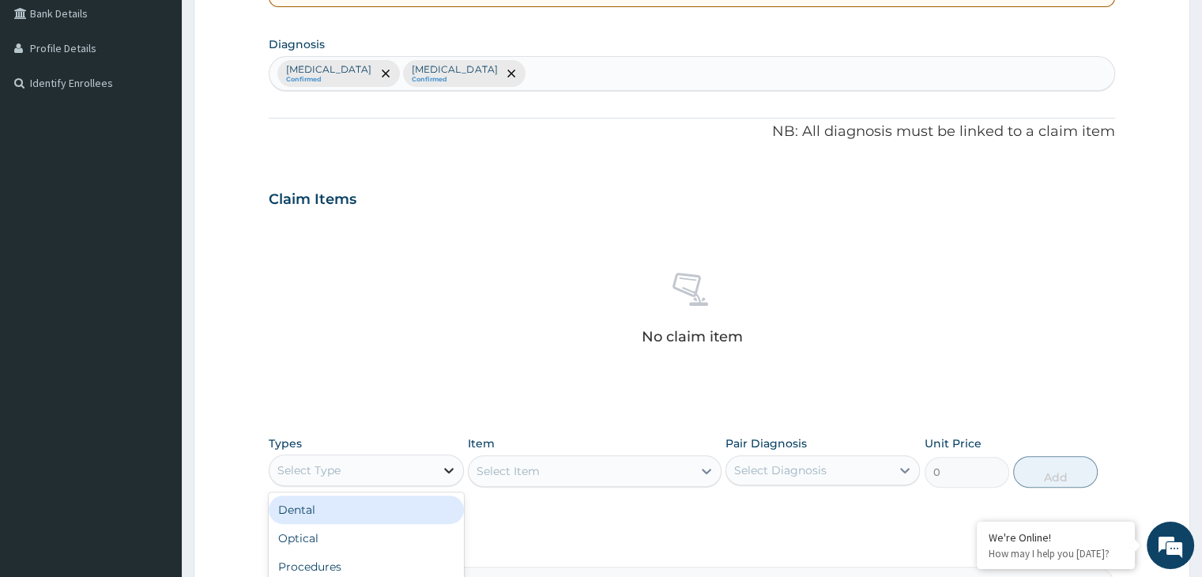
click at [449, 466] on icon at bounding box center [449, 470] width 16 height 16
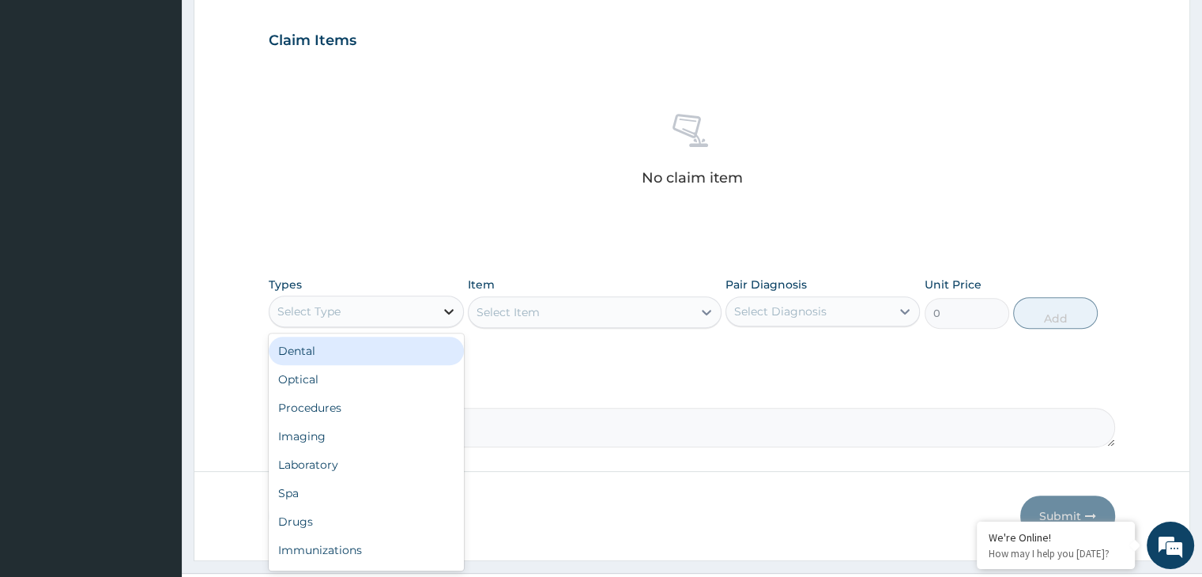
scroll to position [527, 0]
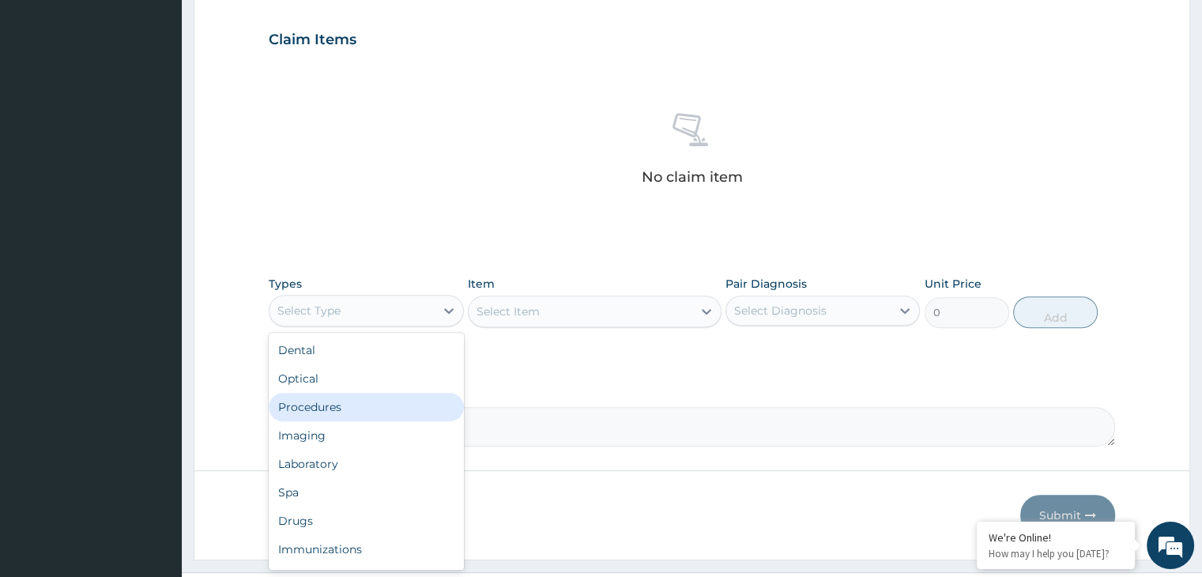
click at [421, 411] on div "Procedures" at bounding box center [366, 407] width 194 height 28
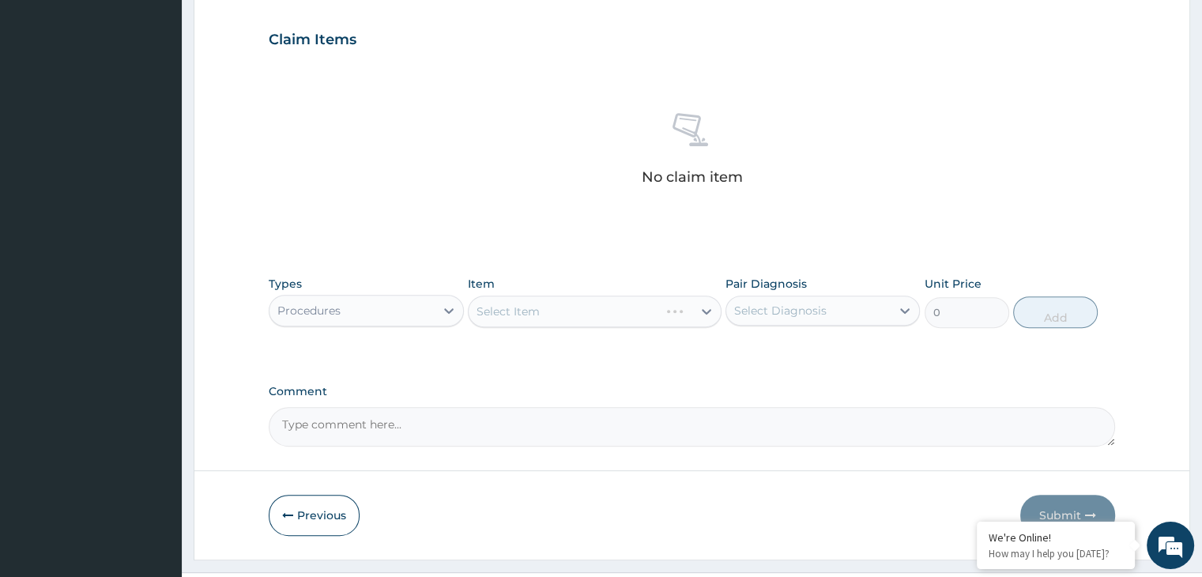
click at [591, 314] on div "Select Item" at bounding box center [595, 312] width 254 height 32
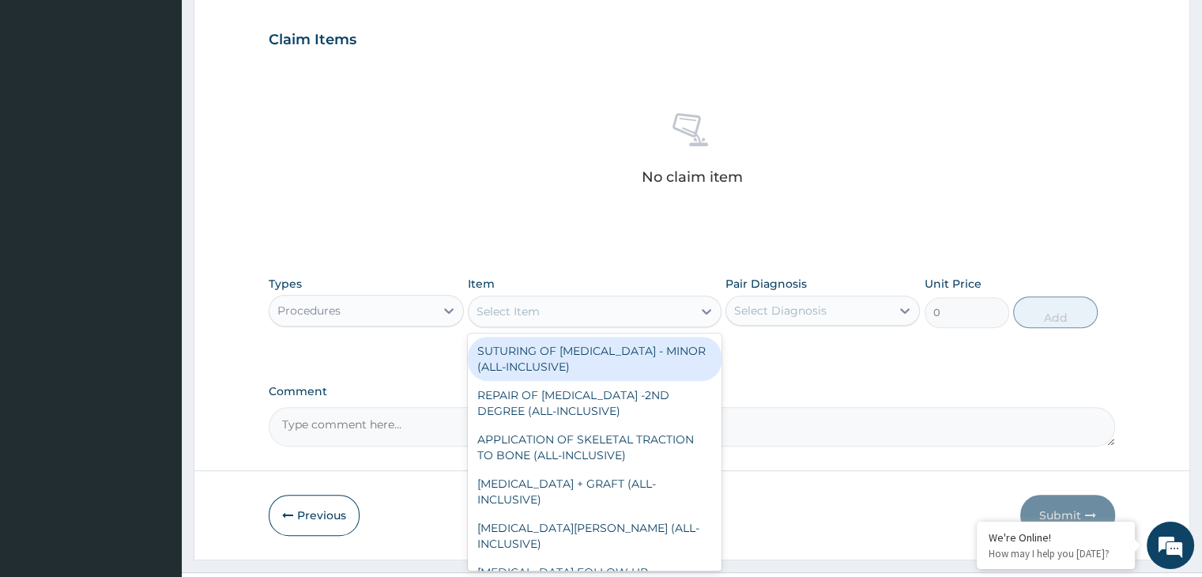
click at [707, 314] on icon at bounding box center [707, 312] width 16 height 16
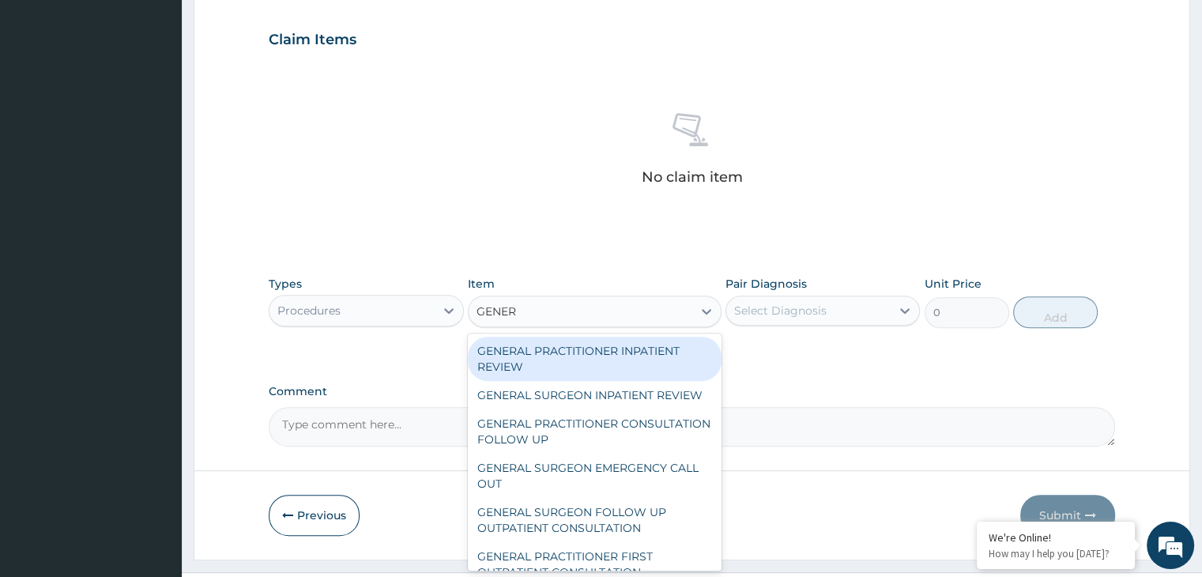
type input "GENERA"
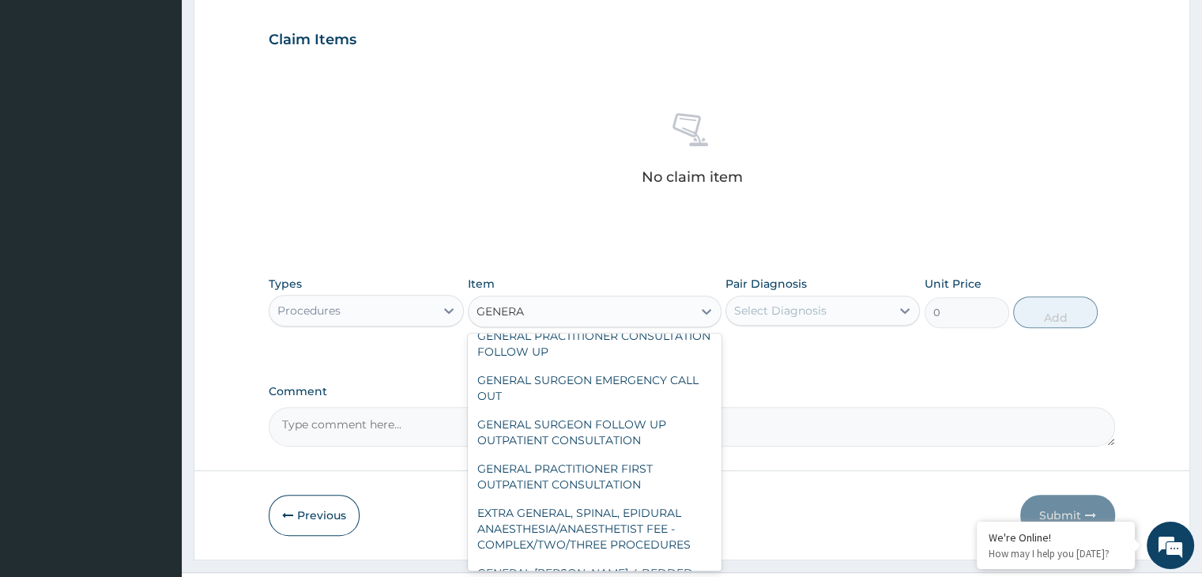
scroll to position [89, 0]
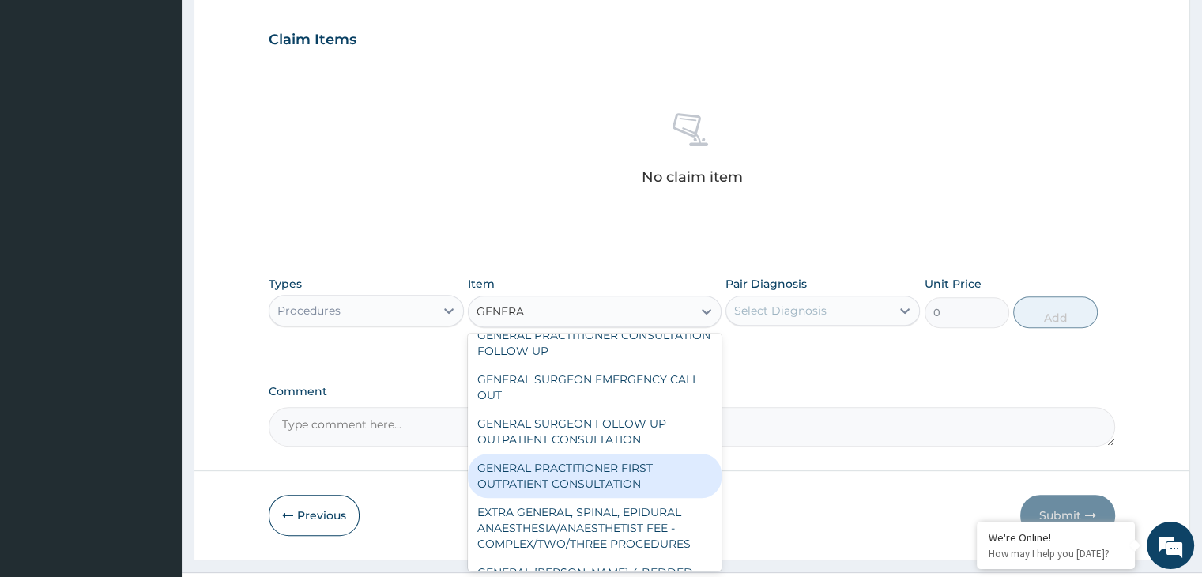
click at [563, 481] on div "GENERAL PRACTITIONER FIRST OUTPATIENT CONSULTATION" at bounding box center [595, 476] width 254 height 44
type input "3750"
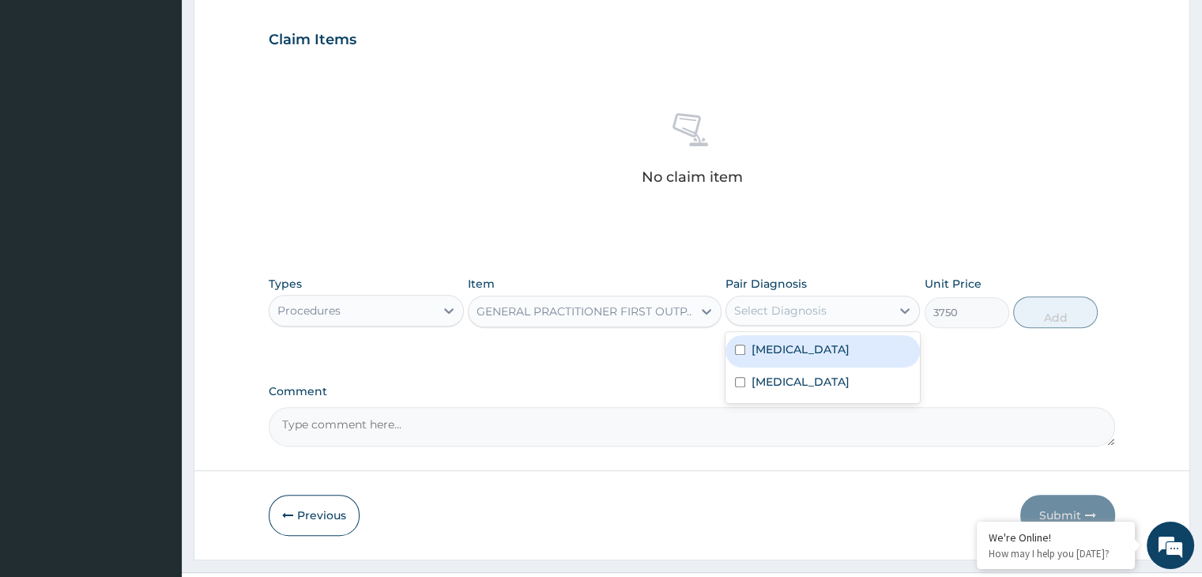
click at [825, 304] on div "Select Diagnosis" at bounding box center [780, 311] width 92 height 16
click at [753, 346] on label "[MEDICAL_DATA]" at bounding box center [801, 350] width 98 height 16
checkbox input "true"
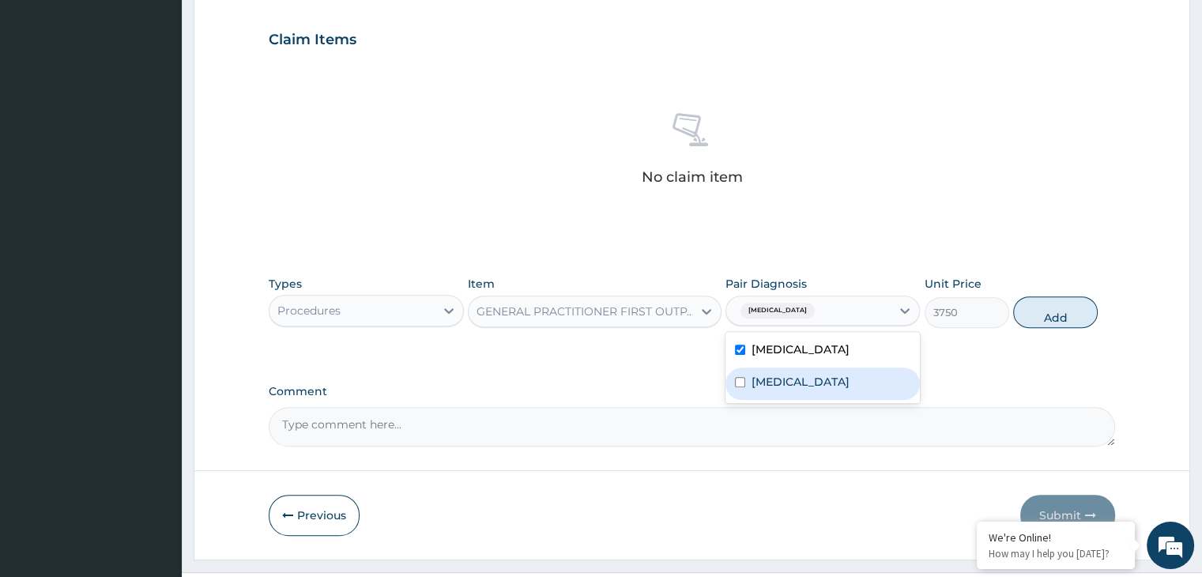
click at [750, 376] on div "[MEDICAL_DATA]" at bounding box center [823, 384] width 194 height 32
checkbox input "true"
click at [1059, 308] on button "Add" at bounding box center [1056, 312] width 85 height 32
type input "0"
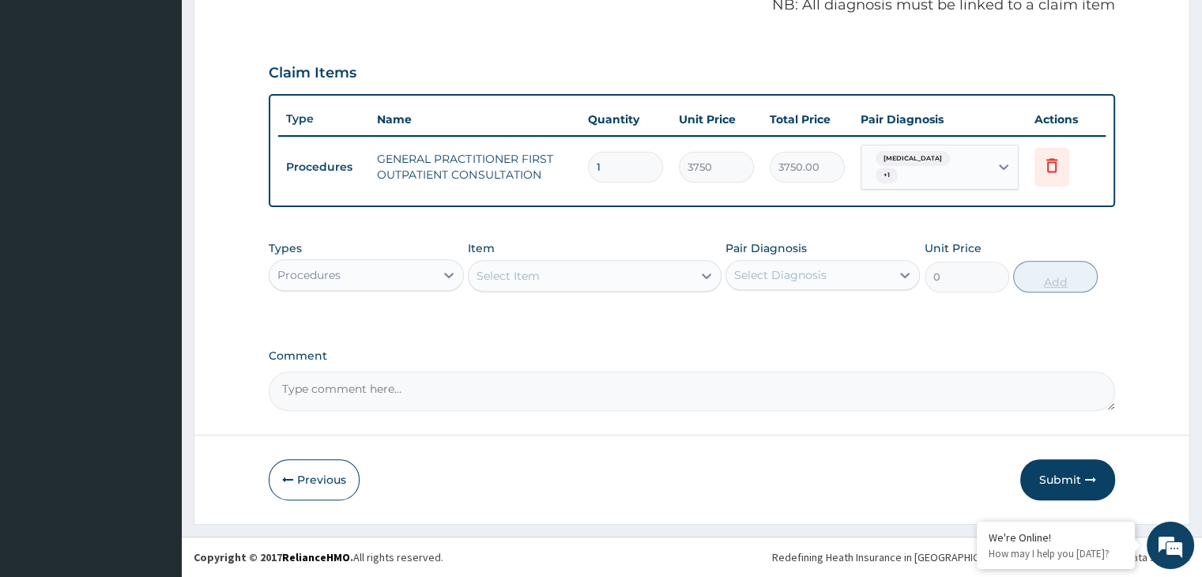
scroll to position [485, 0]
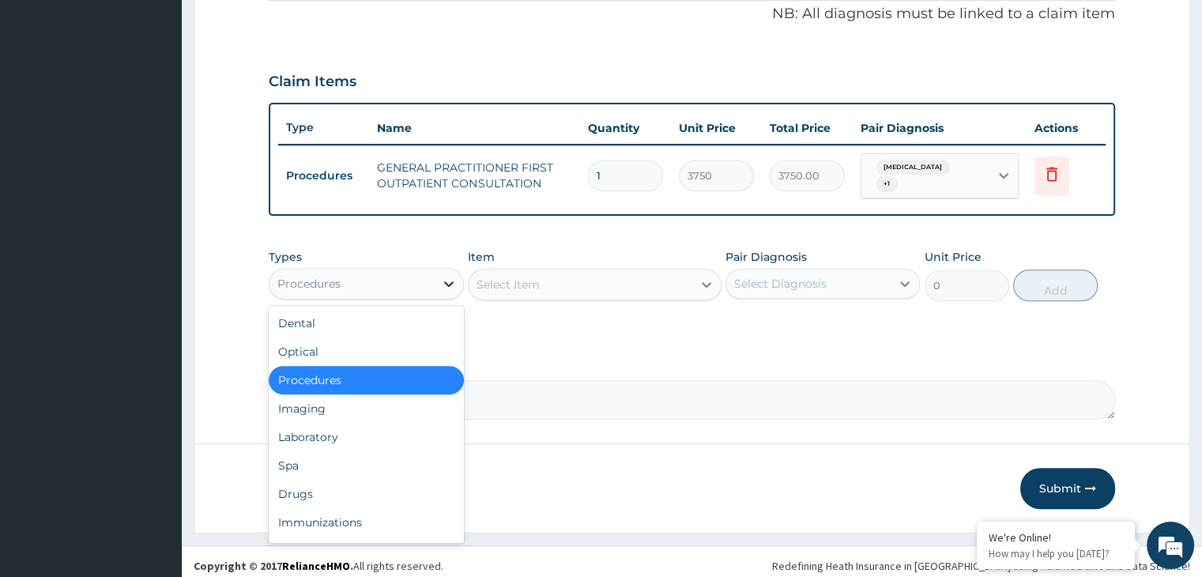
click at [449, 281] on icon at bounding box center [448, 284] width 9 height 6
click at [306, 423] on div "Laboratory" at bounding box center [366, 437] width 194 height 28
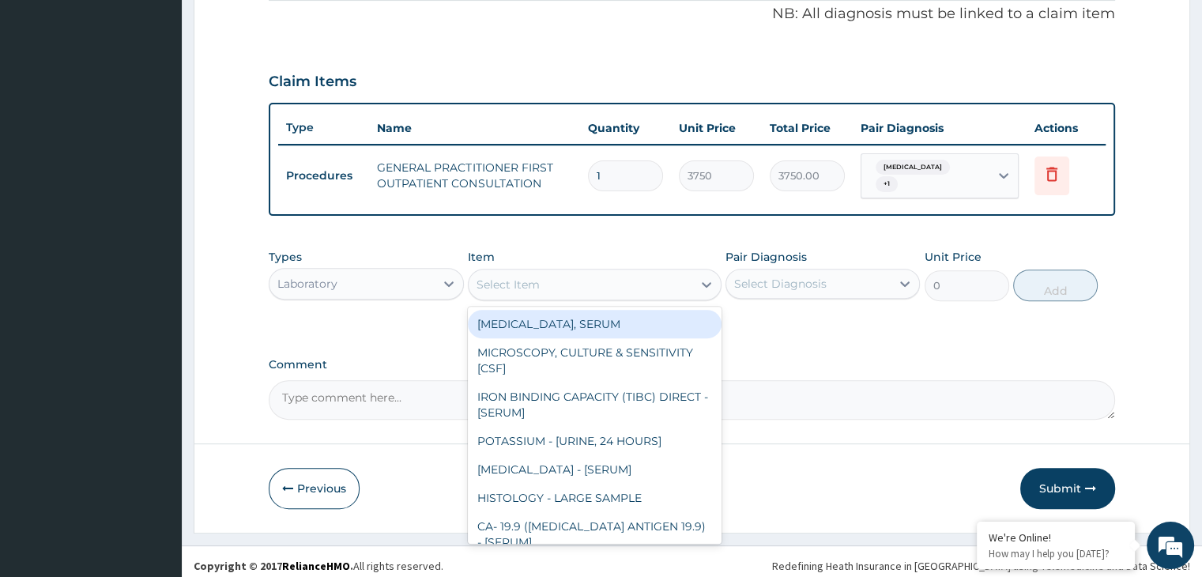
click at [604, 277] on div "Select Item" at bounding box center [581, 284] width 224 height 25
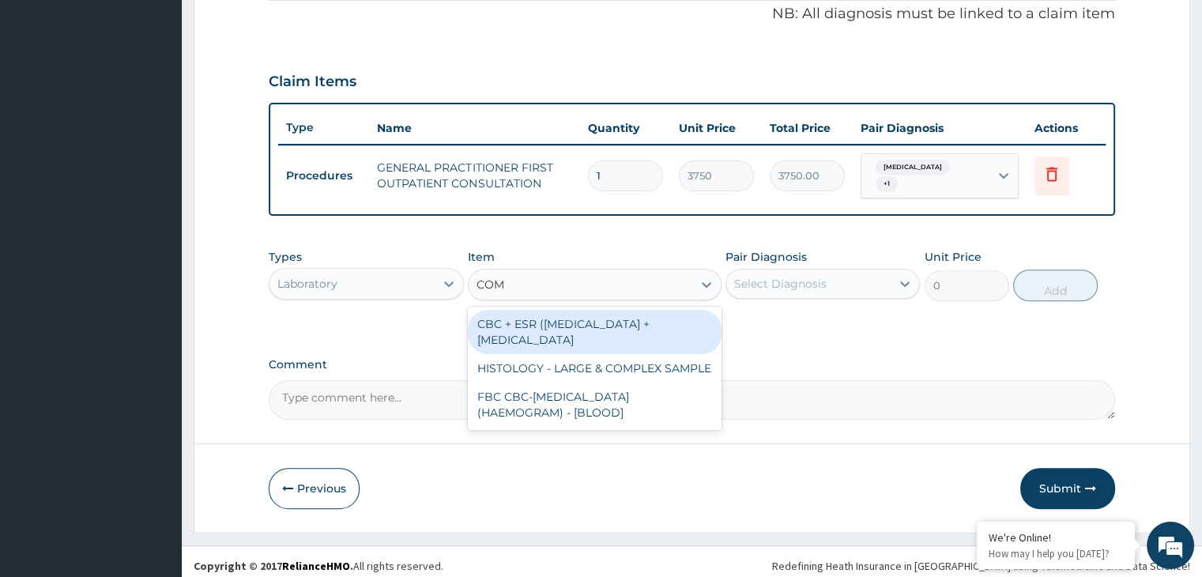
type input "COMP"
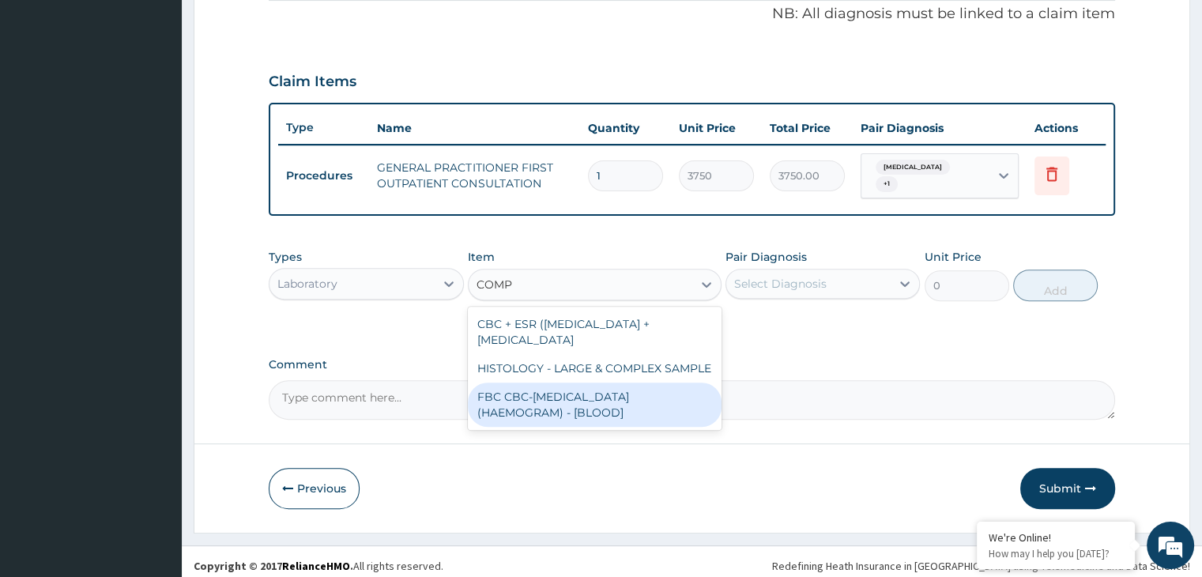
click at [557, 387] on div "FBC CBC-[MEDICAL_DATA] (HAEMOGRAM) - [BLOOD]" at bounding box center [595, 405] width 254 height 44
type input "5000"
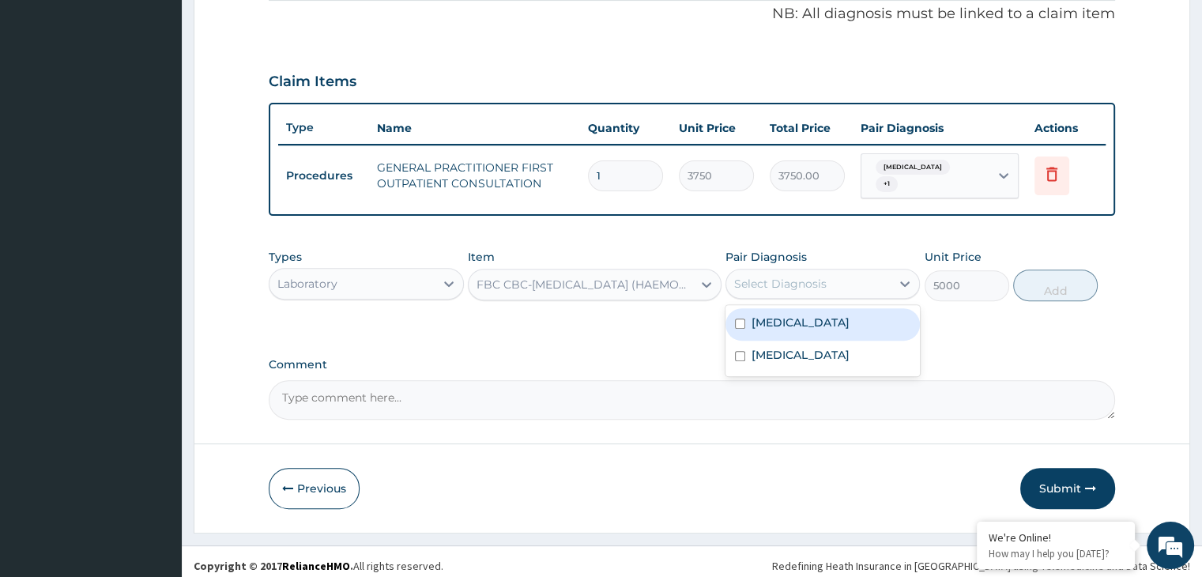
click at [817, 276] on div "Select Diagnosis" at bounding box center [780, 284] width 92 height 16
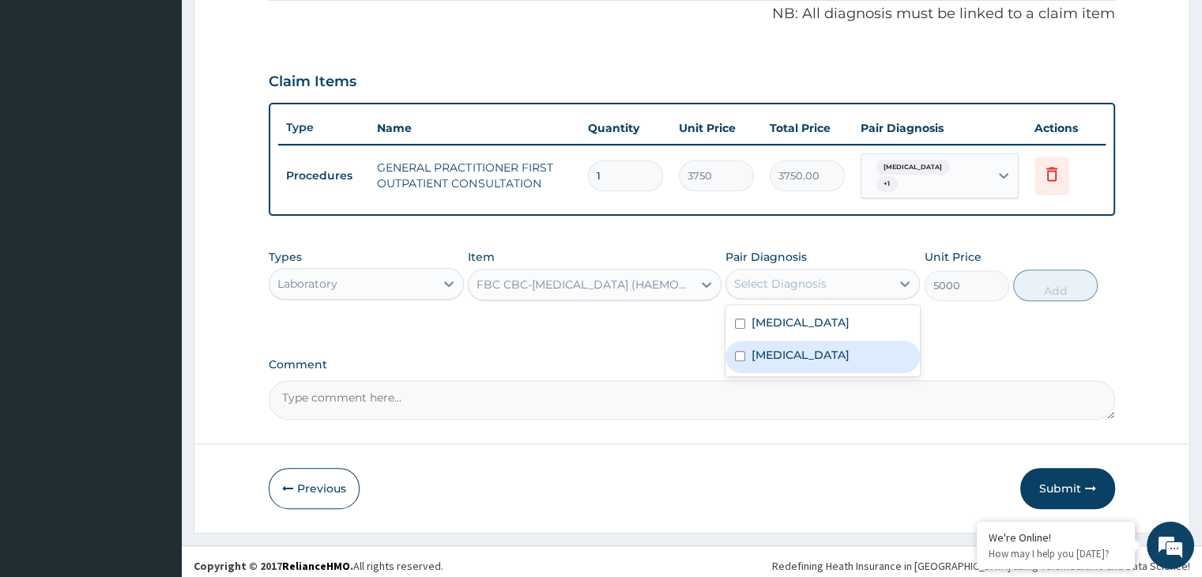
click at [753, 347] on label "[MEDICAL_DATA]" at bounding box center [801, 355] width 98 height 16
checkbox input "true"
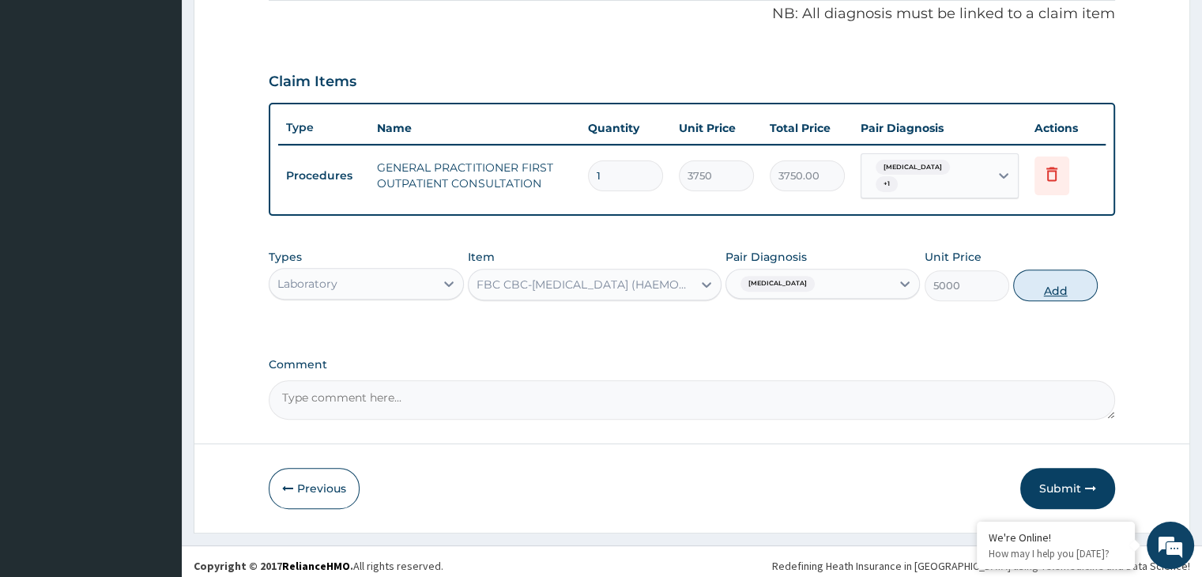
click at [1042, 275] on button "Add" at bounding box center [1056, 286] width 85 height 32
type input "0"
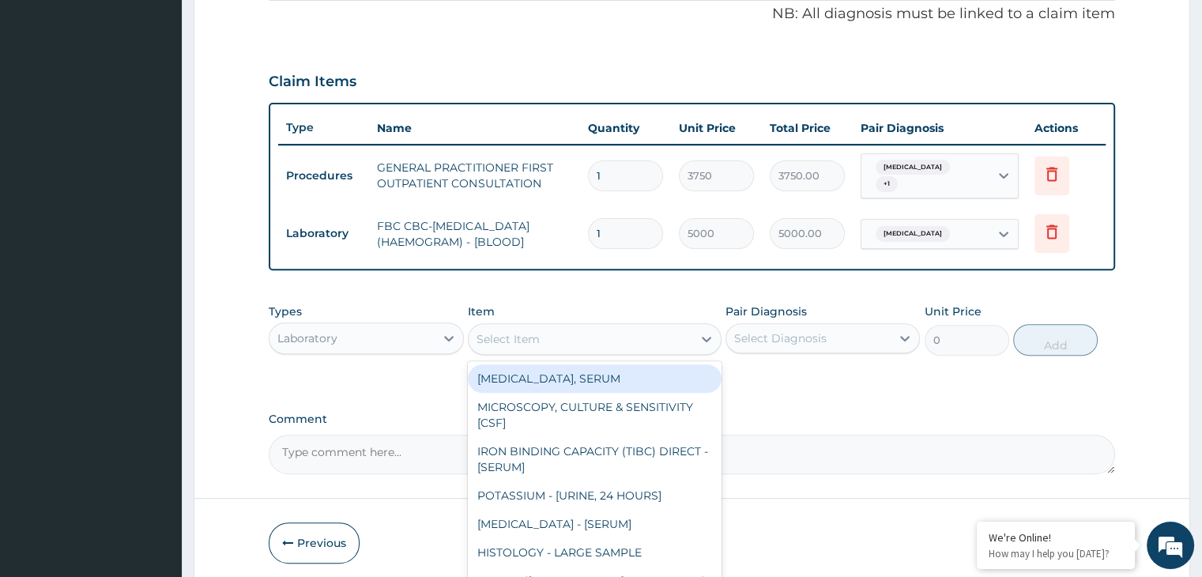
click at [542, 329] on div "Select Item" at bounding box center [581, 339] width 224 height 25
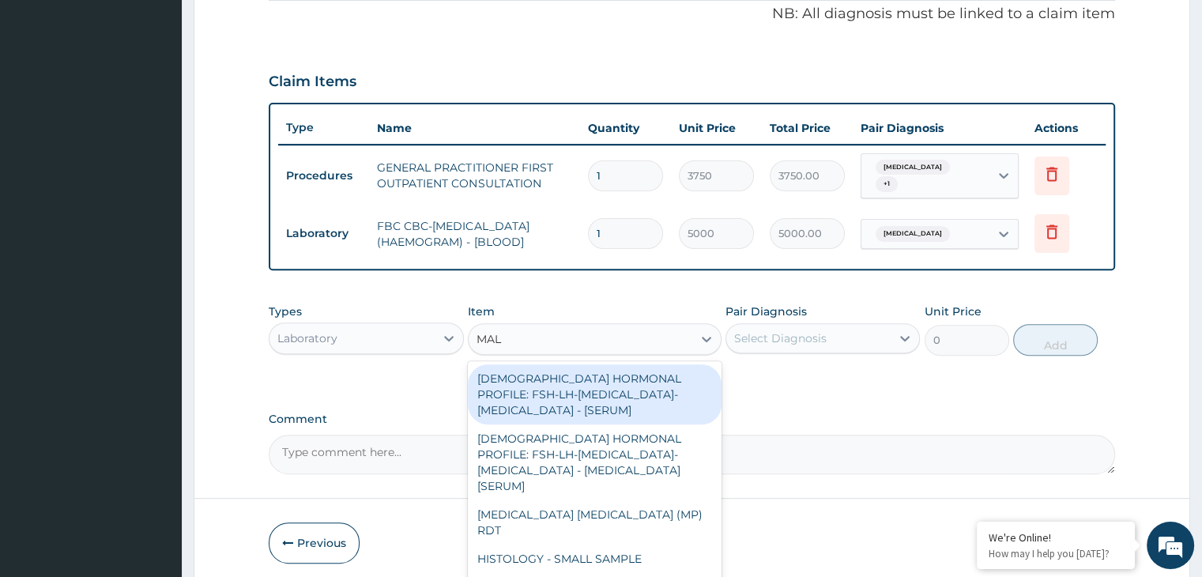
type input "MALA"
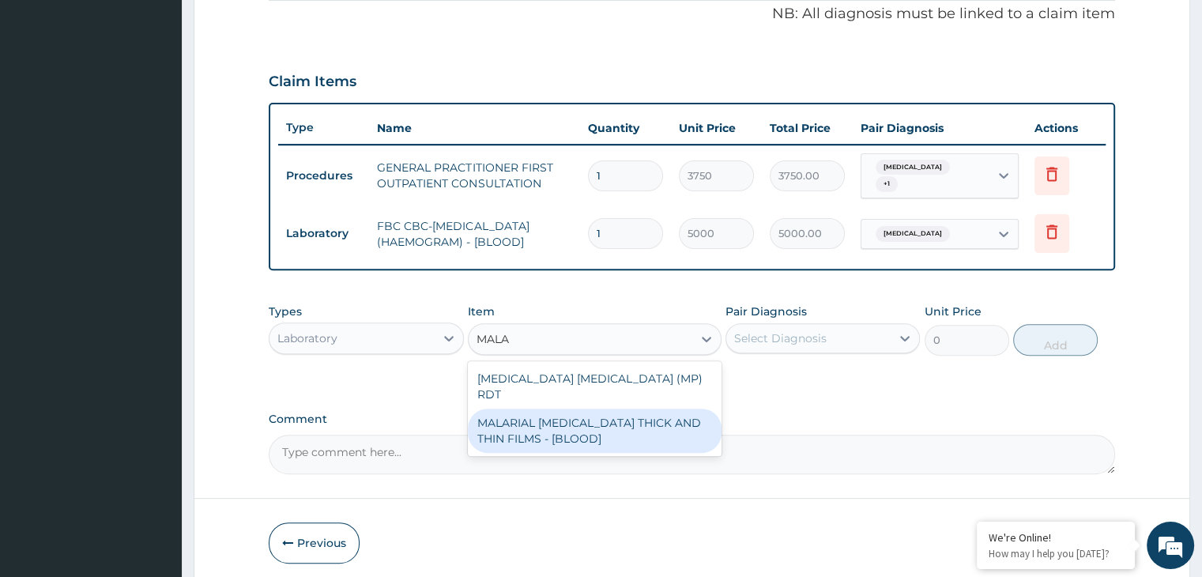
click at [572, 409] on div "MALARIAL [MEDICAL_DATA] THICK AND THIN FILMS - [BLOOD]" at bounding box center [595, 431] width 254 height 44
type input "2187.5"
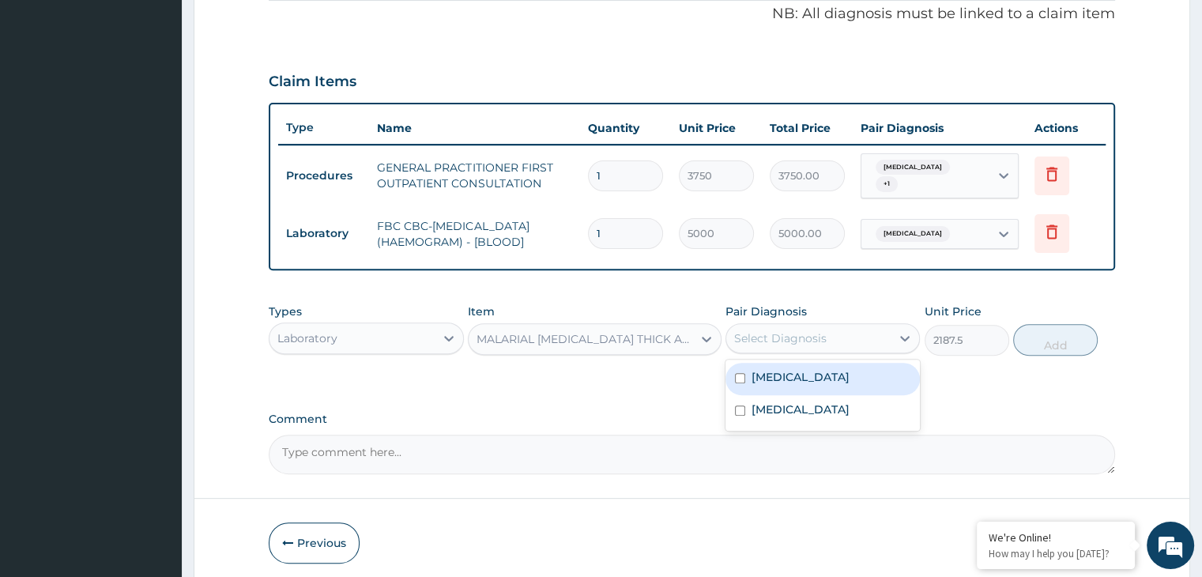
click at [814, 339] on div "Select Diagnosis" at bounding box center [809, 338] width 164 height 25
click at [743, 373] on input "checkbox" at bounding box center [740, 378] width 10 height 10
checkbox input "true"
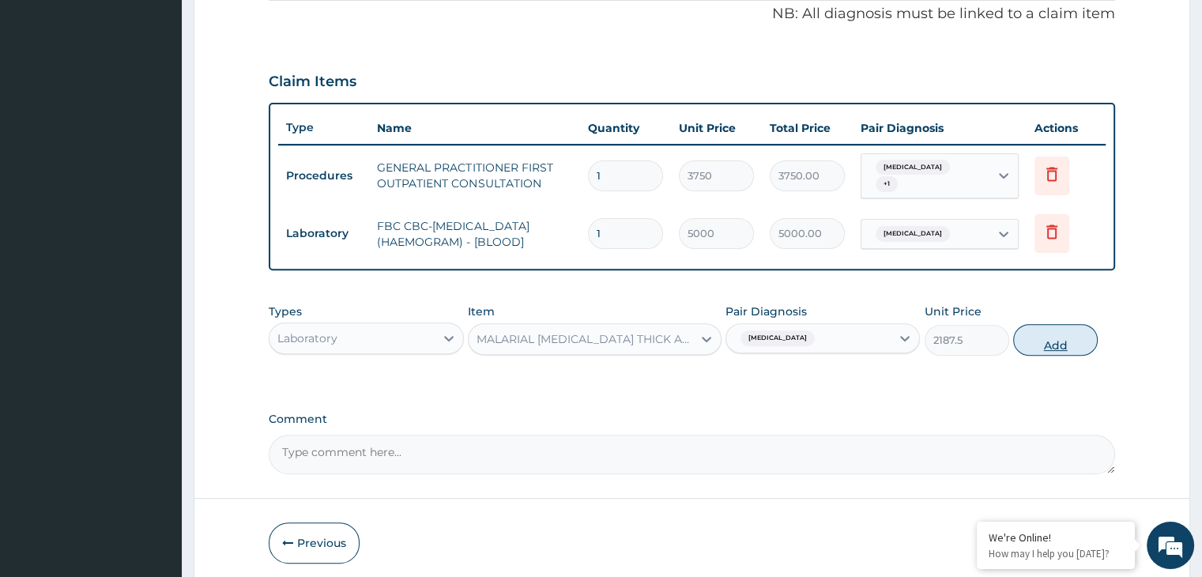
click at [1047, 324] on button "Add" at bounding box center [1056, 340] width 85 height 32
type input "0"
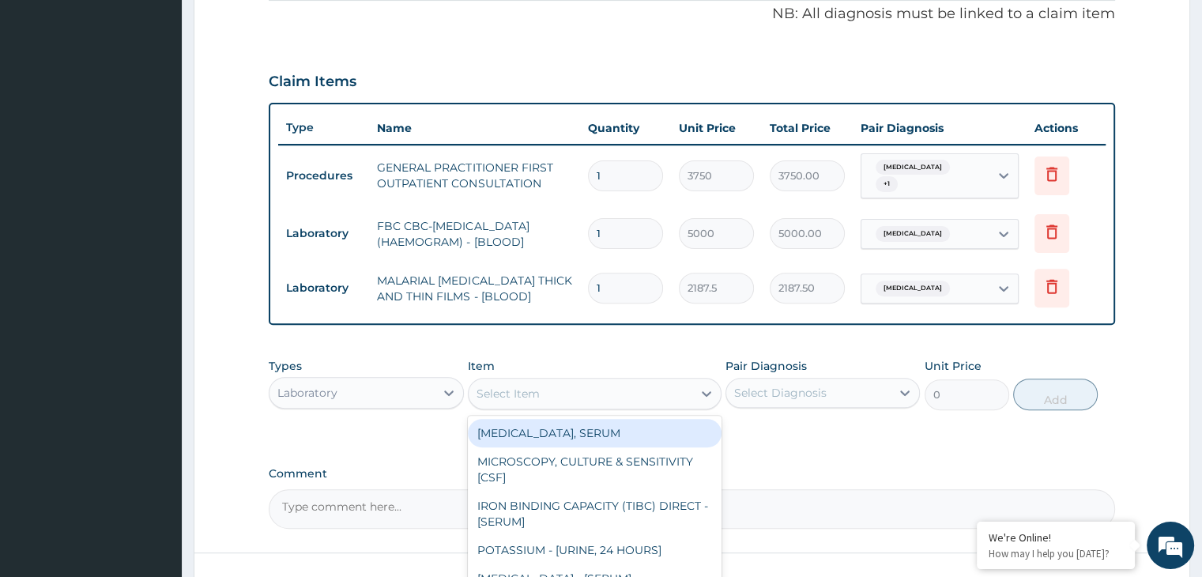
click at [531, 386] on div "Select Item" at bounding box center [508, 394] width 63 height 16
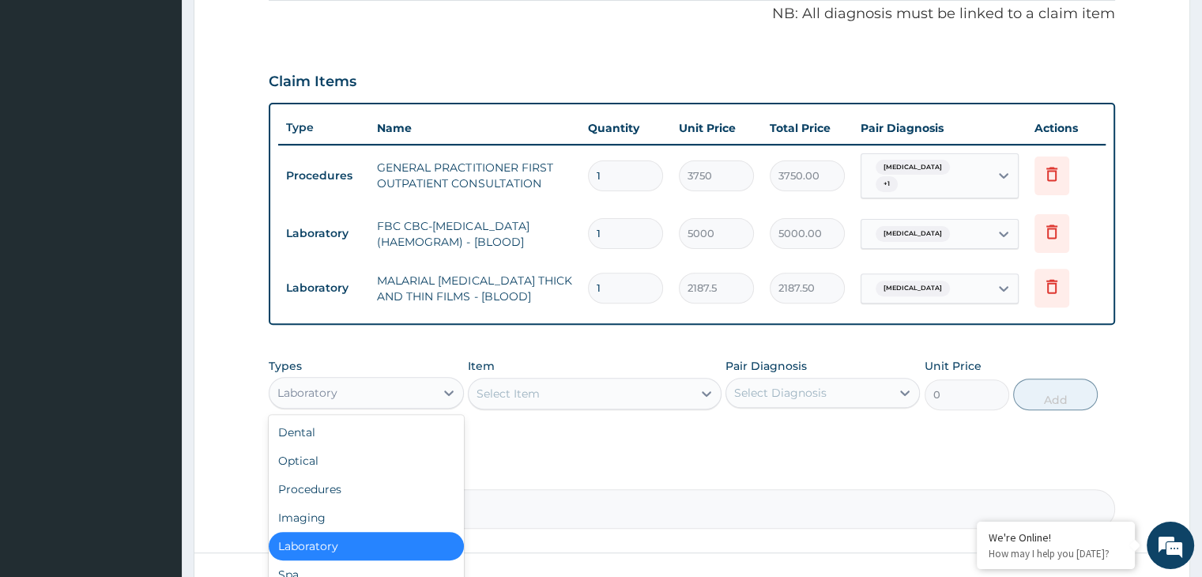
click at [392, 389] on div "Laboratory" at bounding box center [352, 392] width 164 height 25
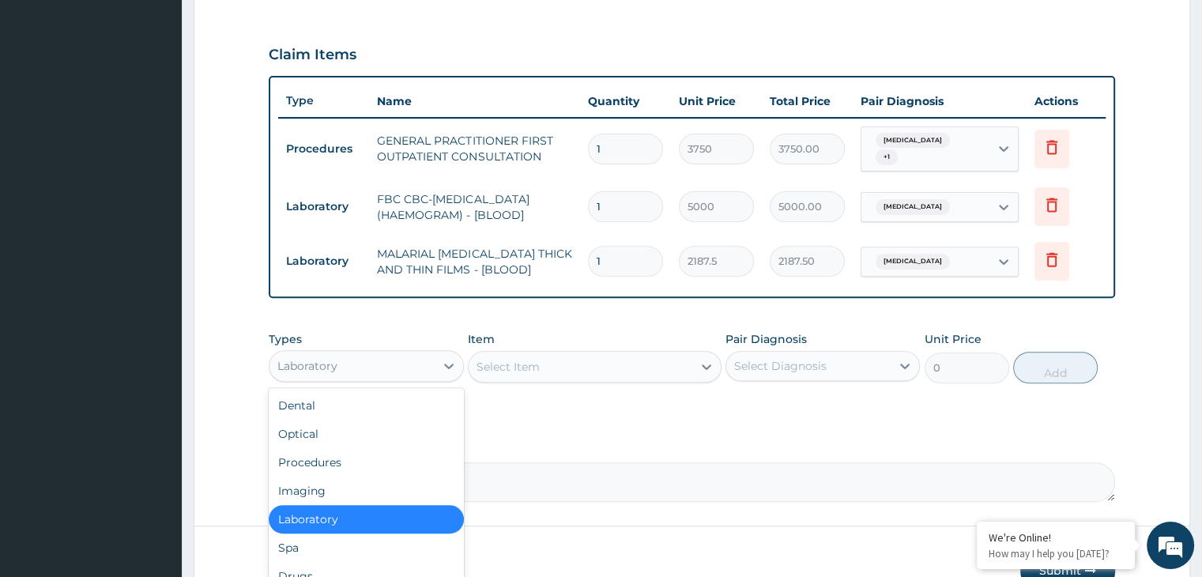
scroll to position [595, 0]
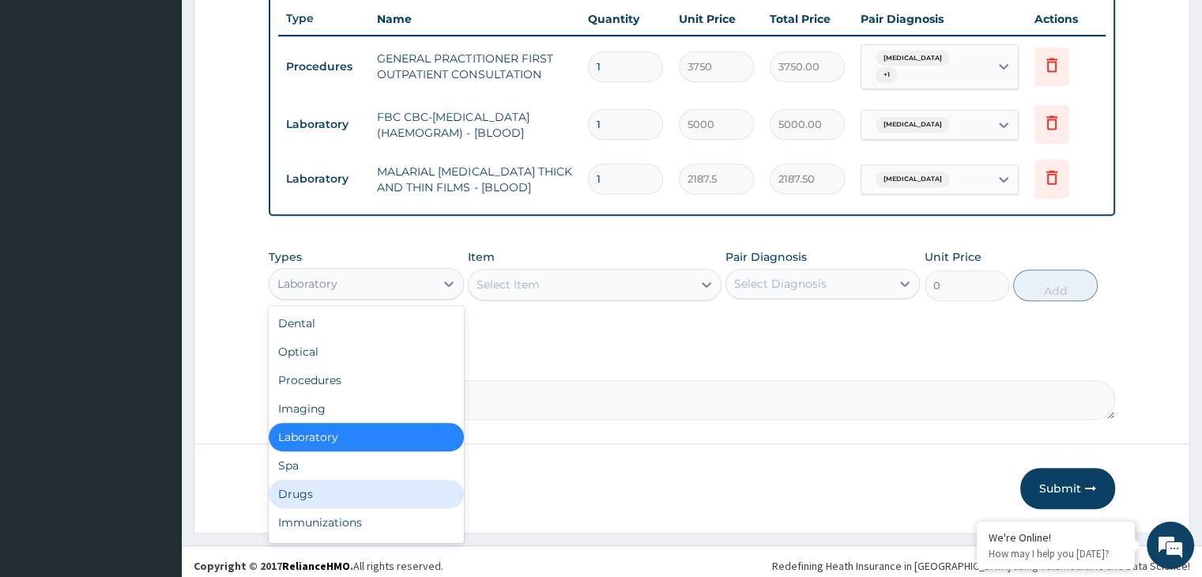
click at [297, 488] on div "Drugs" at bounding box center [366, 494] width 194 height 28
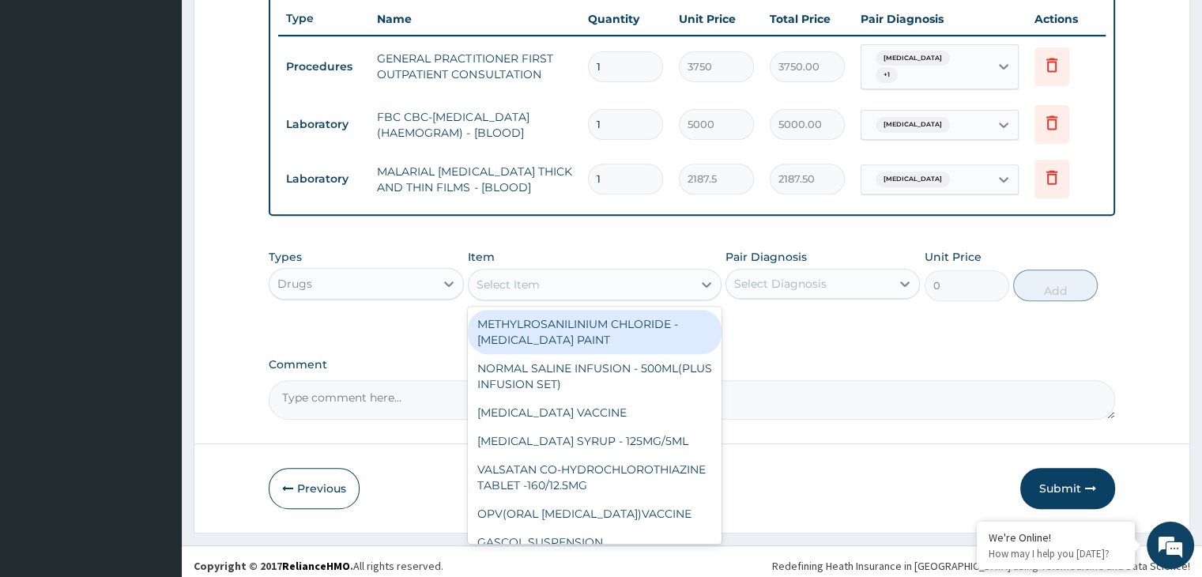
click at [618, 285] on div "Select Item" at bounding box center [581, 284] width 224 height 25
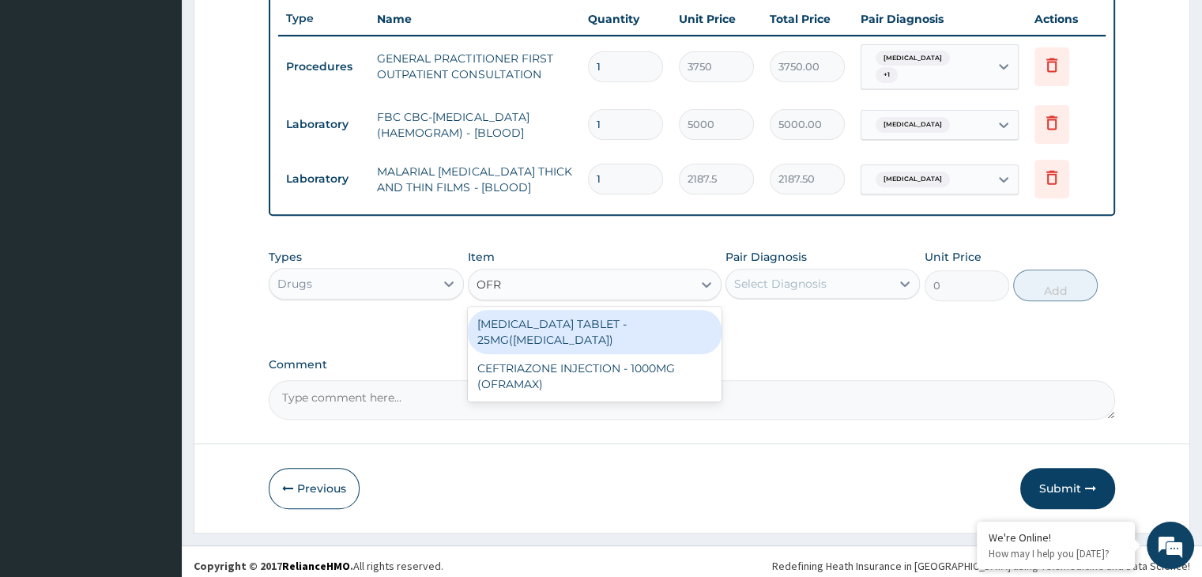
type input "OFRA"
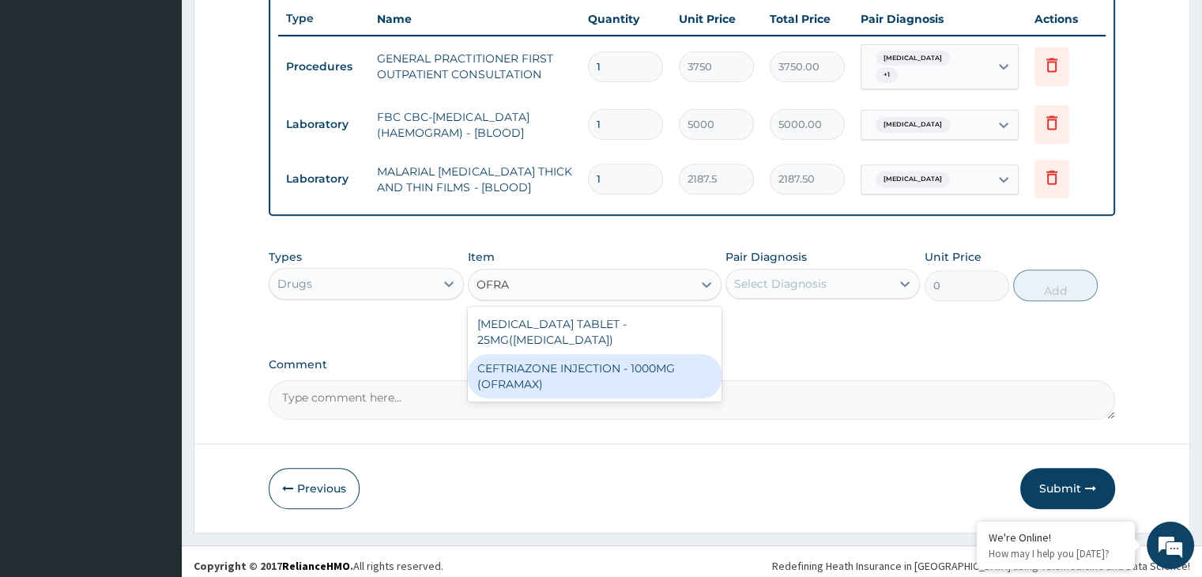
click at [572, 354] on div "CEFTRIAZONE INJECTION - 1000MG (OFRAMAX)" at bounding box center [595, 376] width 254 height 44
type input "2520"
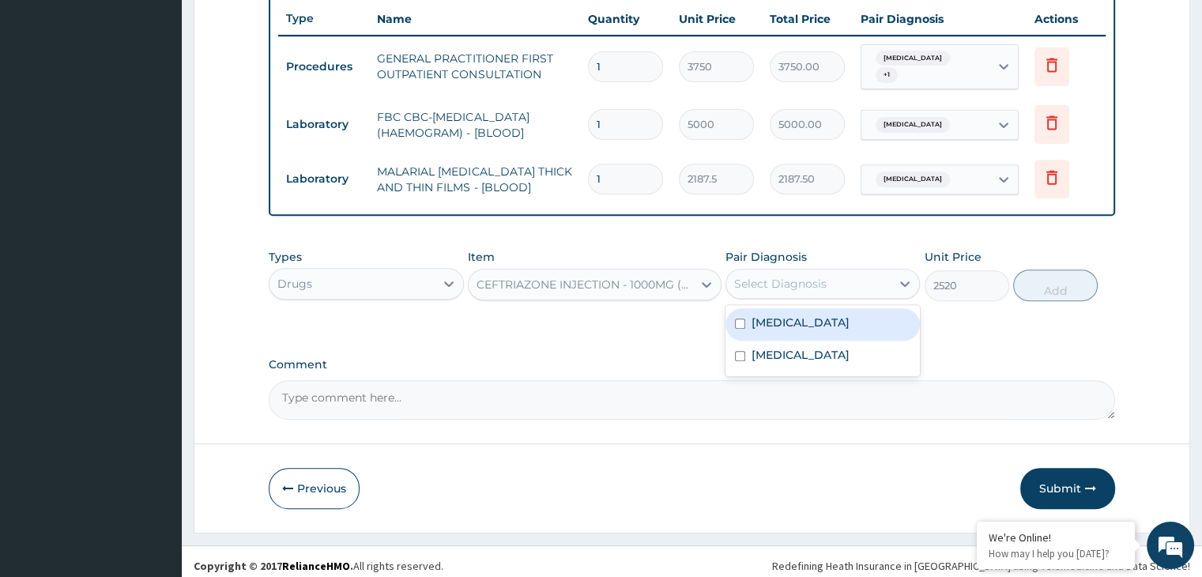
click at [870, 273] on div "Select Diagnosis" at bounding box center [809, 283] width 164 height 25
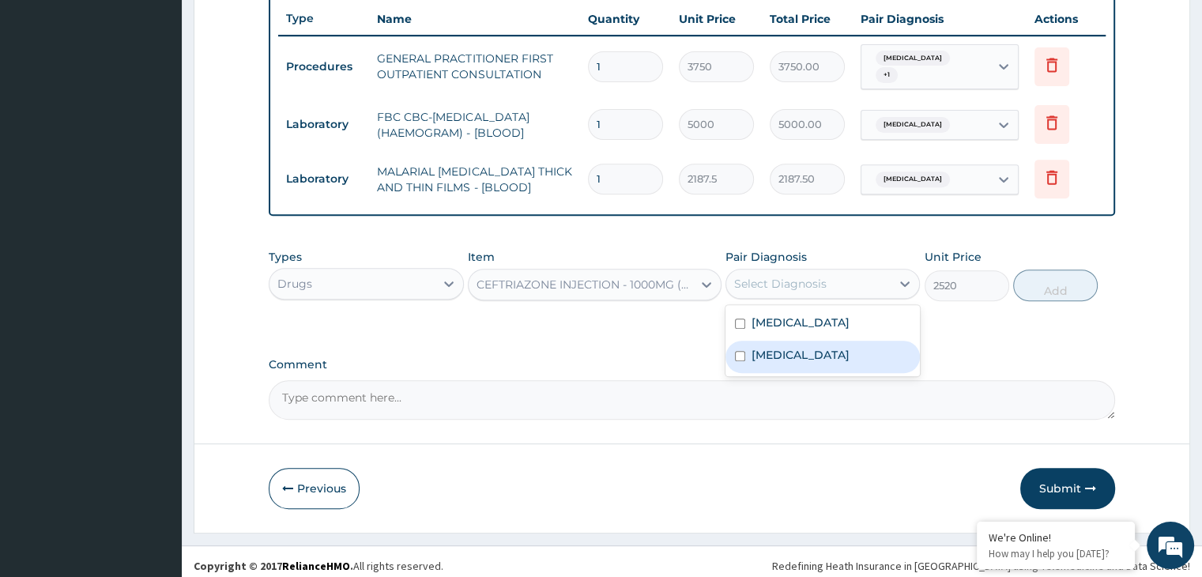
click at [766, 347] on label "[MEDICAL_DATA]" at bounding box center [801, 355] width 98 height 16
checkbox input "true"
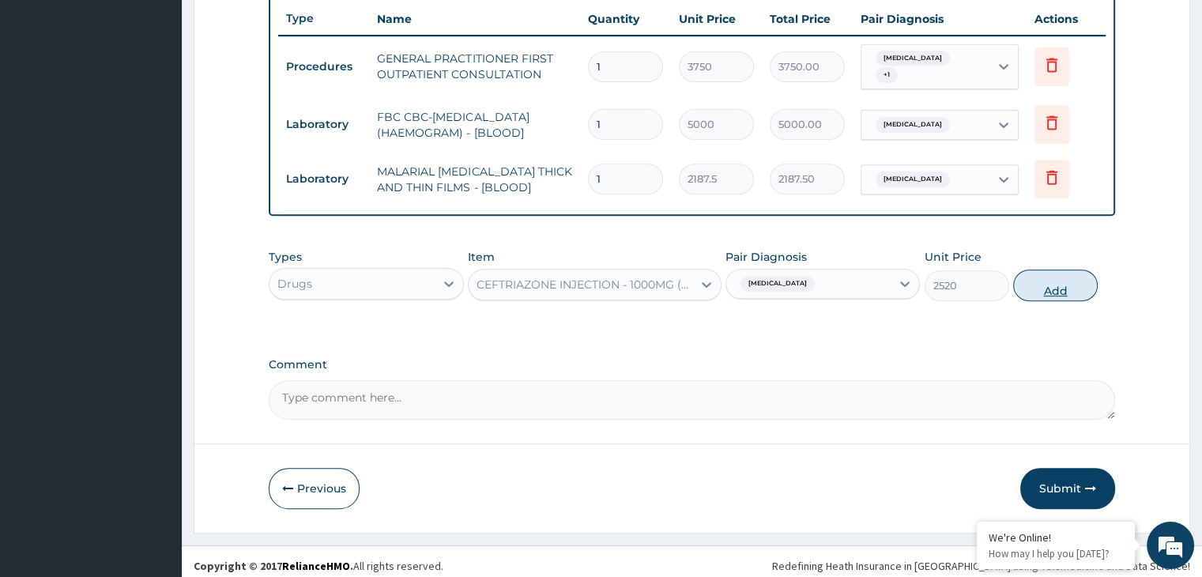
click at [1037, 276] on button "Add" at bounding box center [1056, 286] width 85 height 32
type input "0"
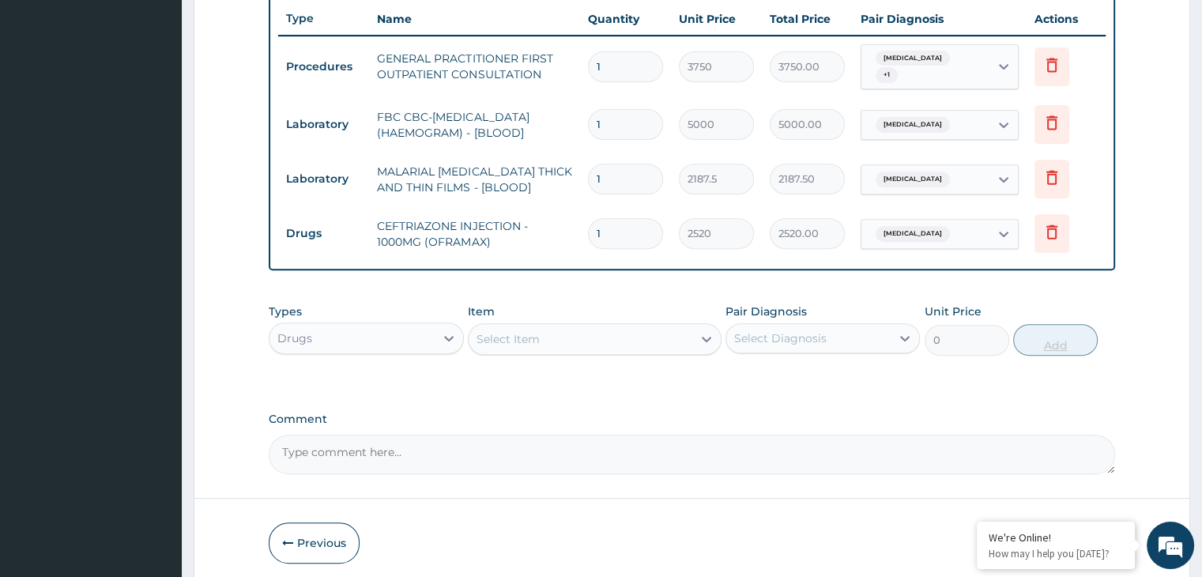
type input "0.00"
type input "4"
type input "10080.00"
type input "4"
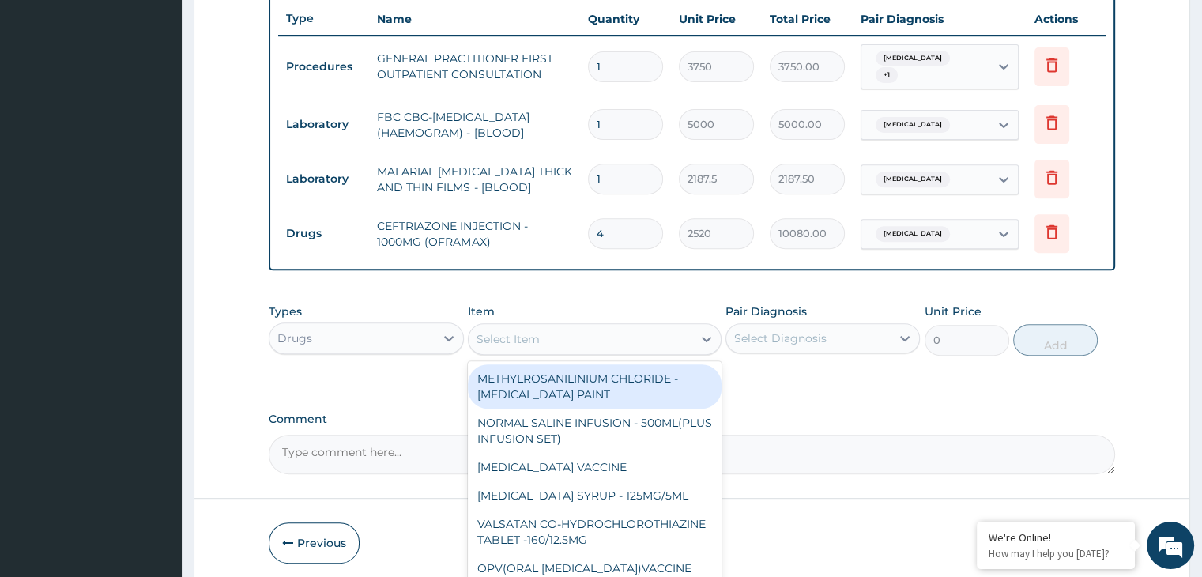
click at [549, 328] on div "Select Item" at bounding box center [581, 339] width 224 height 25
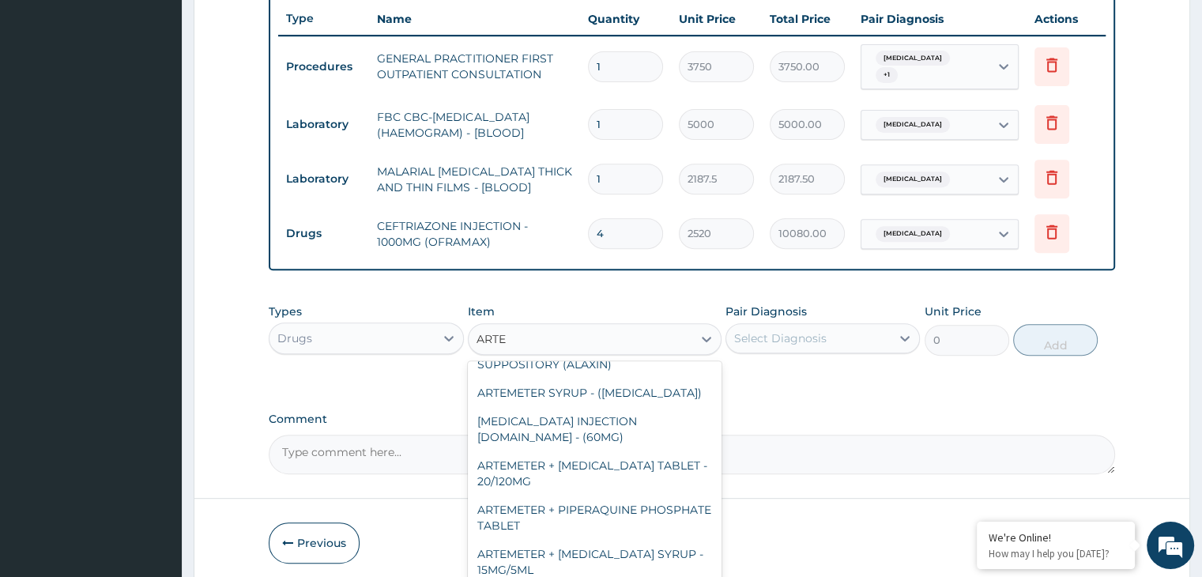
scroll to position [122, 0]
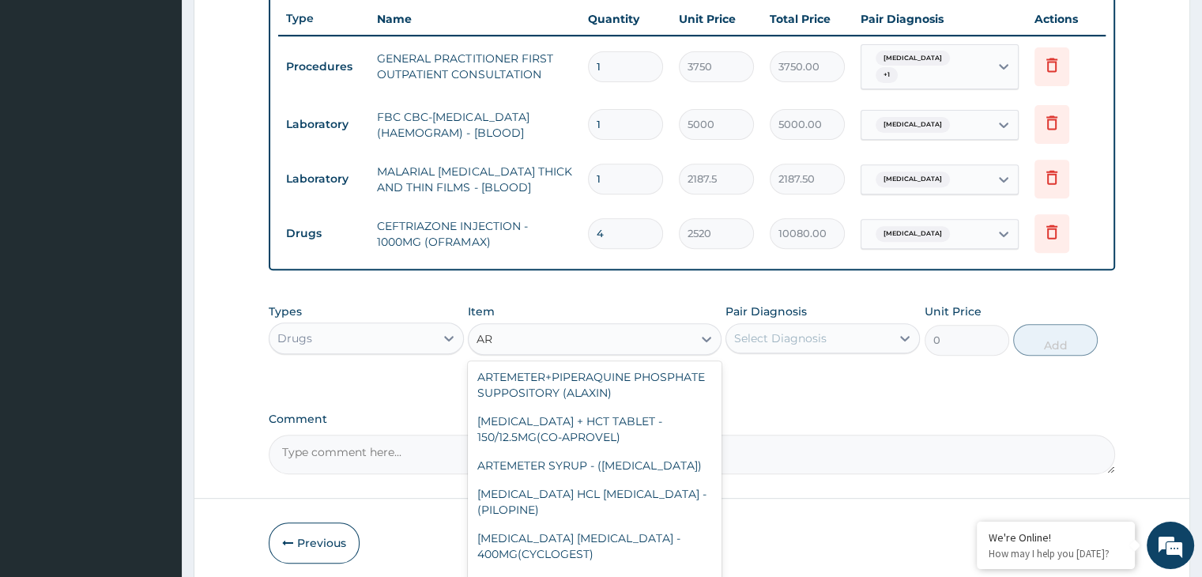
type input "A"
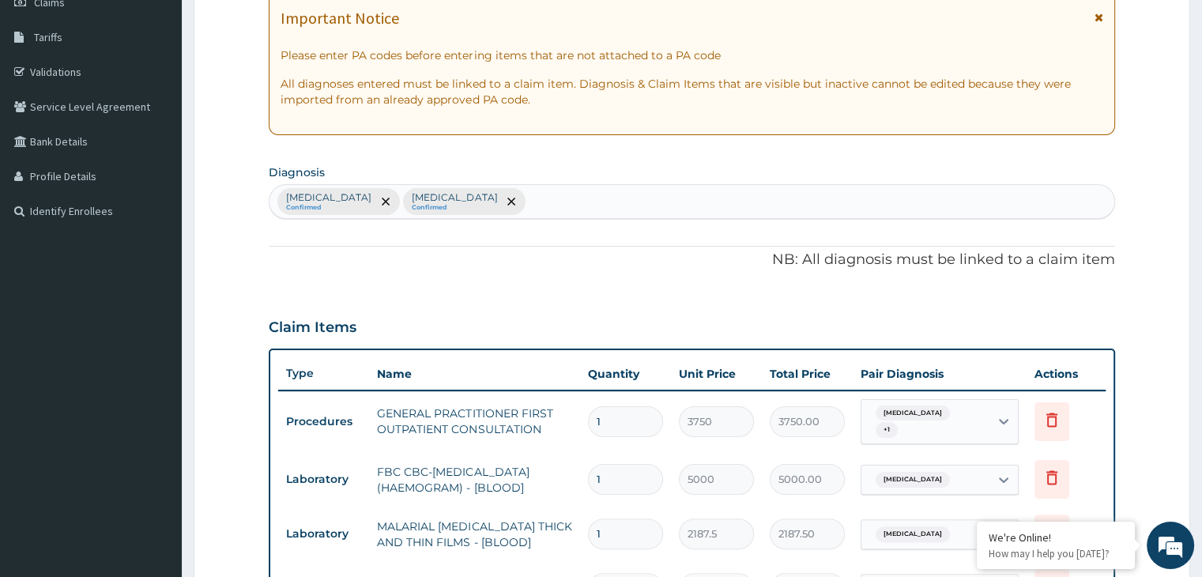
scroll to position [238, 0]
click at [382, 200] on icon "remove selection option" at bounding box center [386, 203] width 8 height 8
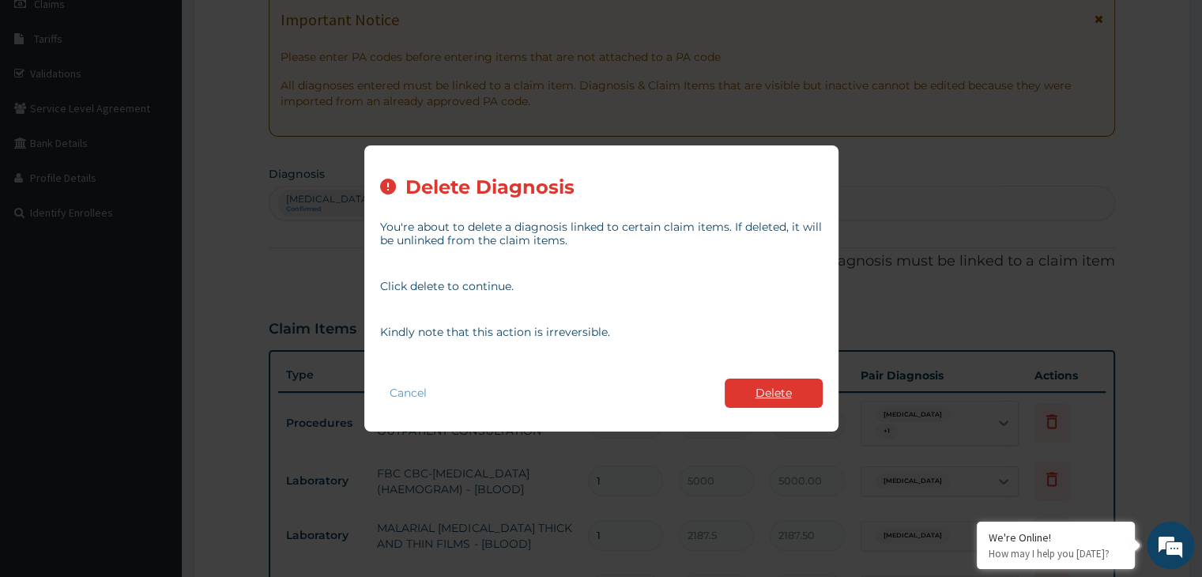
click at [759, 387] on button "Delete" at bounding box center [774, 393] width 98 height 29
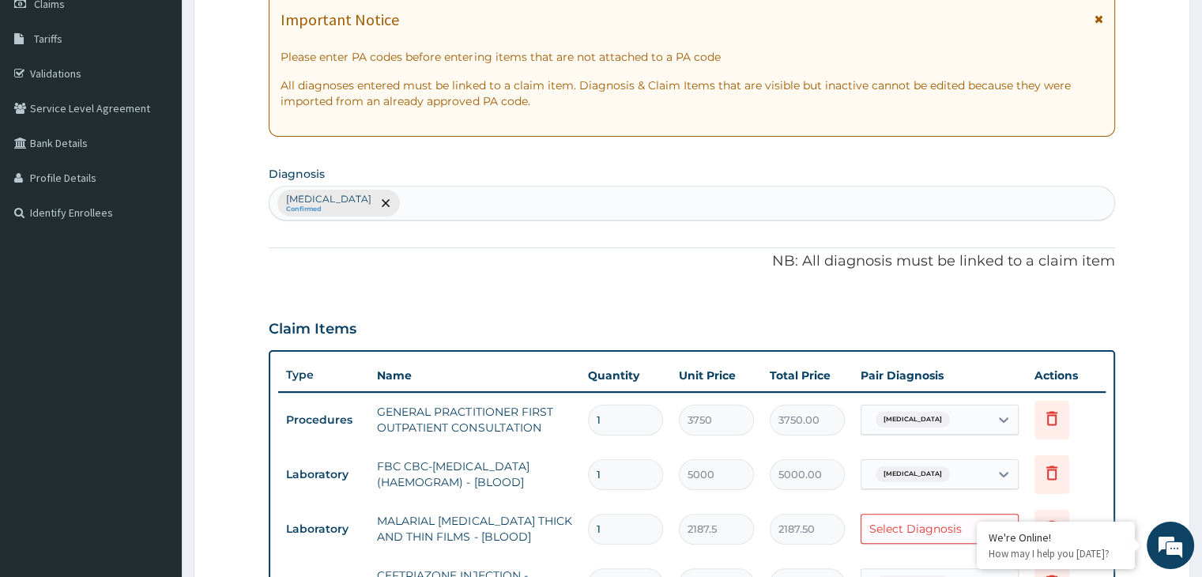
click at [435, 202] on div "[MEDICAL_DATA] Confirmed" at bounding box center [692, 203] width 844 height 33
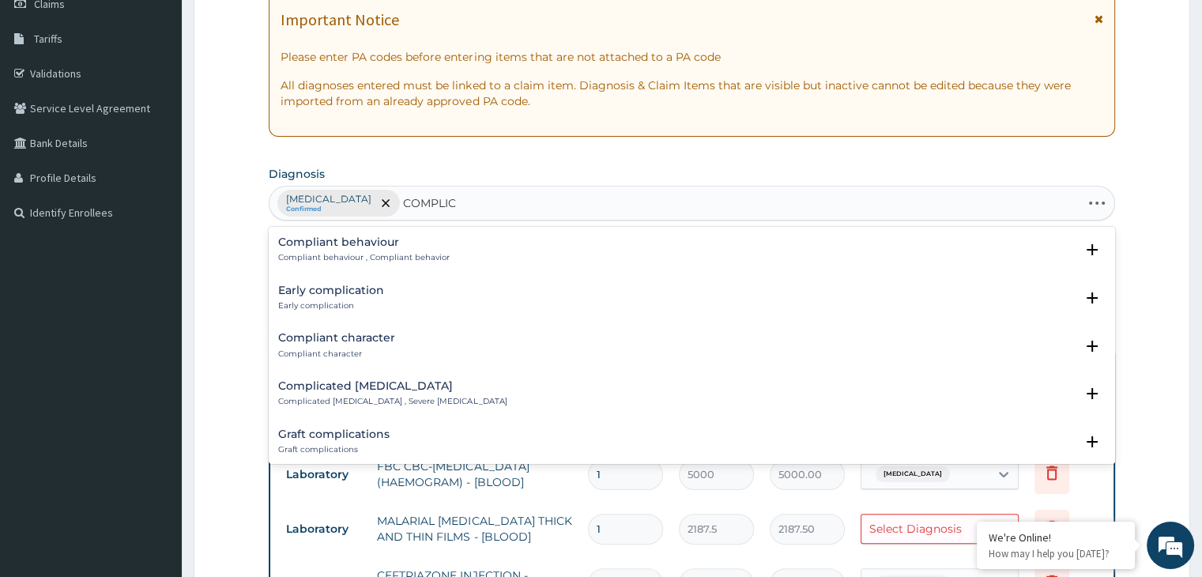
type input "COMPLICA"
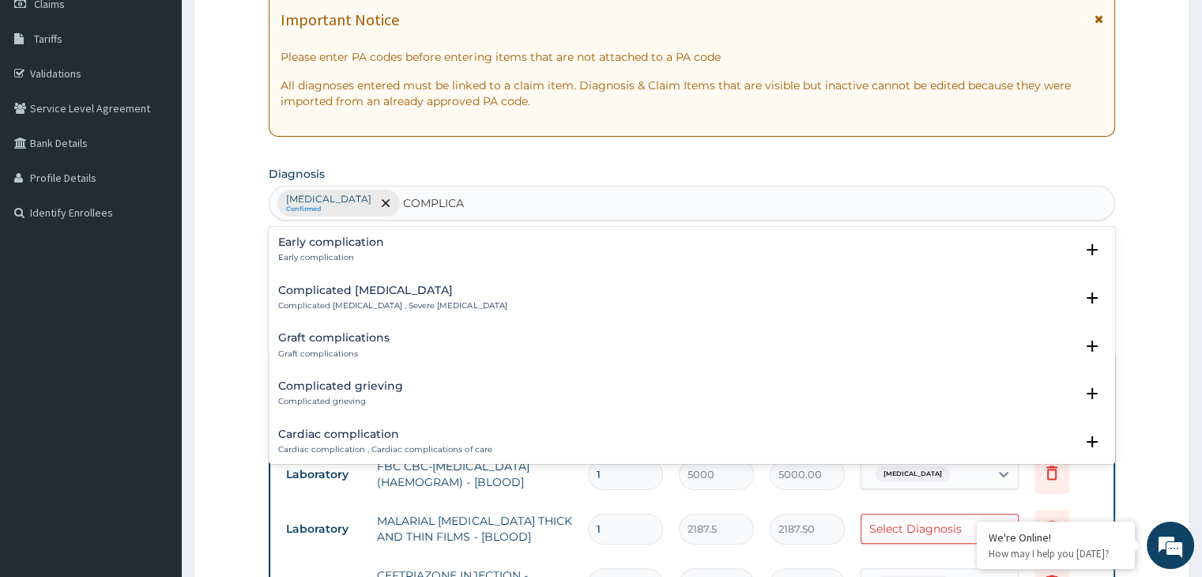
click at [345, 295] on h4 "Complicated [MEDICAL_DATA]" at bounding box center [392, 291] width 228 height 12
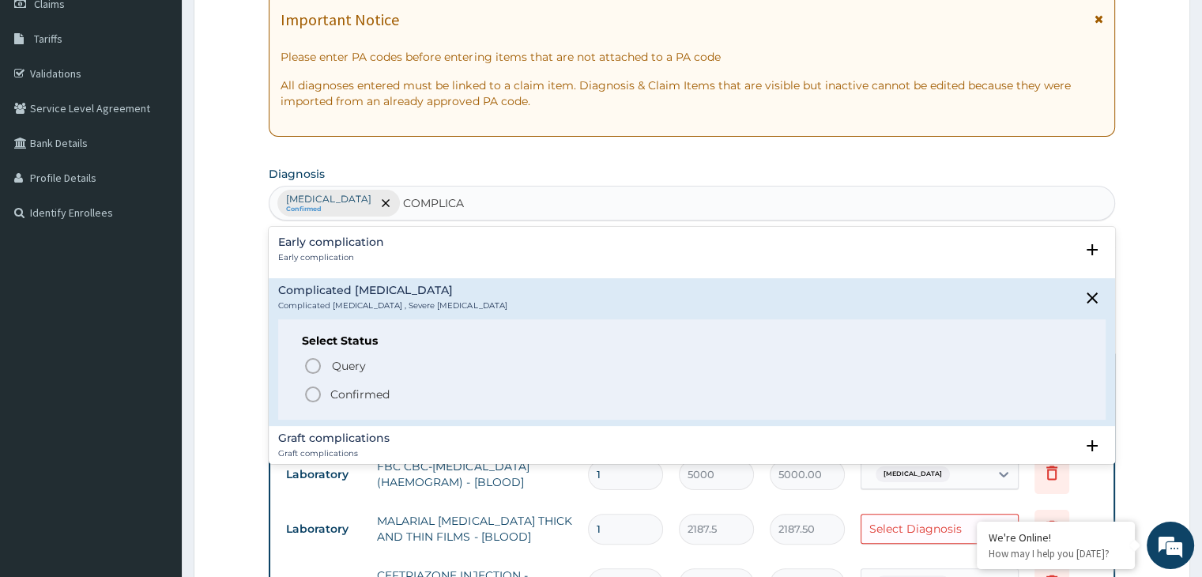
click at [316, 392] on icon "status option filled" at bounding box center [313, 394] width 19 height 19
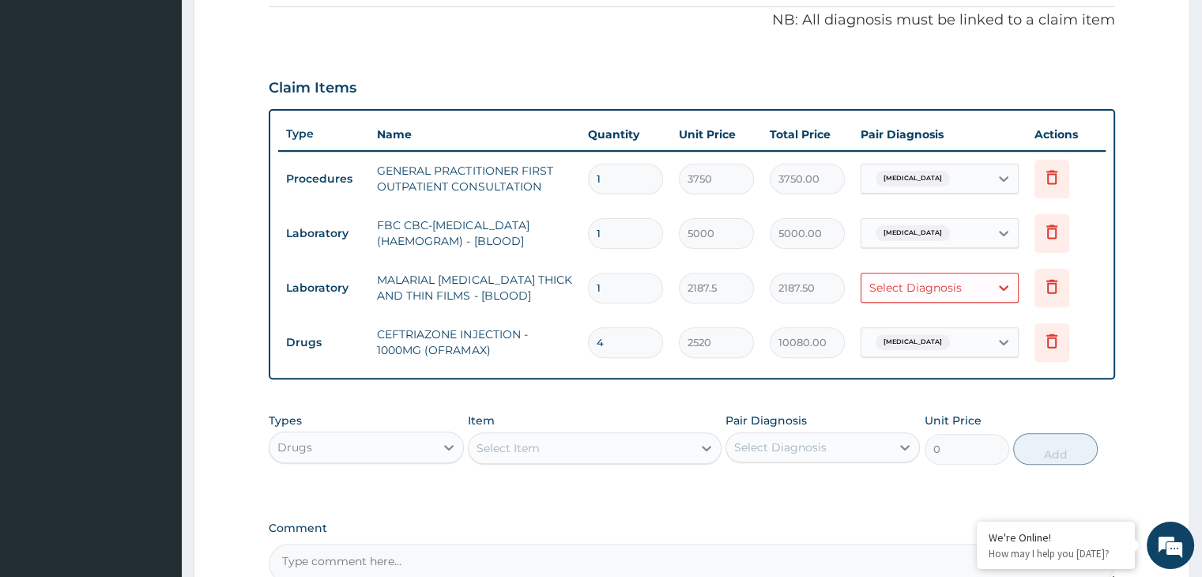
scroll to position [481, 0]
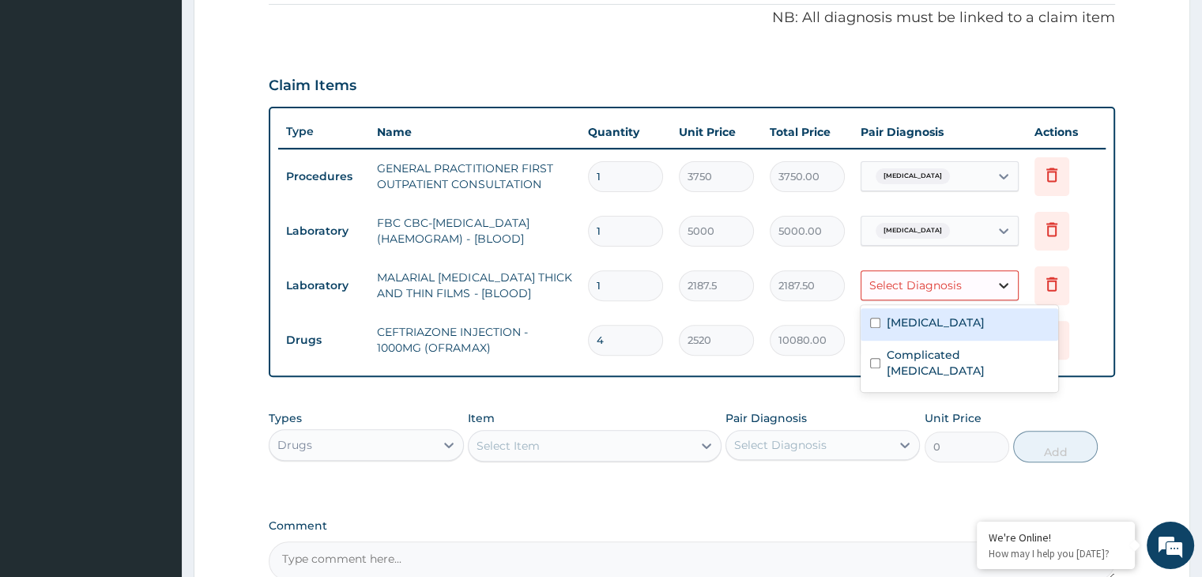
click at [998, 282] on icon at bounding box center [1004, 285] width 16 height 16
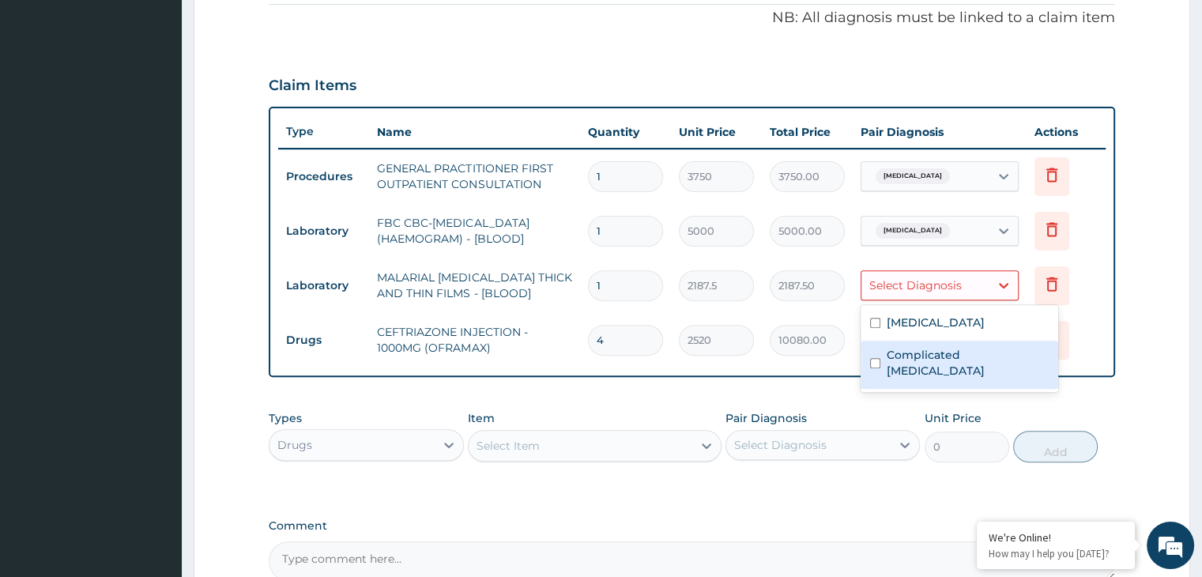
click at [908, 354] on label "Complicated [MEDICAL_DATA]" at bounding box center [968, 363] width 162 height 32
checkbox input "true"
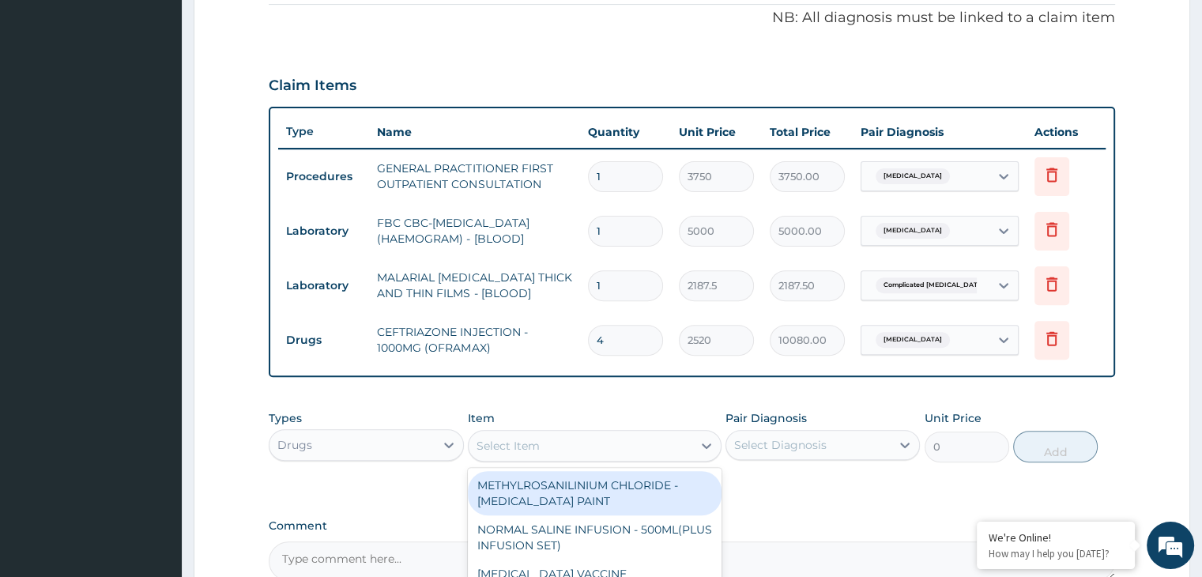
click at [500, 450] on div "Select Item" at bounding box center [508, 446] width 63 height 16
type input "E-MA"
click at [581, 491] on div "AREETHER (@-B)INJECTION - 75MG(E-MAL CHILD)" at bounding box center [595, 493] width 254 height 44
type input "1204"
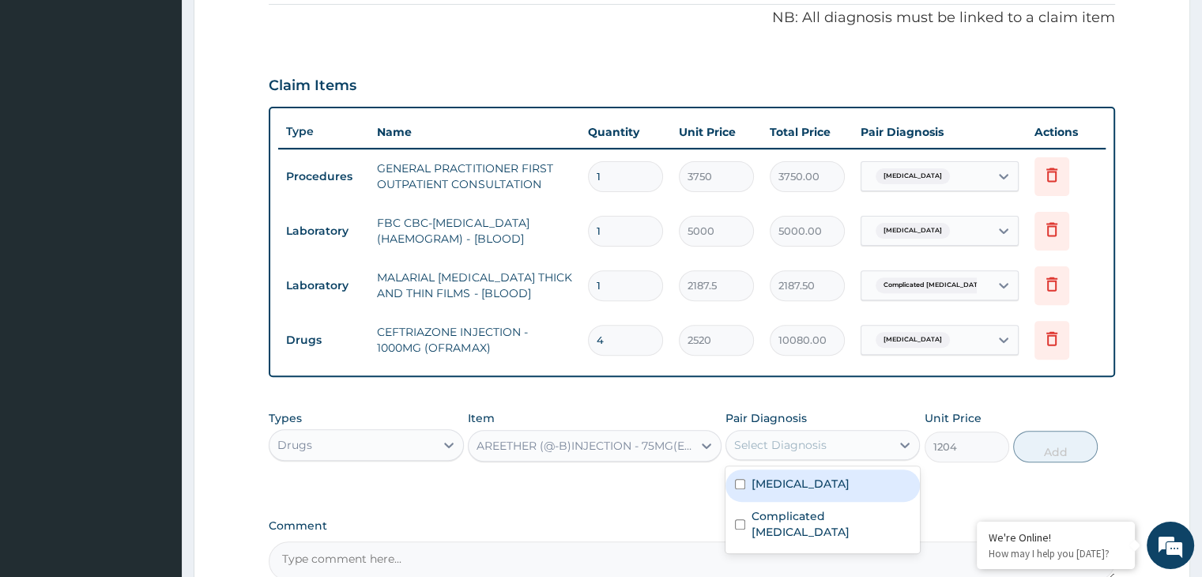
click at [845, 446] on div "Select Diagnosis" at bounding box center [809, 444] width 164 height 25
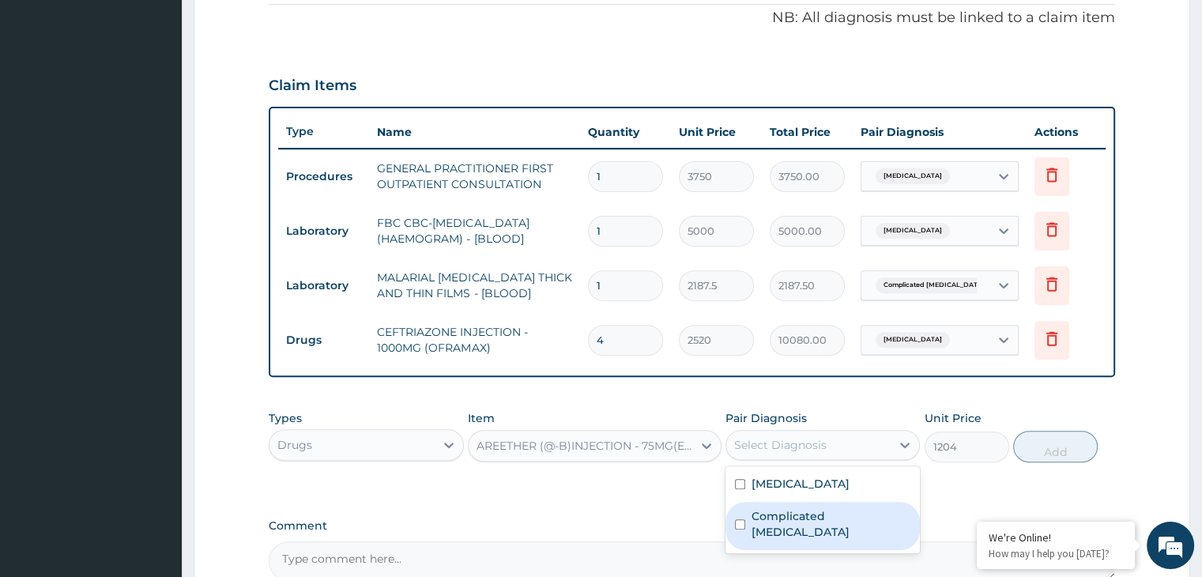
click at [761, 514] on label "Complicated [MEDICAL_DATA]" at bounding box center [831, 524] width 159 height 32
checkbox input "true"
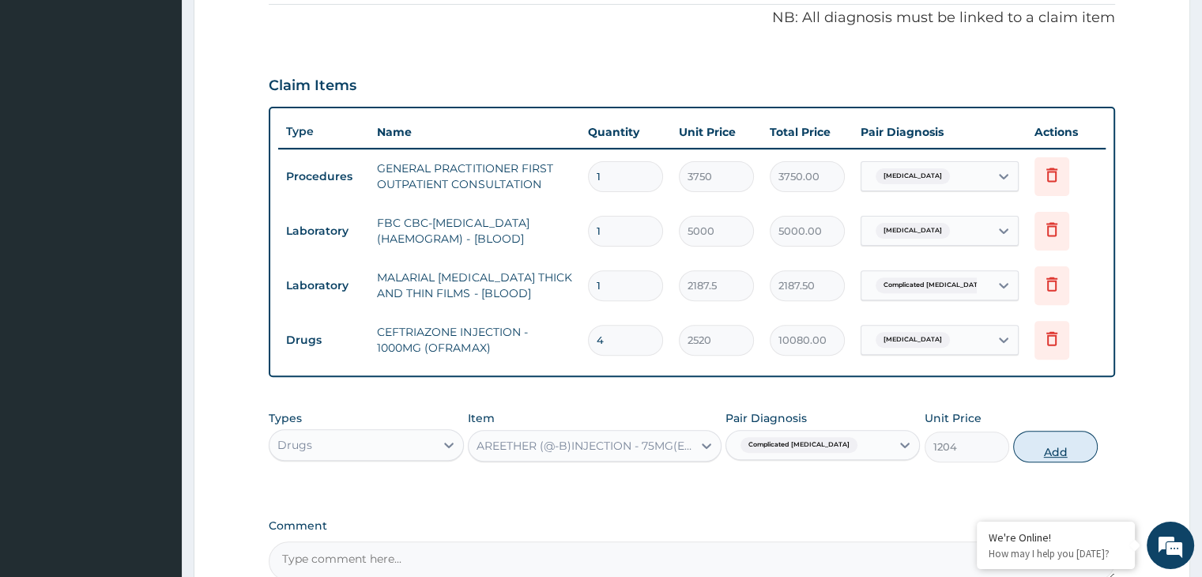
click at [1063, 447] on button "Add" at bounding box center [1056, 447] width 85 height 32
type input "0"
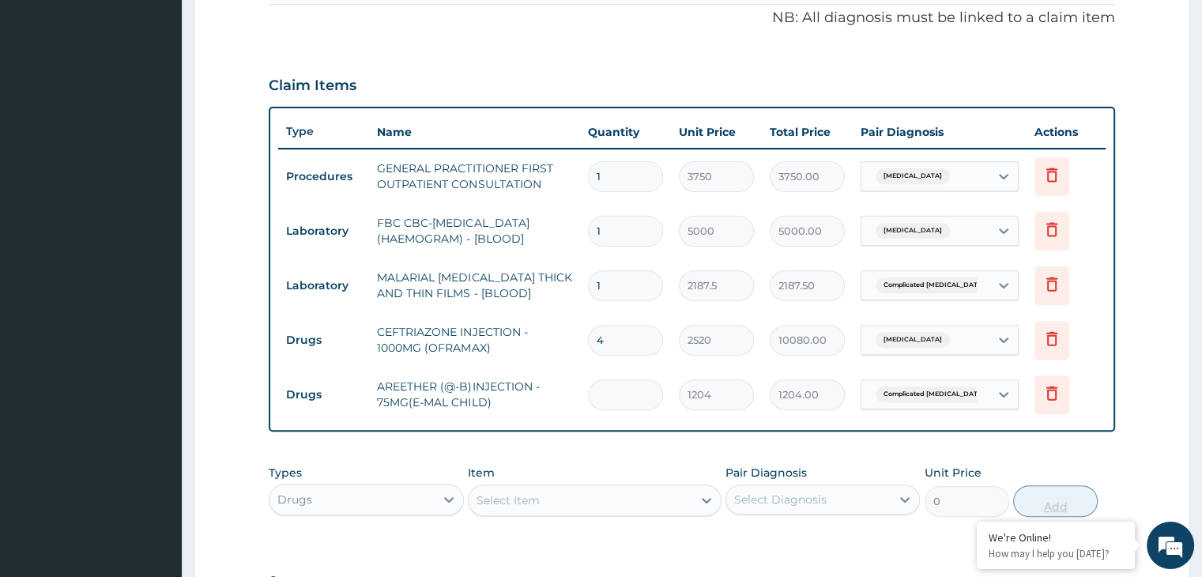
type input "0.00"
type input "3"
type input "3612.00"
type input "3"
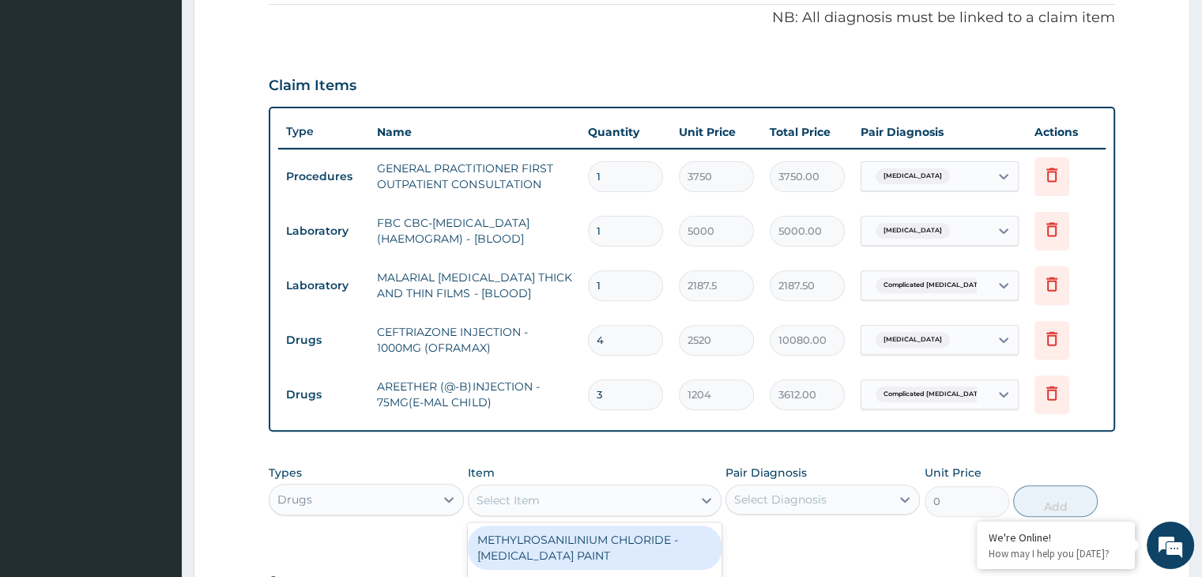
click at [655, 500] on div "Select Item" at bounding box center [581, 500] width 224 height 25
type input "PARA"
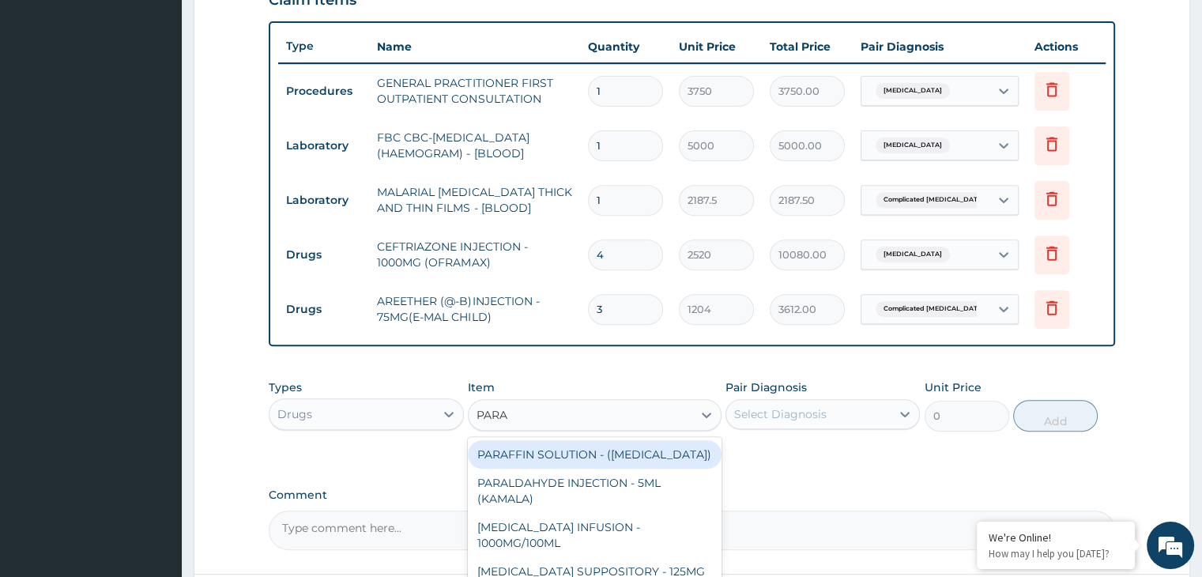
scroll to position [703, 0]
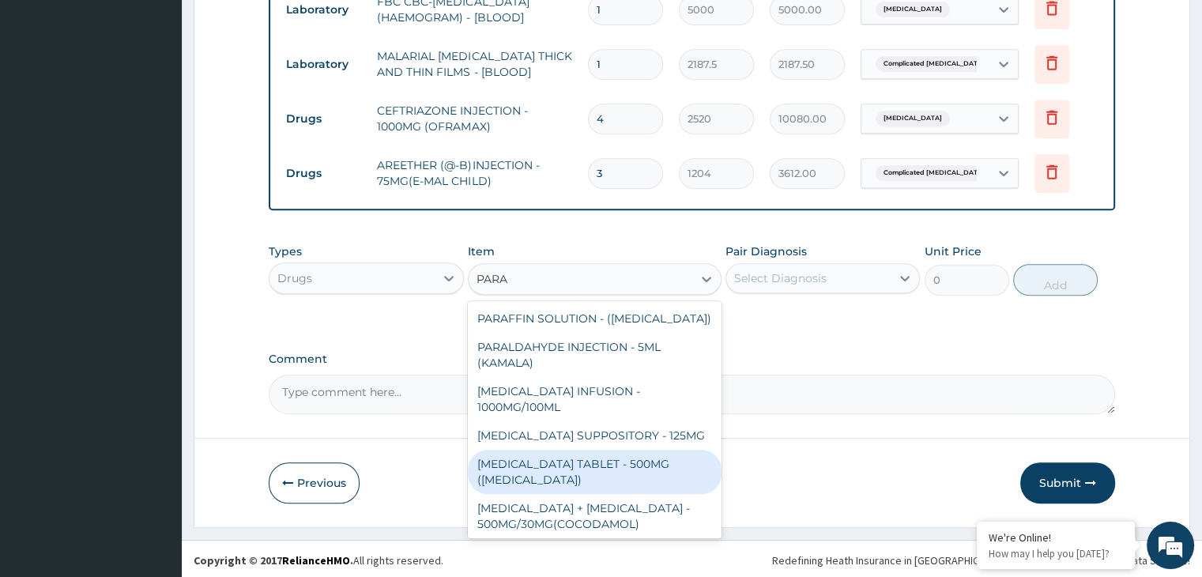
click at [610, 485] on div "[MEDICAL_DATA] TABLET - 500MG ([MEDICAL_DATA])" at bounding box center [595, 472] width 254 height 44
type input "42"
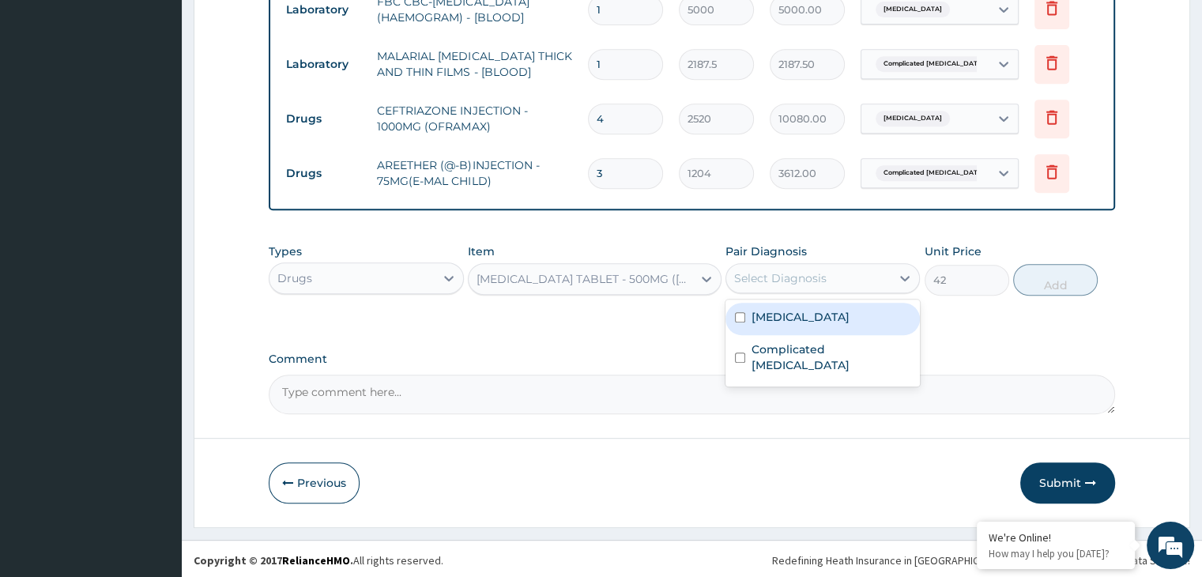
click at [825, 276] on div "Select Diagnosis" at bounding box center [780, 278] width 92 height 16
click at [785, 311] on label "[MEDICAL_DATA]" at bounding box center [801, 317] width 98 height 16
checkbox input "true"
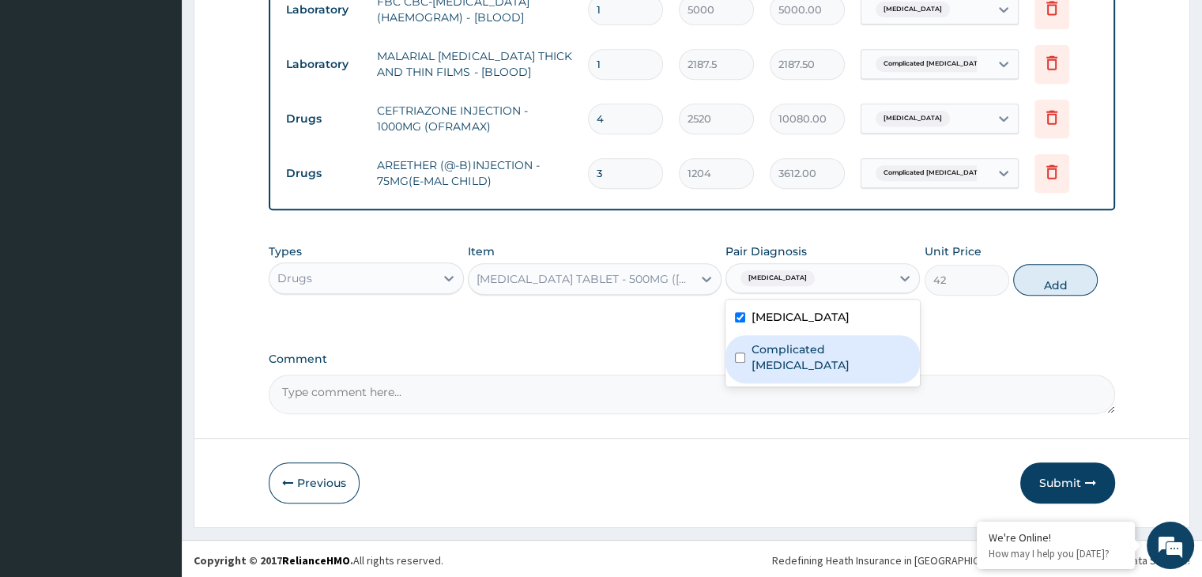
click at [776, 335] on div "Complicated [MEDICAL_DATA]" at bounding box center [823, 359] width 194 height 48
checkbox input "true"
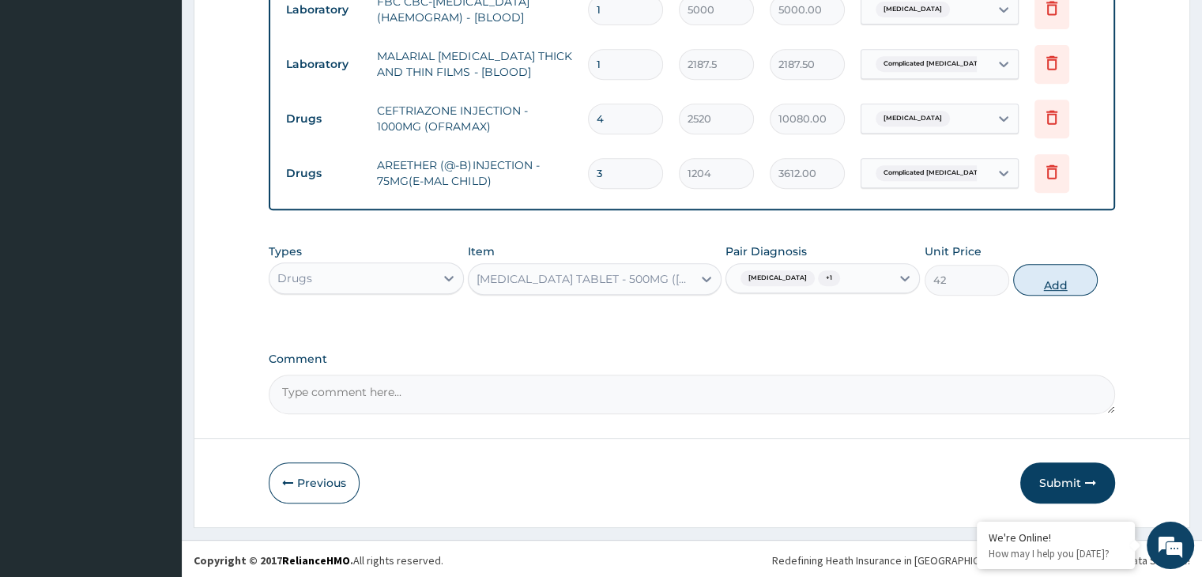
click at [1040, 274] on button "Add" at bounding box center [1056, 280] width 85 height 32
type input "0"
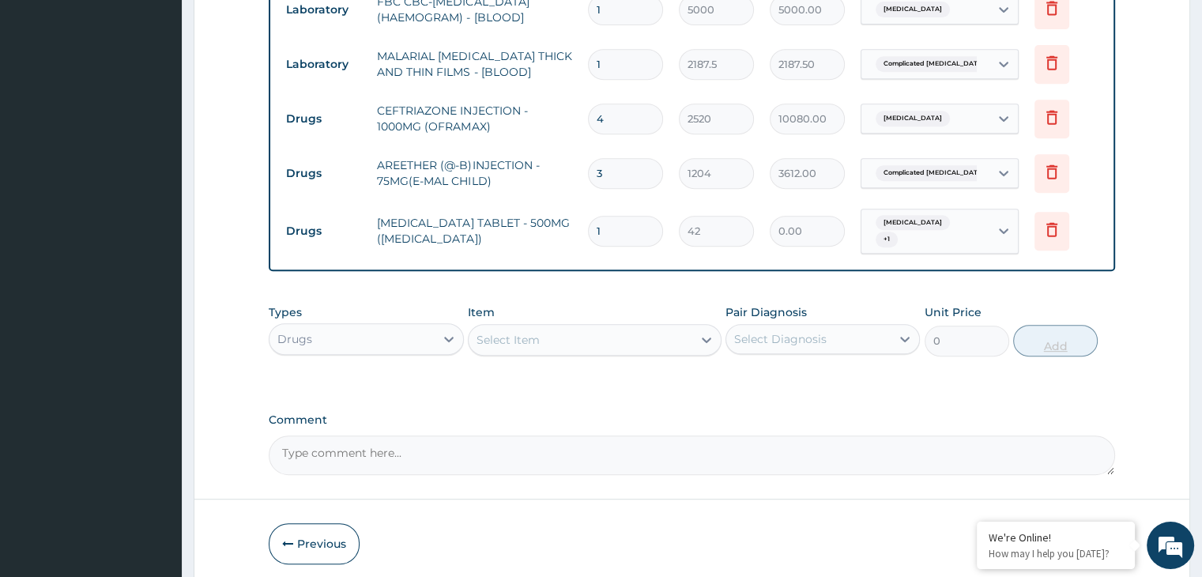
type input "0.00"
type input "9"
type input "378.00"
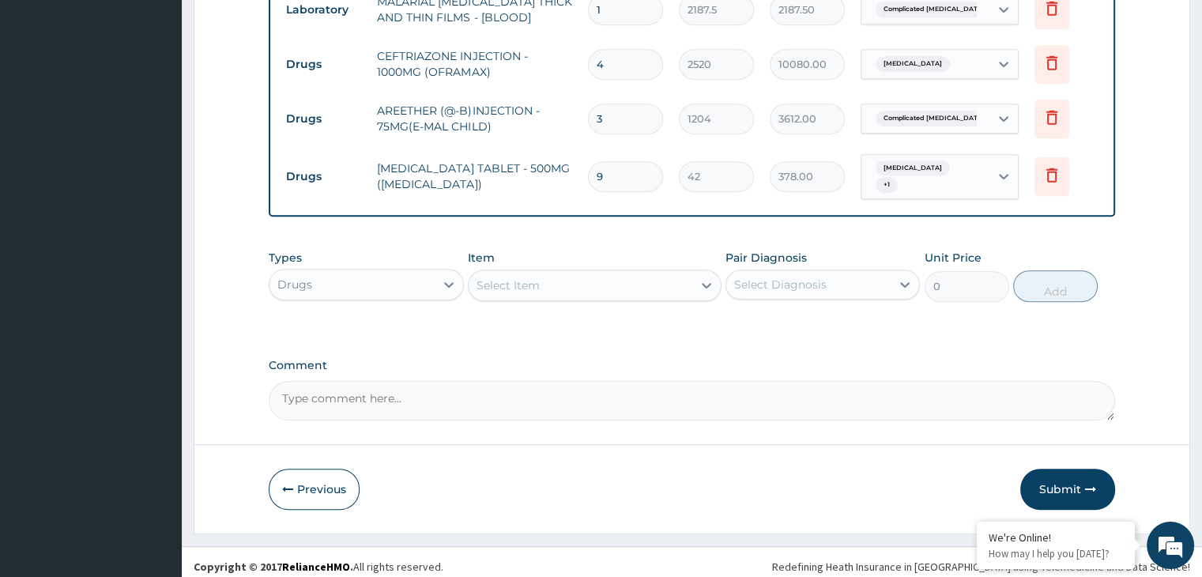
scroll to position [757, 0]
type input "9"
click at [1063, 477] on button "Submit" at bounding box center [1068, 490] width 95 height 41
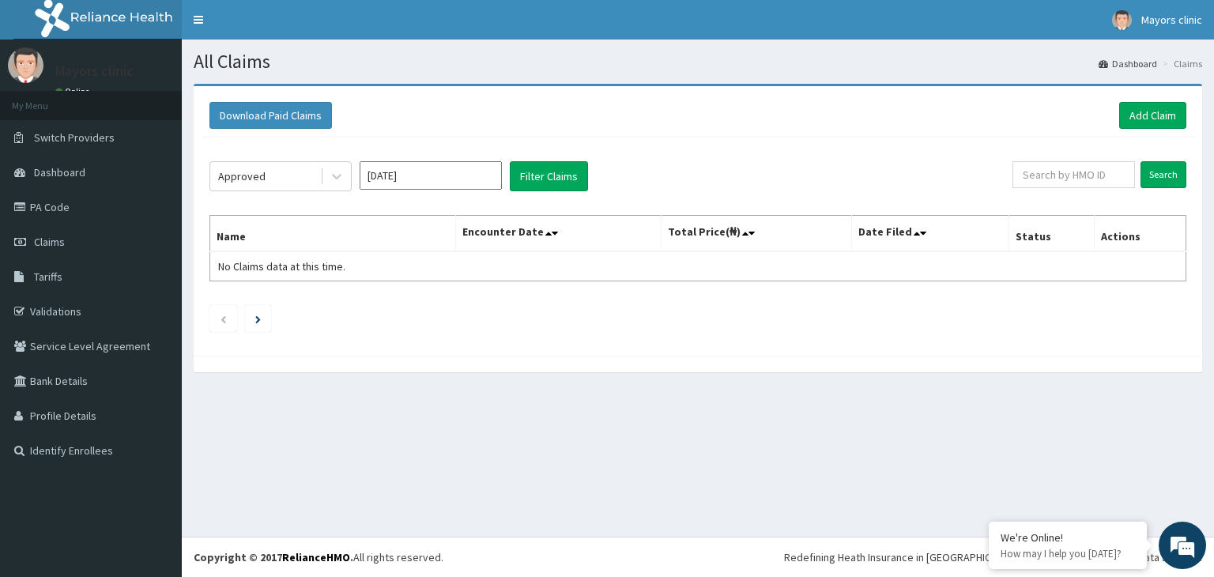
click at [550, 175] on button "Filter Claims" at bounding box center [549, 176] width 78 height 30
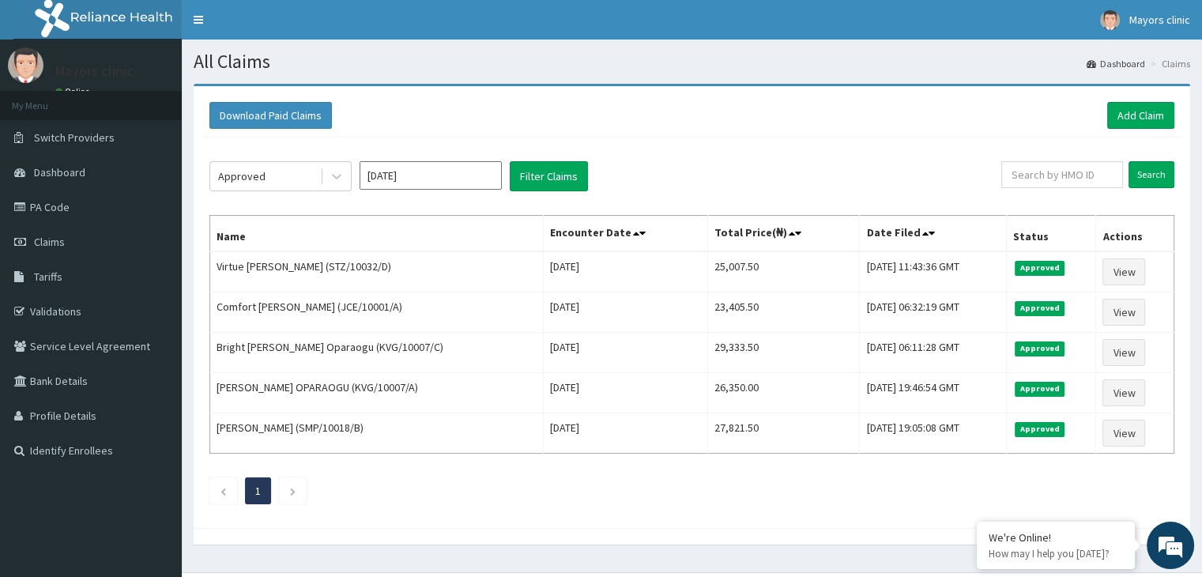
scroll to position [24, 0]
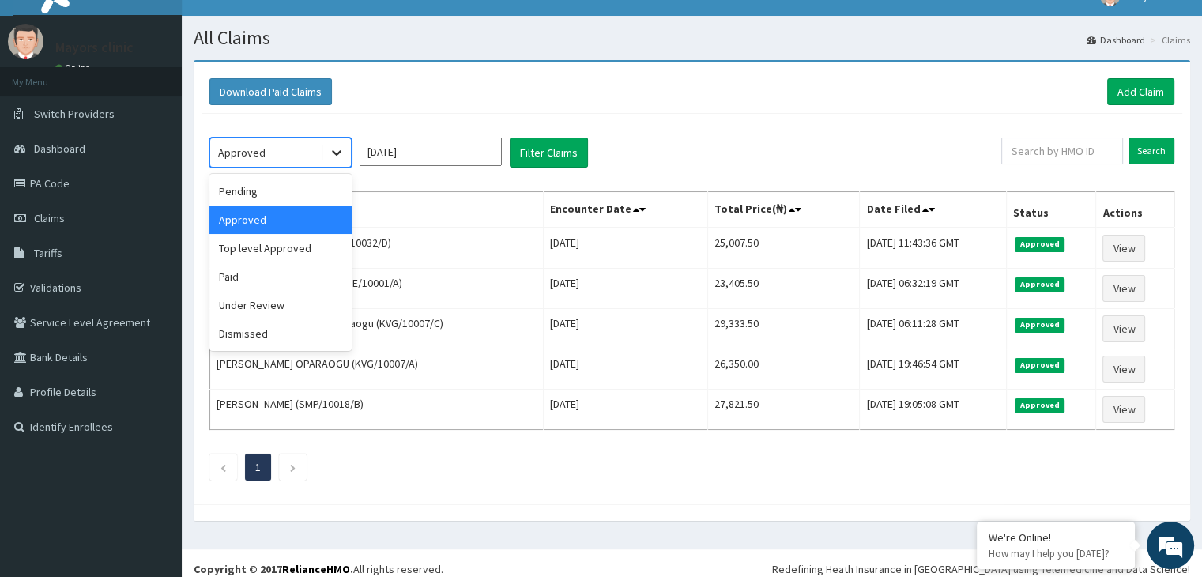
click at [332, 149] on icon at bounding box center [337, 153] width 16 height 16
click at [250, 300] on div "Under Review" at bounding box center [281, 305] width 142 height 28
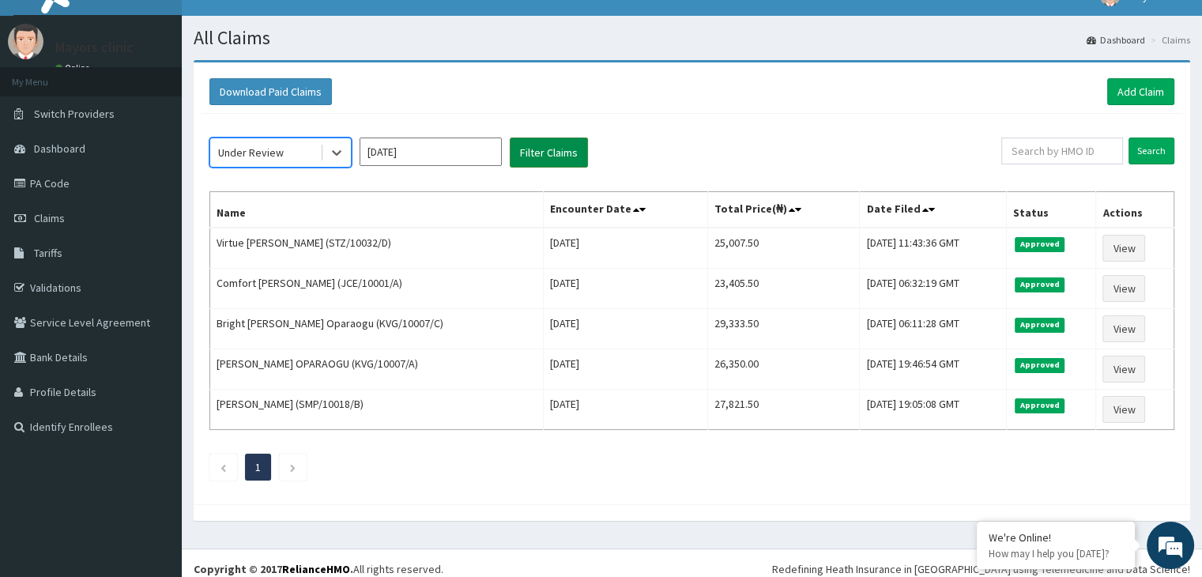
click at [538, 143] on button "Filter Claims" at bounding box center [549, 153] width 78 height 30
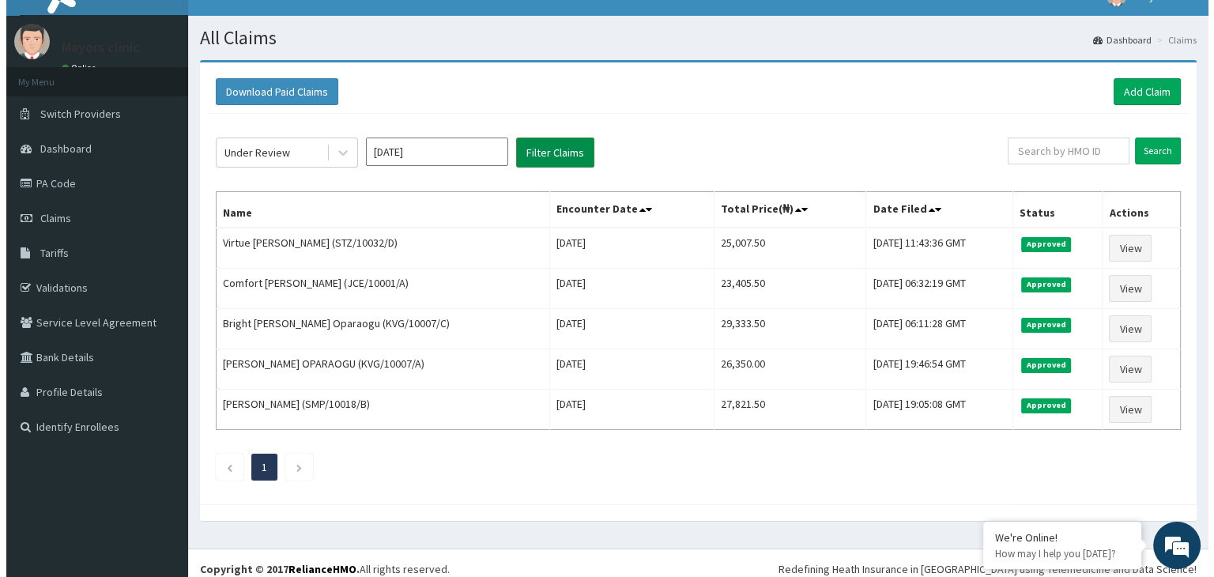
scroll to position [0, 0]
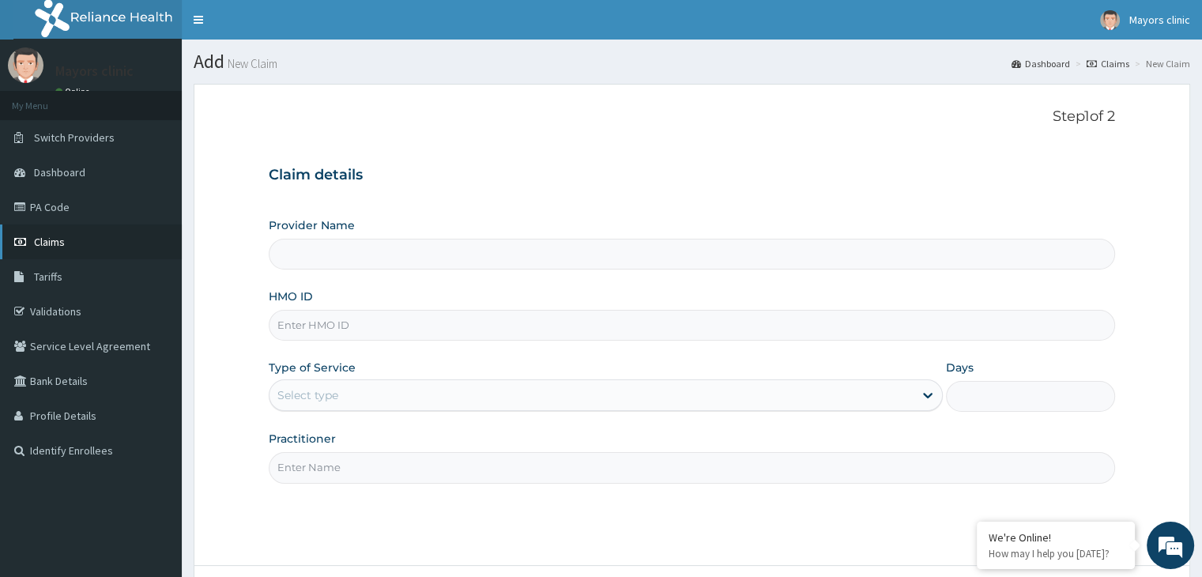
click at [75, 240] on link "Claims" at bounding box center [91, 242] width 182 height 35
